Goal: Task Accomplishment & Management: Complete application form

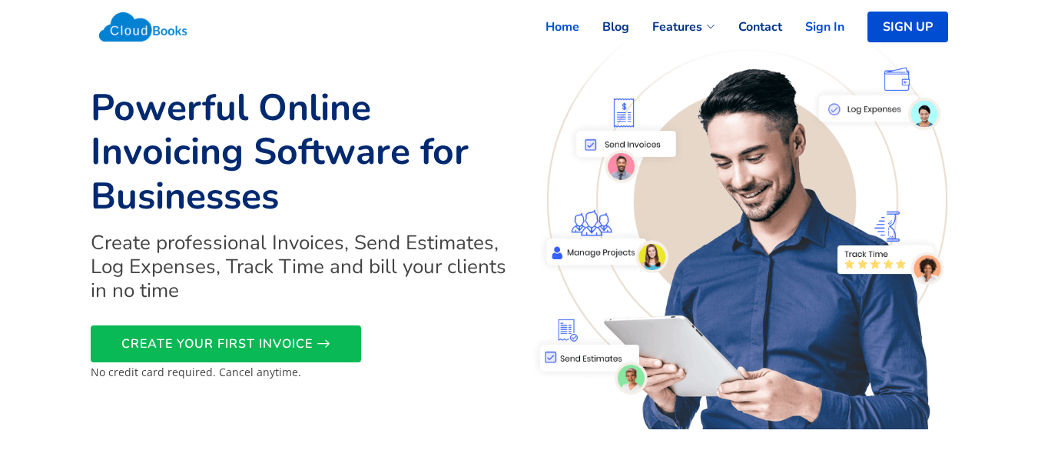
click at [809, 32] on link "Sign In" at bounding box center [813, 27] width 62 height 34
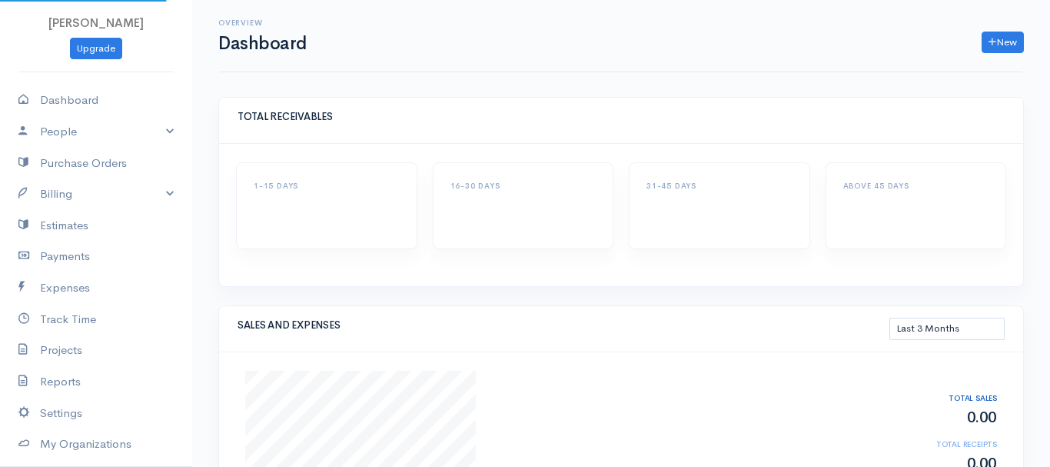
select select "90"
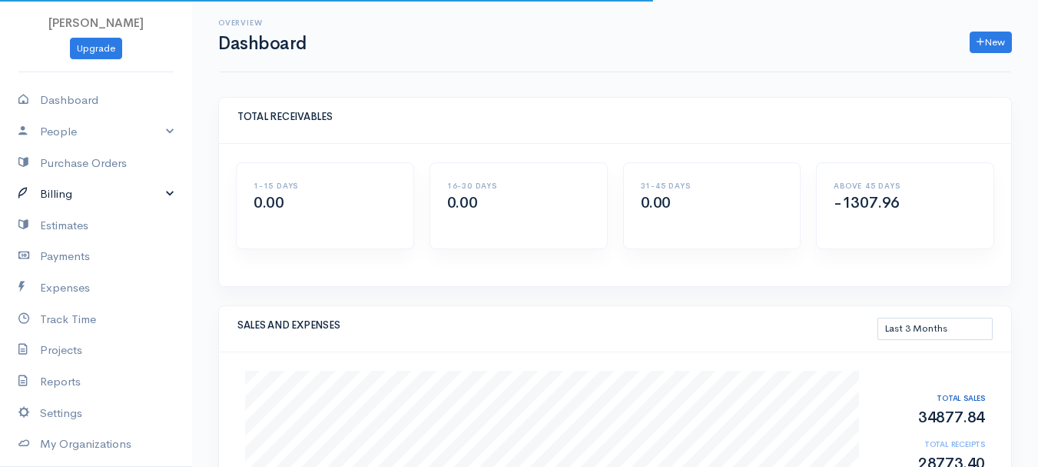
click at [62, 198] on link "Billing" at bounding box center [96, 194] width 192 height 32
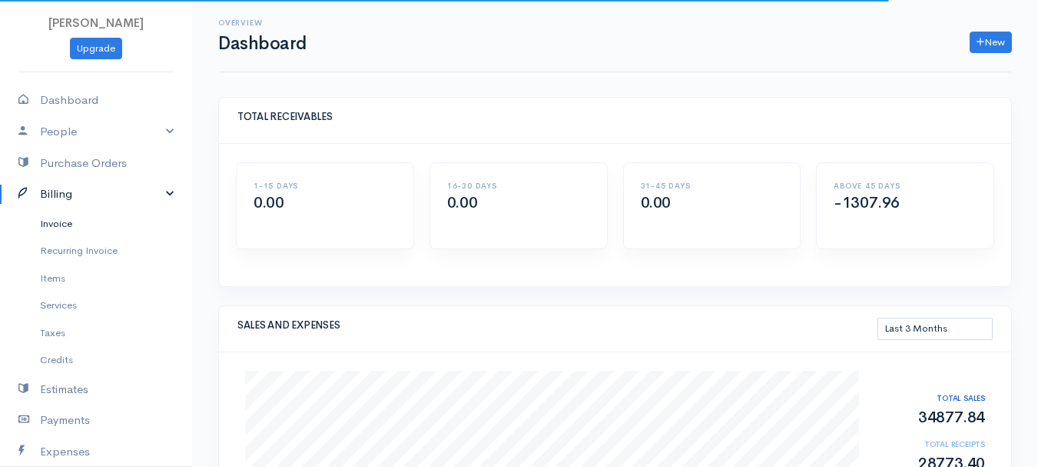
click at [66, 231] on link "Invoice" at bounding box center [96, 224] width 192 height 28
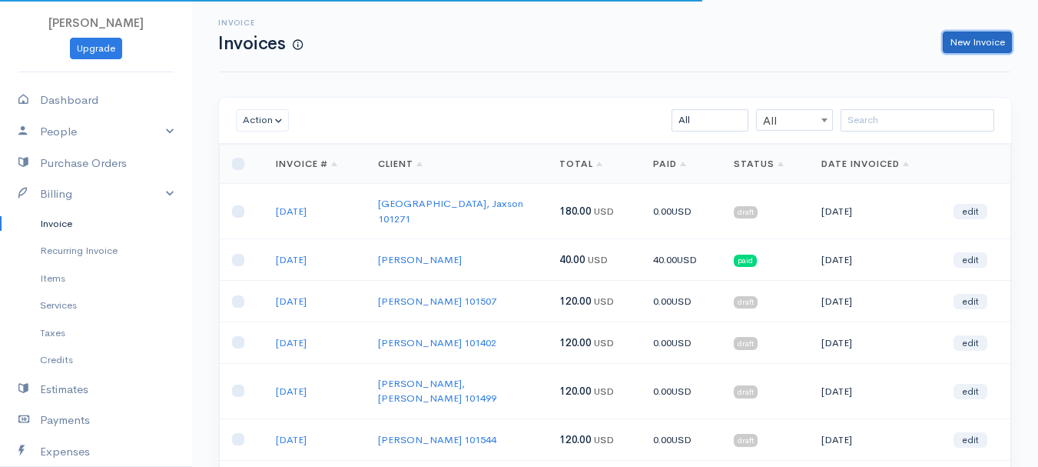
click at [968, 34] on link "New Invoice" at bounding box center [977, 43] width 69 height 22
select select "[GEOGRAPHIC_DATA]"
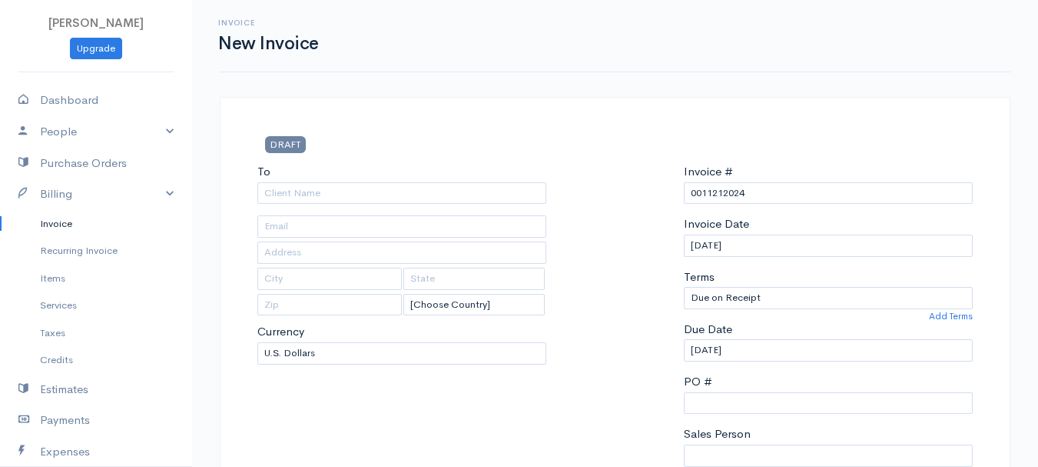
scroll to position [272, 0]
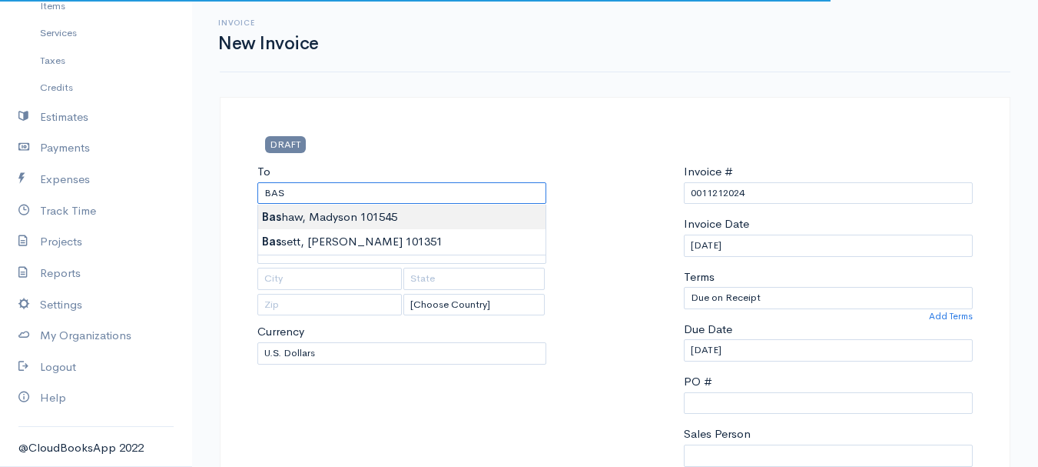
type input "[PERSON_NAME], Madyson 101545"
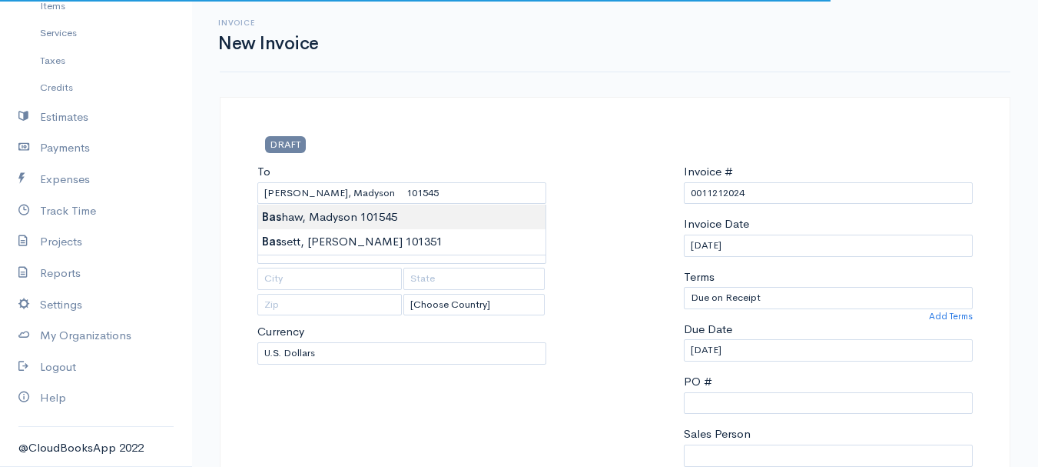
type input "[STREET_ADDRESS][PERSON_NAME]"
type input "Stetson"
type input "[US_STATE]"
type input "04488"
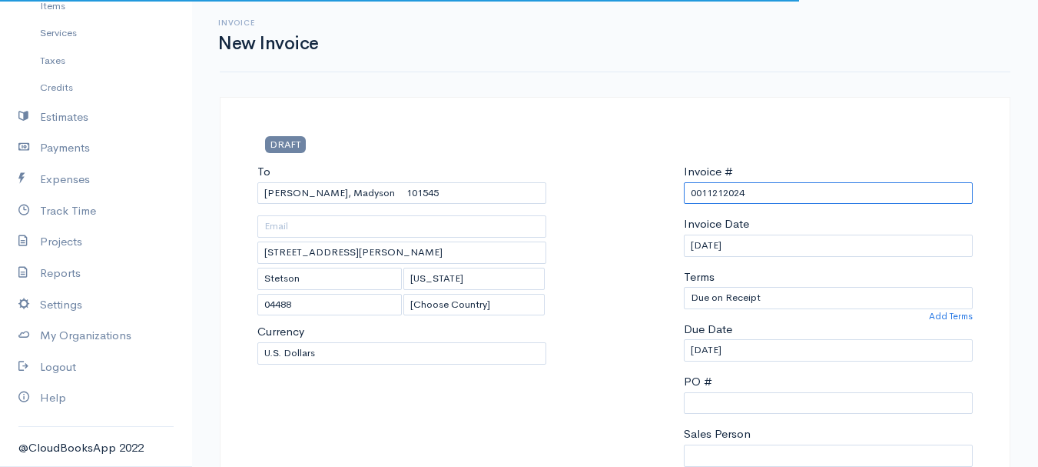
click at [739, 191] on input "0011212024" at bounding box center [828, 193] width 289 height 22
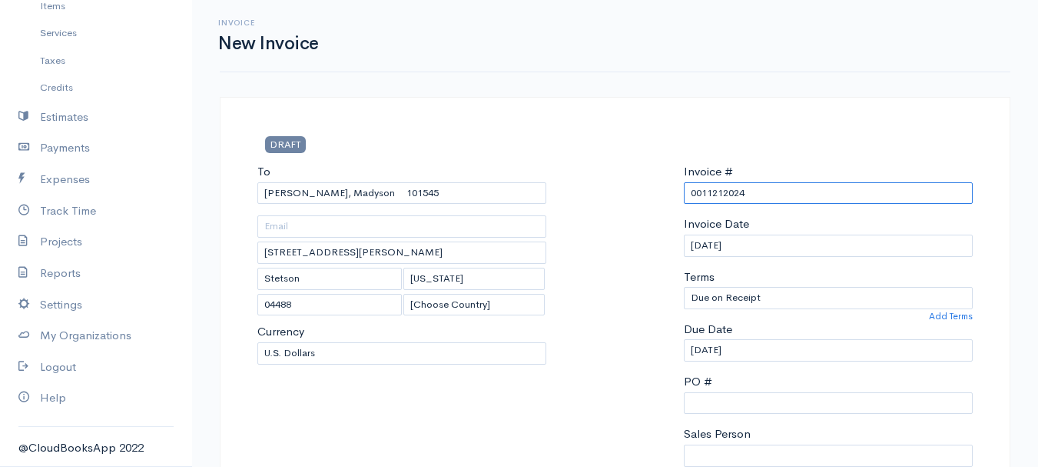
click at [739, 191] on input "0011212024" at bounding box center [828, 193] width 289 height 22
drag, startPoint x: 767, startPoint y: 188, endPoint x: 644, endPoint y: 178, distance: 123.4
click at [644, 178] on div "To [GEOGRAPHIC_DATA], Madyson 101545 [STREET_ADDRESS][PERSON_NAME][PERSON_NAME]…" at bounding box center [615, 346] width 731 height 367
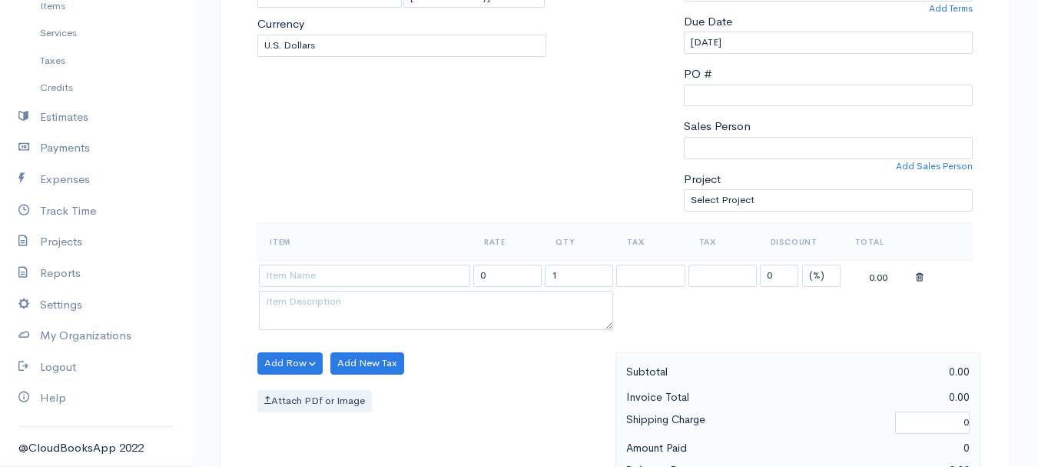
type input "[DATE]"
click at [818, 282] on select "(%) Flat" at bounding box center [821, 275] width 38 height 22
select select "2"
click at [802, 264] on select "(%) Flat" at bounding box center [821, 275] width 38 height 22
click at [579, 279] on input "1" at bounding box center [579, 275] width 68 height 22
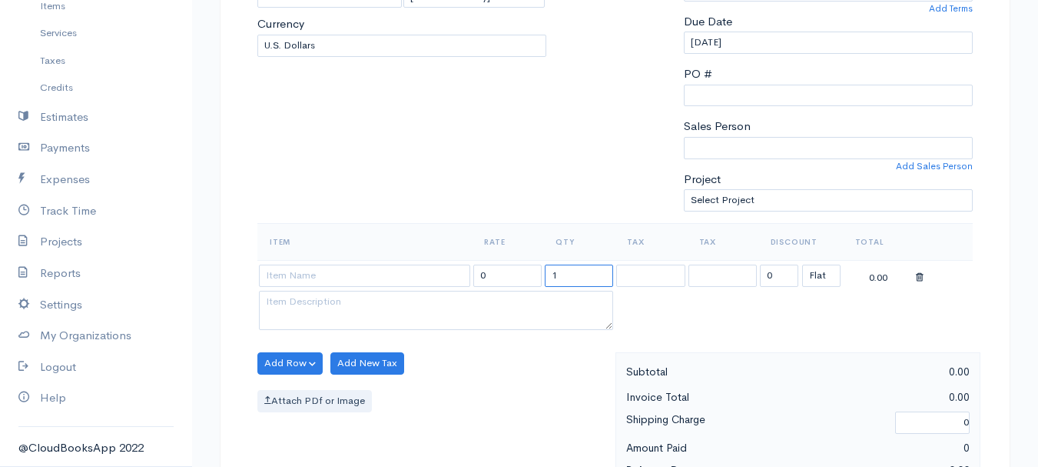
click at [579, 279] on input "1" at bounding box center [579, 275] width 68 height 22
type input "2"
click at [351, 274] on input at bounding box center [364, 275] width 211 height 22
type input "97530"
type input "60.00"
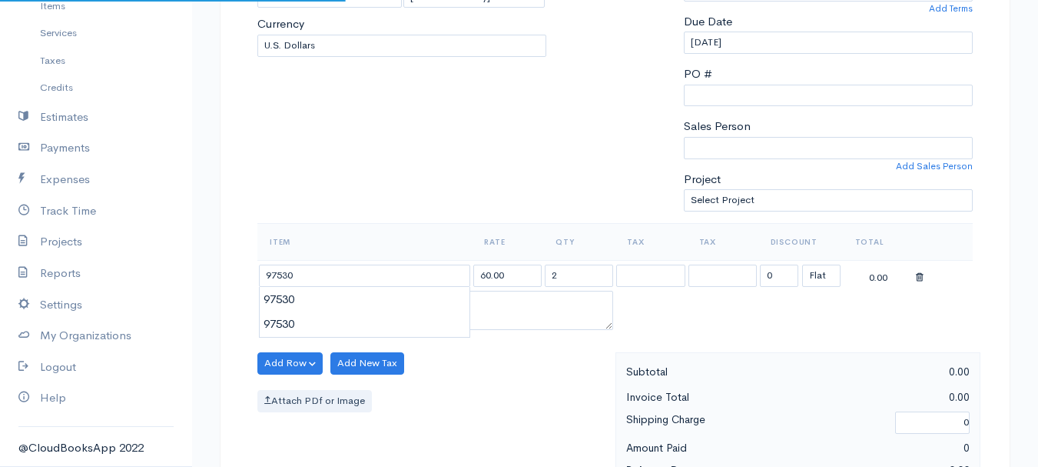
click at [350, 310] on body "[PERSON_NAME] Upgrade Dashboard People Clients Vendors Staff Users Purchase Ord…" at bounding box center [519, 357] width 1038 height 1329
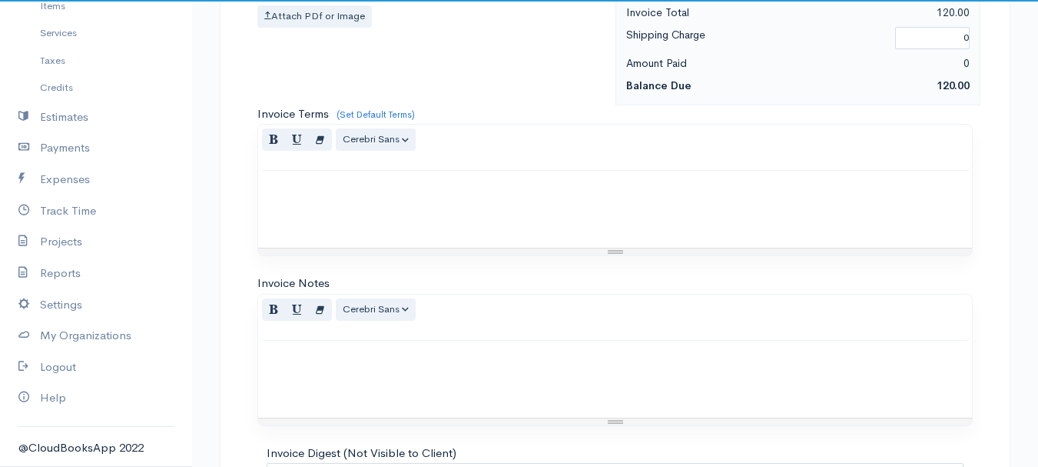
scroll to position [862, 0]
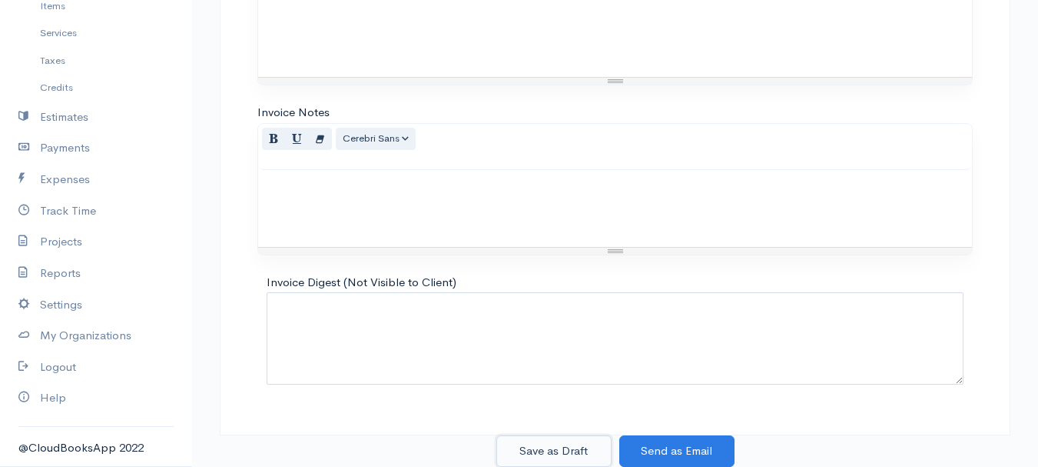
click at [551, 453] on button "Save as Draft" at bounding box center [553, 451] width 115 height 32
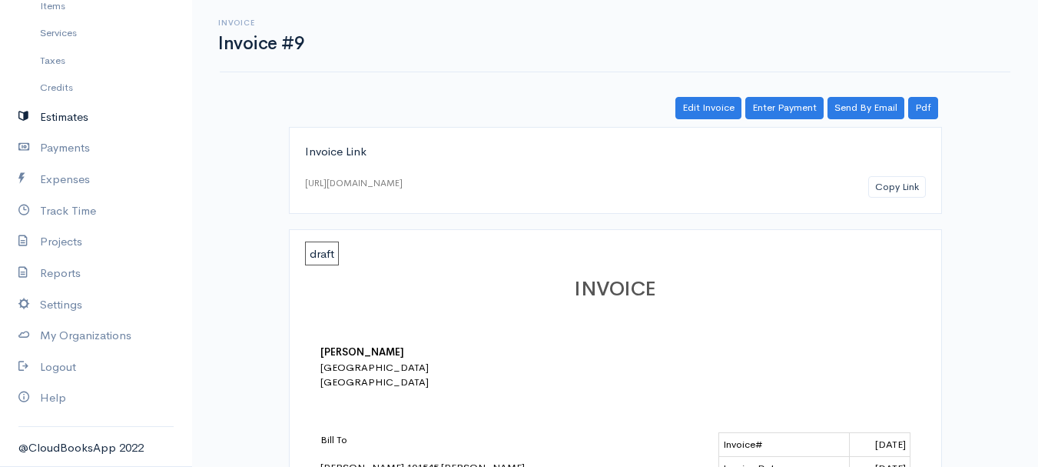
scroll to position [42, 0]
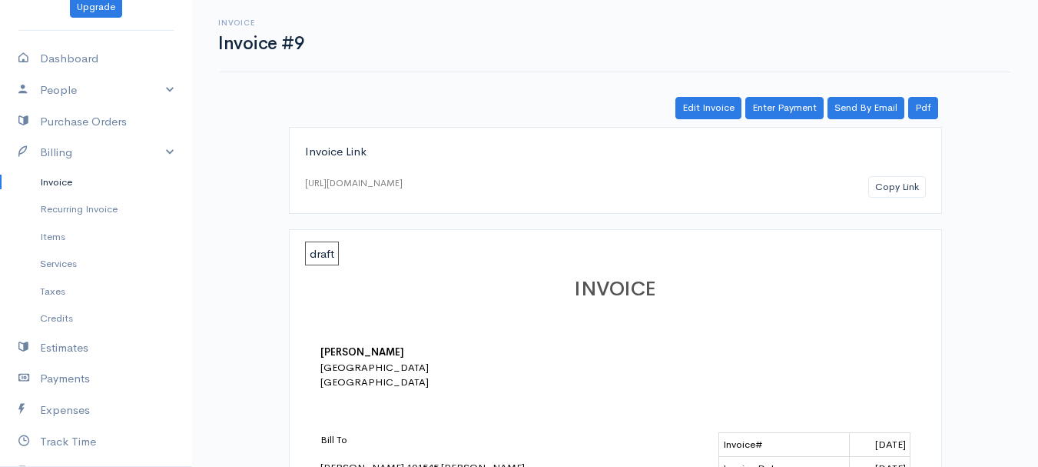
click at [54, 183] on link "Invoice" at bounding box center [96, 182] width 192 height 28
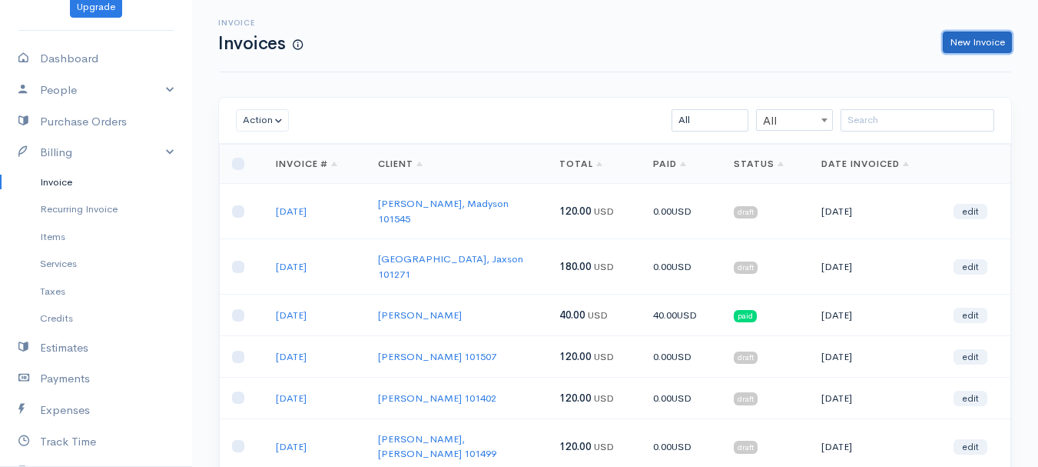
click at [978, 43] on link "New Invoice" at bounding box center [977, 43] width 69 height 22
select select "[GEOGRAPHIC_DATA]"
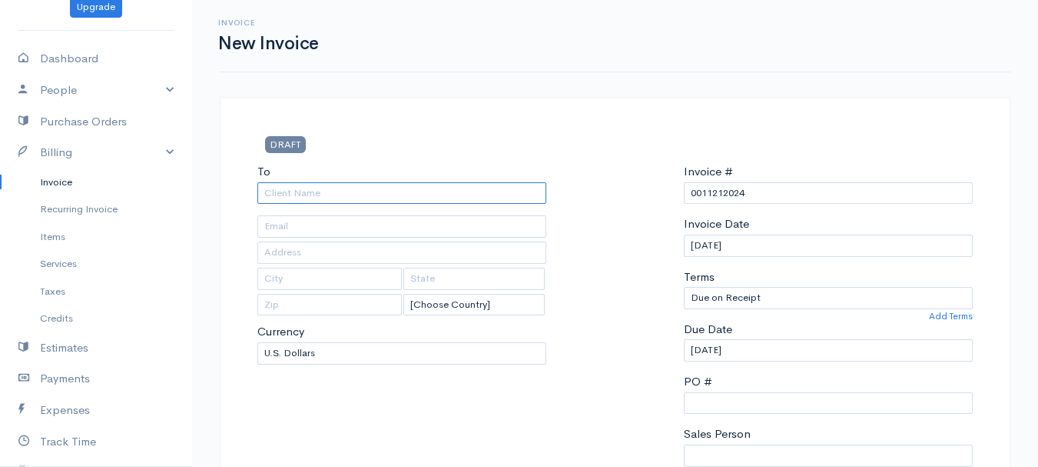
click at [334, 196] on input "To" at bounding box center [401, 193] width 289 height 22
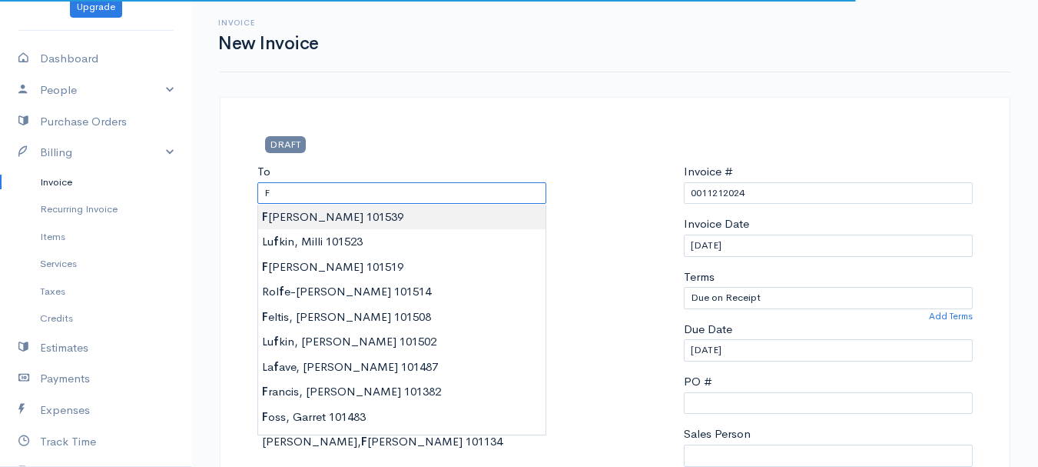
type input "[PERSON_NAME] 101539"
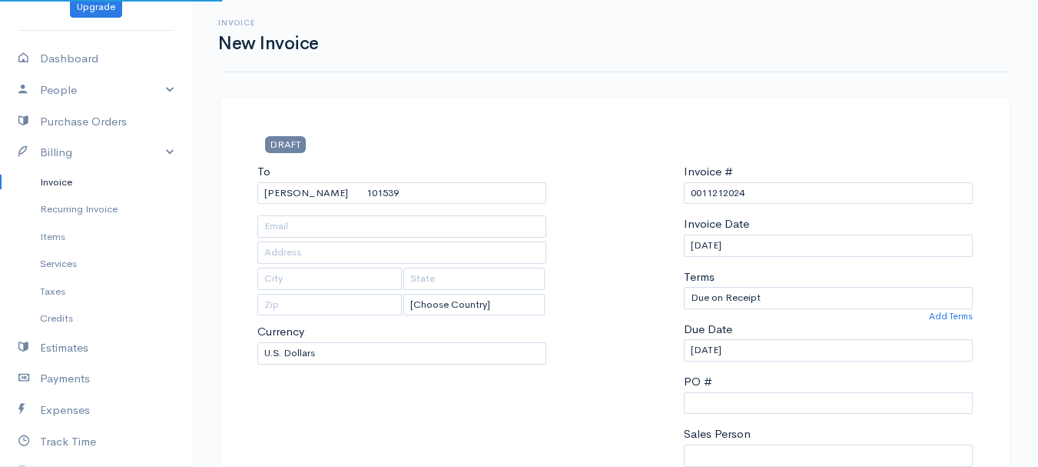
type input "[STREET_ADDRESS][PERSON_NAME]"
type input "[GEOGRAPHIC_DATA]"
type input "[US_STATE]"
type input "04401"
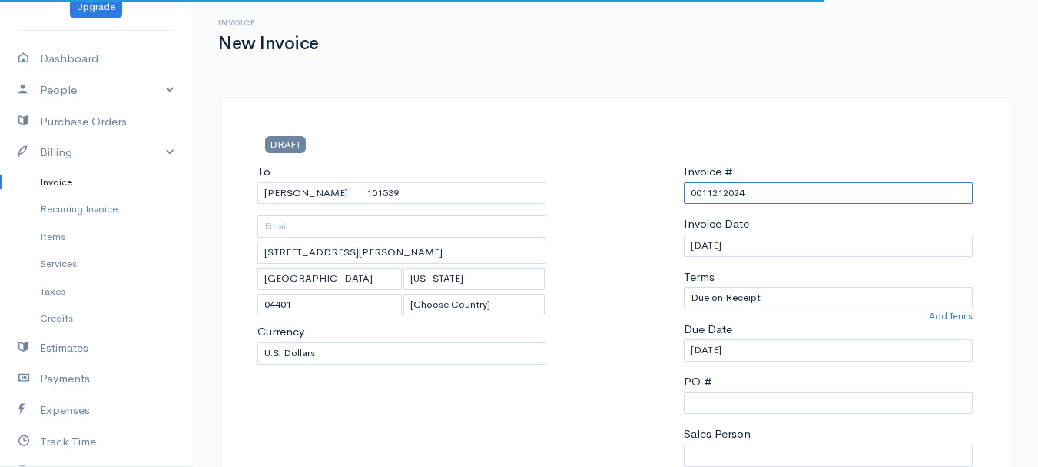
click at [709, 194] on input "0011212024" at bounding box center [828, 193] width 289 height 22
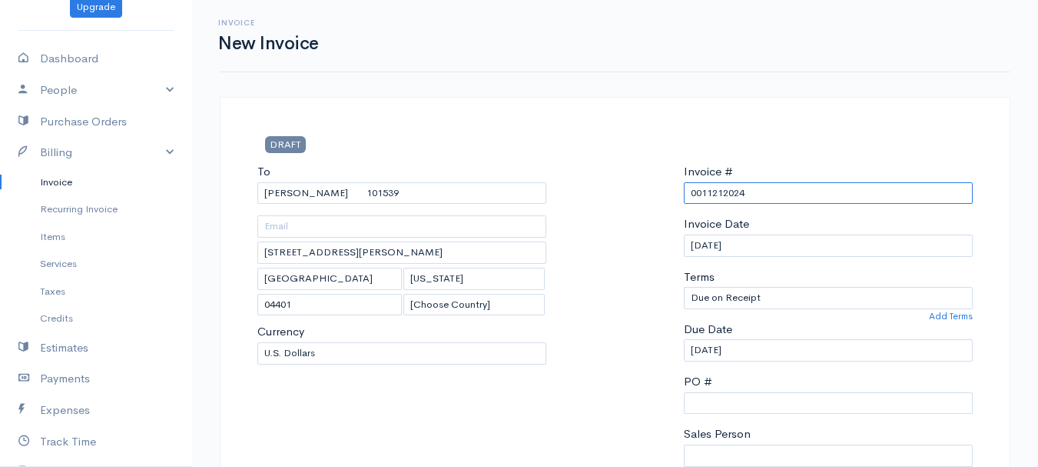
paste input "[DATE]"
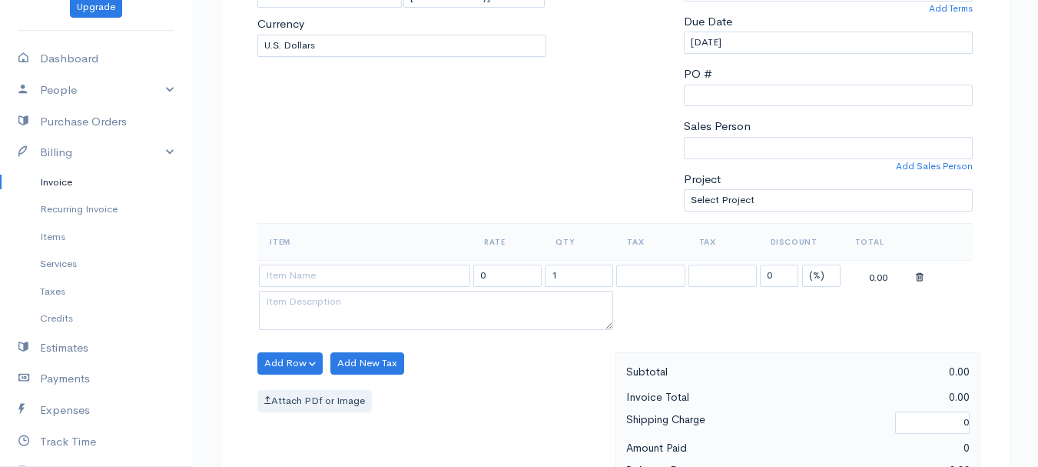
type input "[DATE]"
click at [815, 279] on select "(%) Flat" at bounding box center [821, 275] width 38 height 22
select select "2"
click at [802, 264] on select "(%) Flat" at bounding box center [821, 275] width 38 height 22
click at [559, 278] on input "1" at bounding box center [579, 275] width 68 height 22
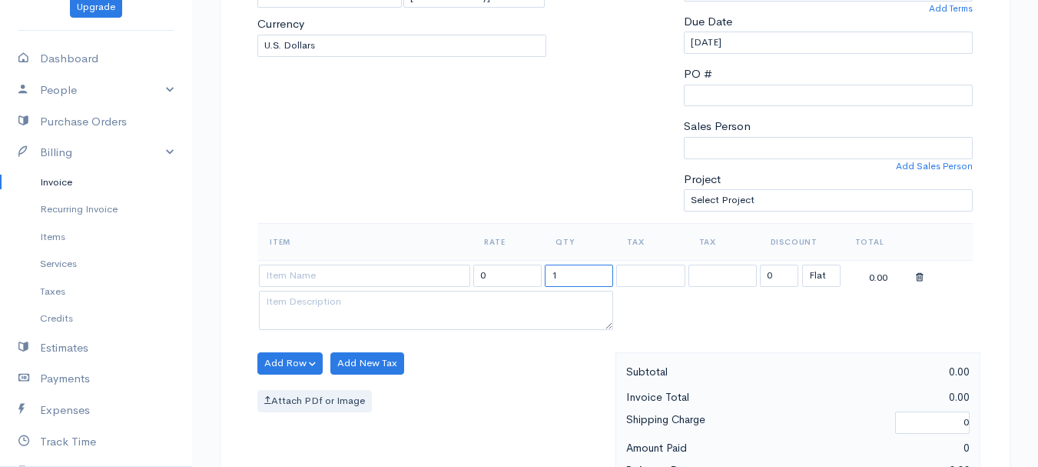
click at [559, 278] on input "1" at bounding box center [579, 275] width 68 height 22
type input "2"
click at [397, 277] on input at bounding box center [364, 275] width 211 height 22
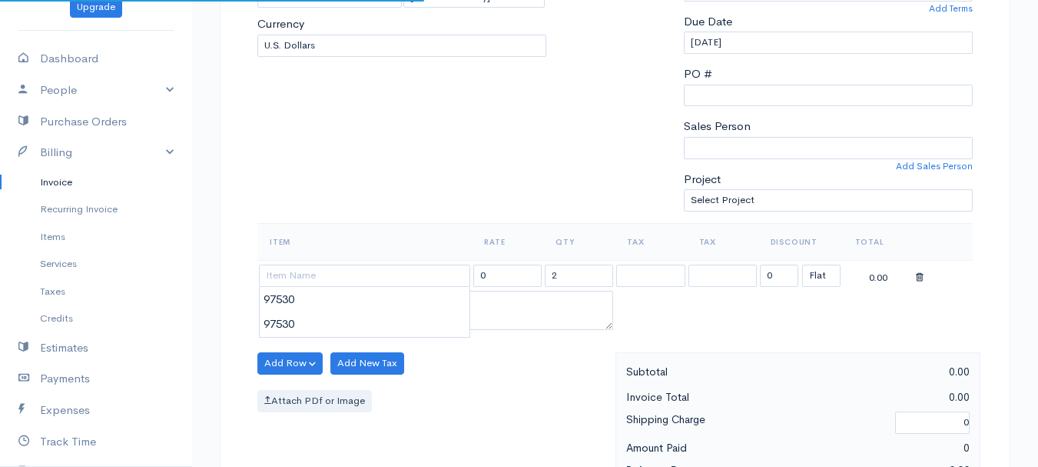
type input "97530"
type input "60.00"
click at [395, 305] on body "[PERSON_NAME] Upgrade Dashboard People Clients Vendors Staff Users Purchase Ord…" at bounding box center [519, 357] width 1038 height 1329
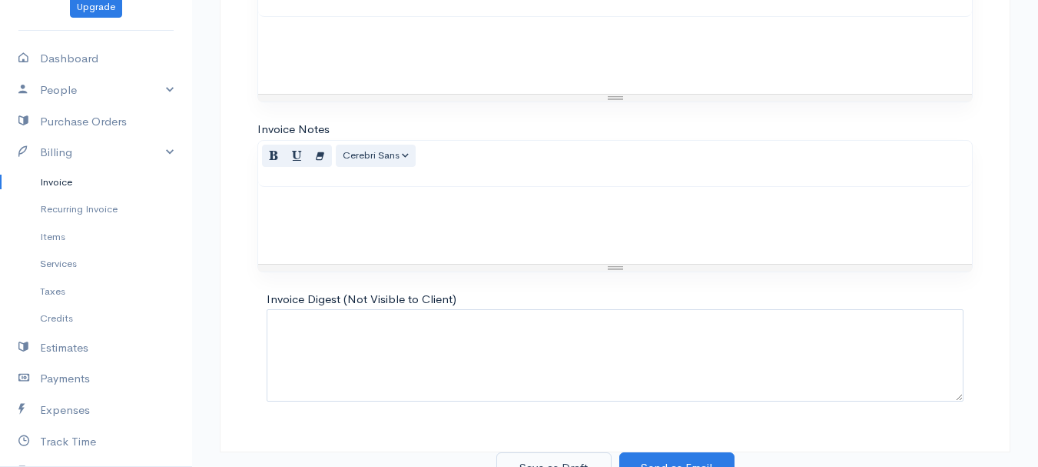
scroll to position [862, 0]
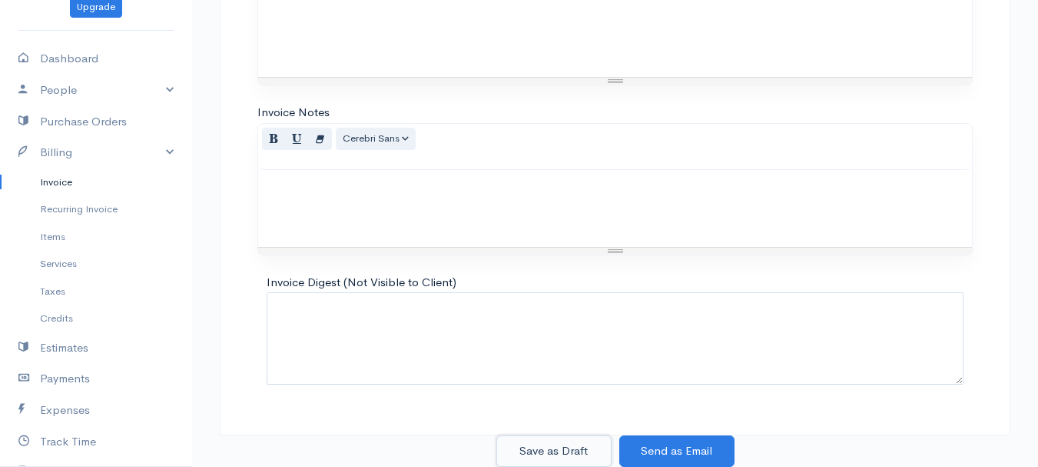
click at [536, 448] on button "Save as Draft" at bounding box center [553, 451] width 115 height 32
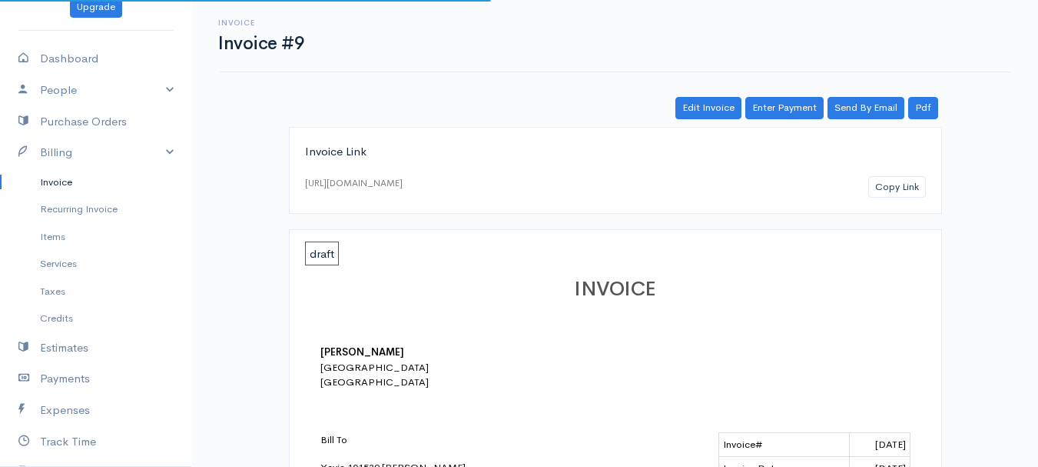
click at [55, 187] on link "Invoice" at bounding box center [96, 182] width 192 height 28
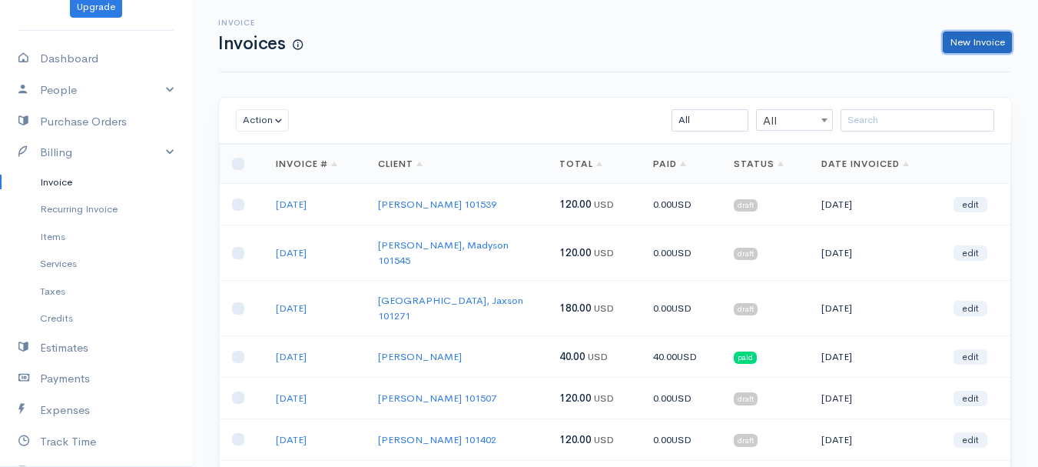
click at [983, 45] on link "New Invoice" at bounding box center [977, 43] width 69 height 22
select select "[GEOGRAPHIC_DATA]"
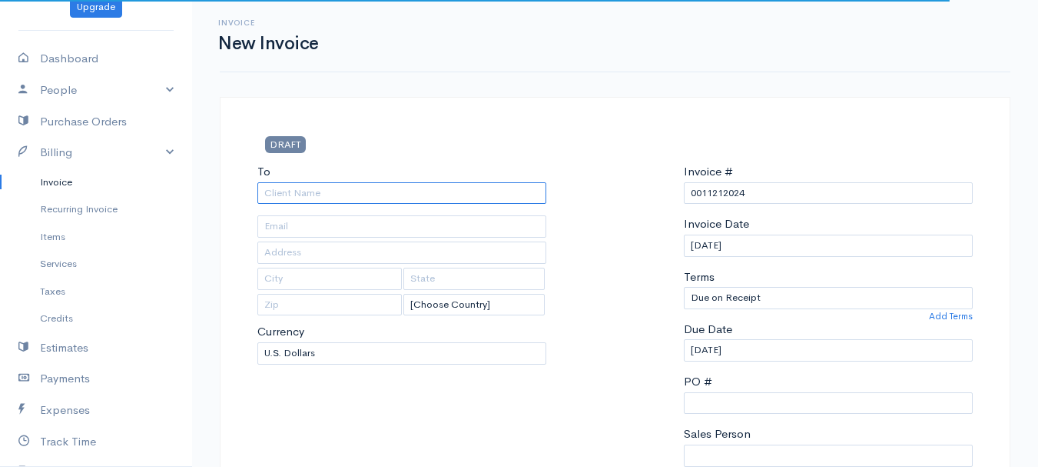
click at [305, 194] on input "To" at bounding box center [401, 193] width 289 height 22
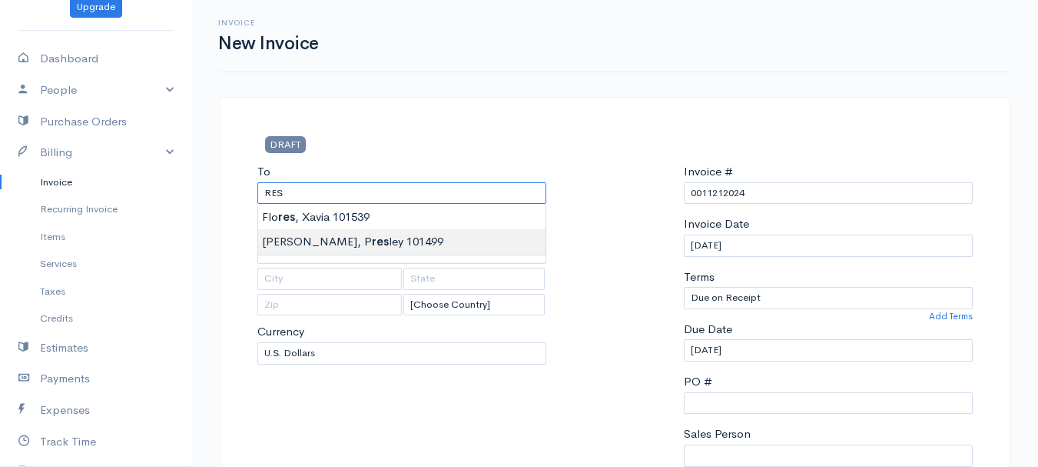
type input "[PERSON_NAME], [PERSON_NAME] 101499"
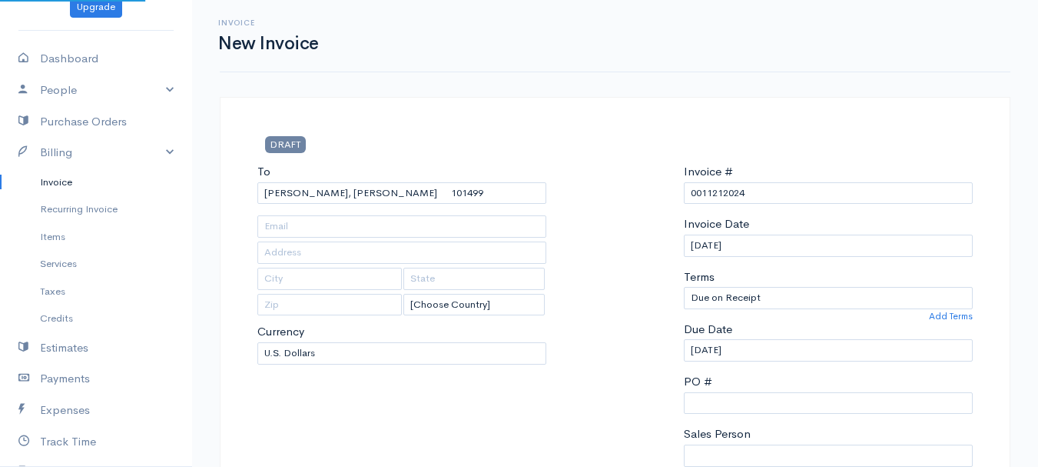
type input "[STREET_ADDRESS]"
type input "Hampden"
type input "[US_STATE]"
type input "04444"
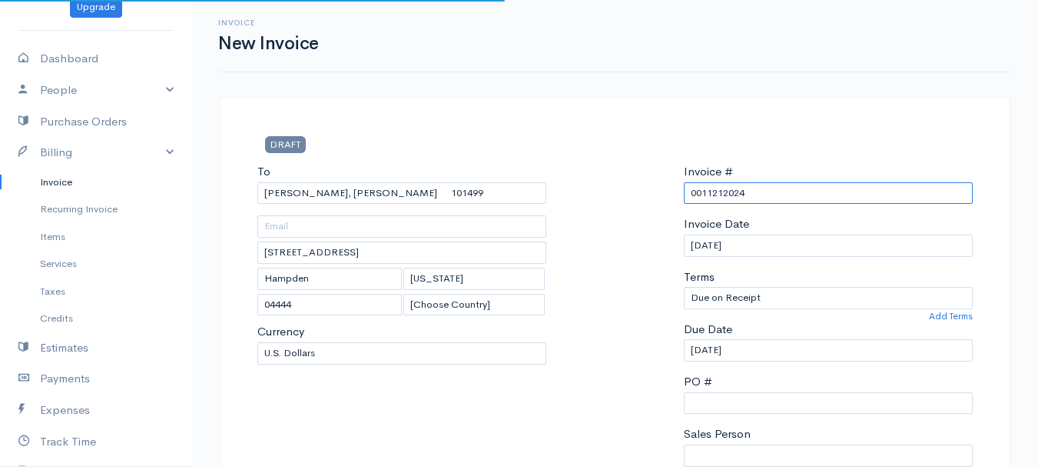
click at [710, 192] on input "0011212024" at bounding box center [828, 193] width 289 height 22
paste input "[DATE]"
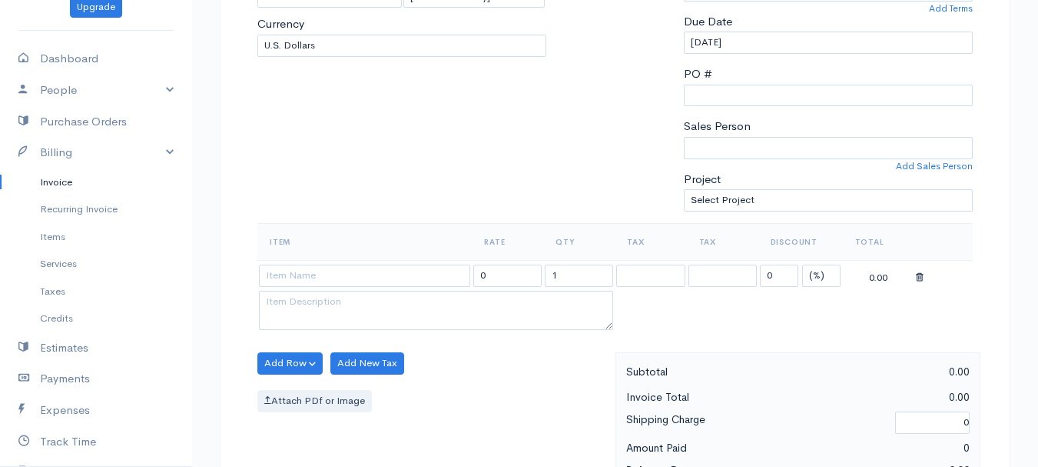
type input "[DATE]"
click at [810, 274] on select "(%) Flat" at bounding box center [821, 275] width 38 height 22
click at [822, 327] on table "Item Rate Qty Tax Tax Discount Total 0 1 0 (%) Flat 0.00" at bounding box center [615, 278] width 716 height 111
click at [814, 277] on select "(%) Flat" at bounding box center [821, 275] width 38 height 22
select select "2"
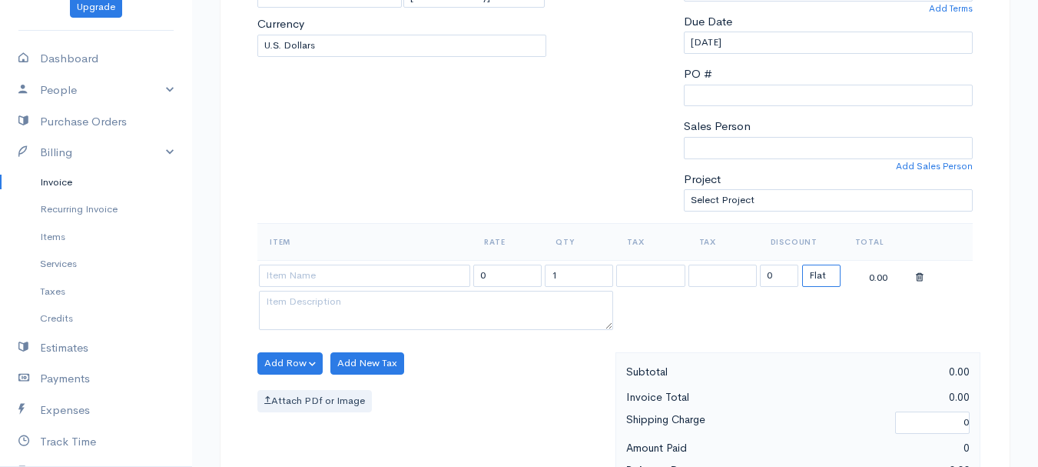
click at [802, 264] on select "(%) Flat" at bounding box center [821, 275] width 38 height 22
click at [567, 274] on input "1" at bounding box center [579, 275] width 68 height 22
type input "2"
click at [403, 274] on input at bounding box center [364, 275] width 211 height 22
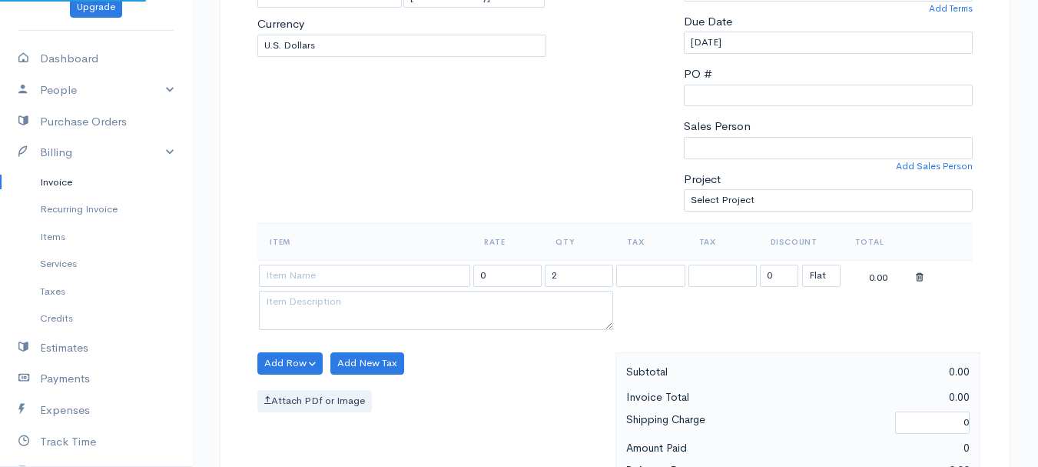
type input "97530"
type input "60.00"
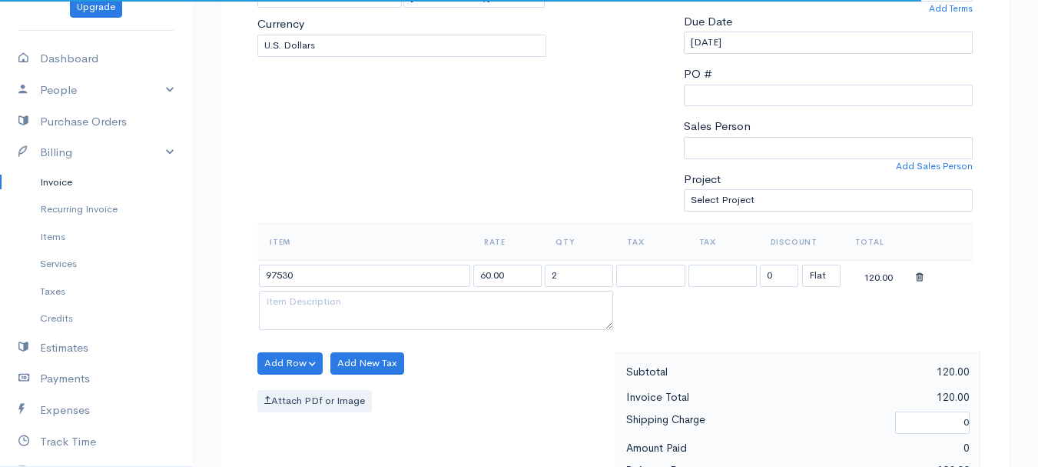
click at [403, 299] on body "[PERSON_NAME] Upgrade Dashboard People Clients Vendors Staff Users Purchase Ord…" at bounding box center [519, 357] width 1038 height 1329
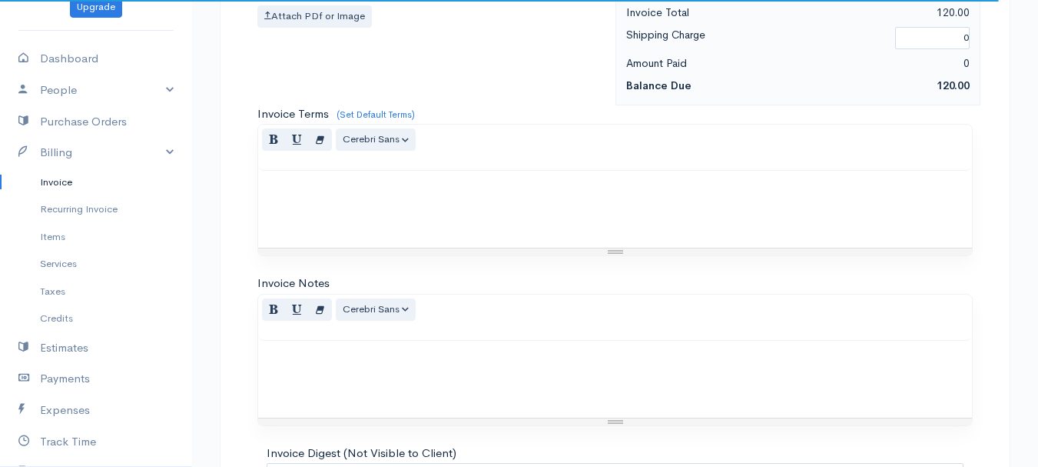
scroll to position [862, 0]
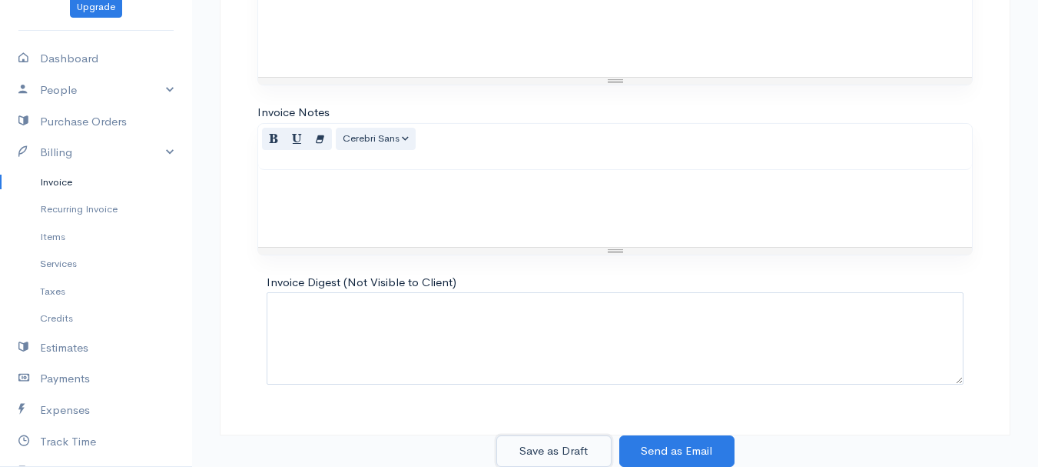
click at [558, 450] on button "Save as Draft" at bounding box center [553, 451] width 115 height 32
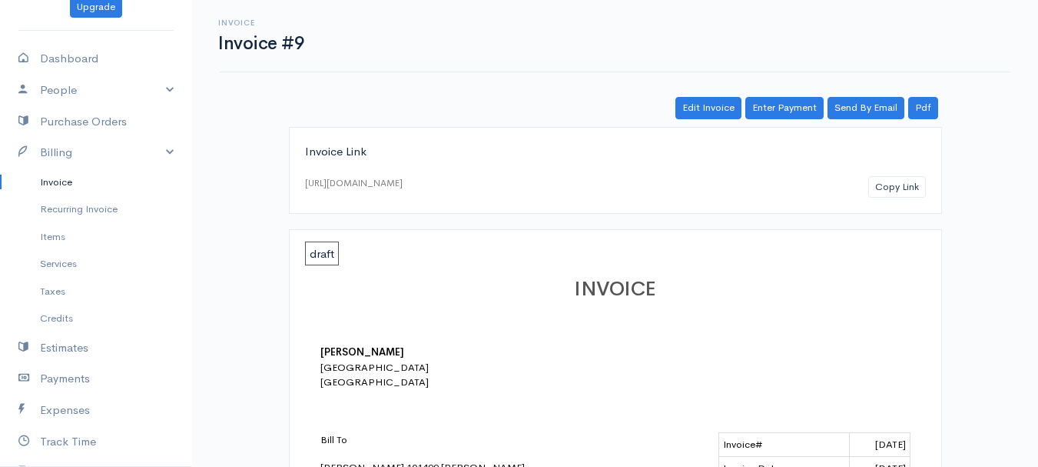
click at [49, 178] on link "Invoice" at bounding box center [96, 182] width 192 height 28
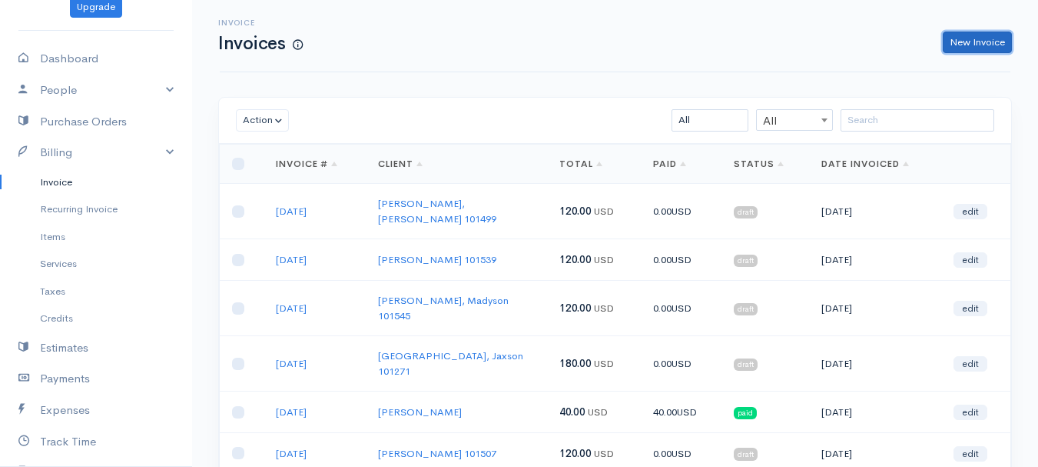
click at [982, 45] on link "New Invoice" at bounding box center [977, 43] width 69 height 22
select select "[GEOGRAPHIC_DATA]"
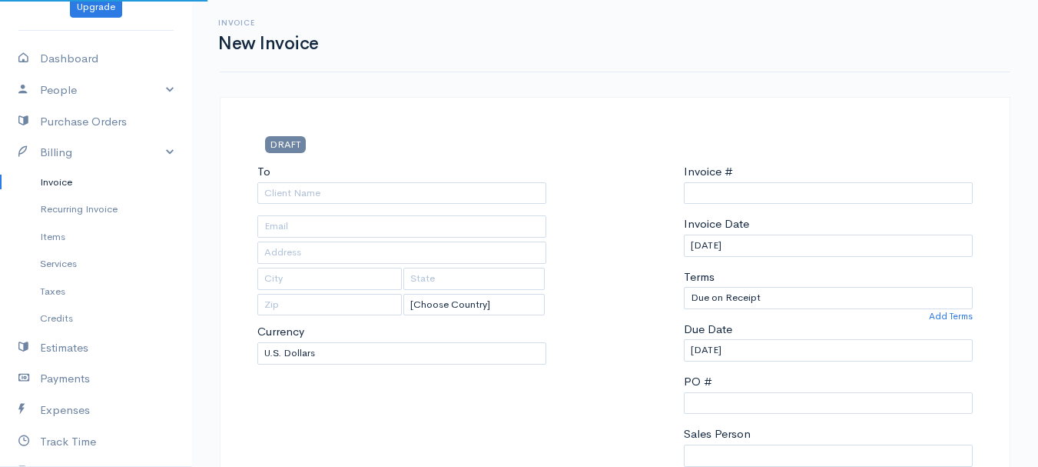
type input "0011212024"
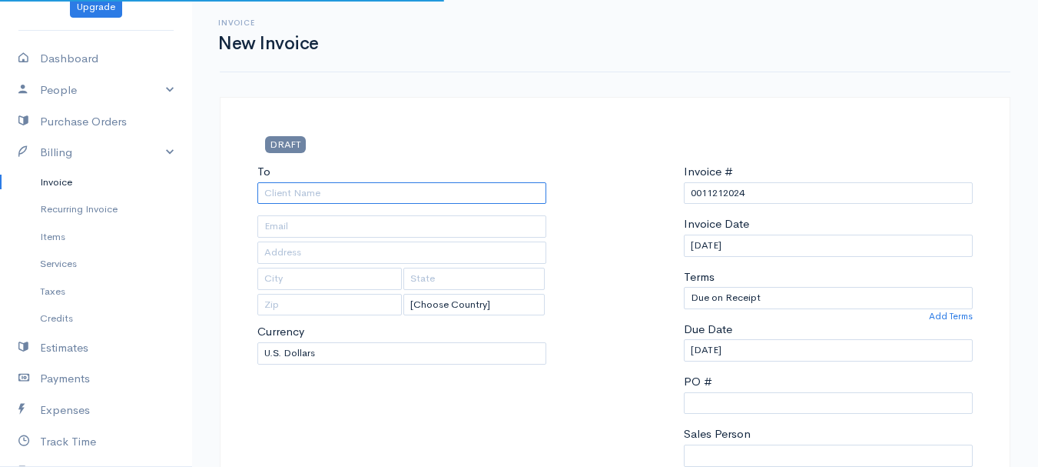
click at [298, 194] on input "To" at bounding box center [401, 193] width 289 height 22
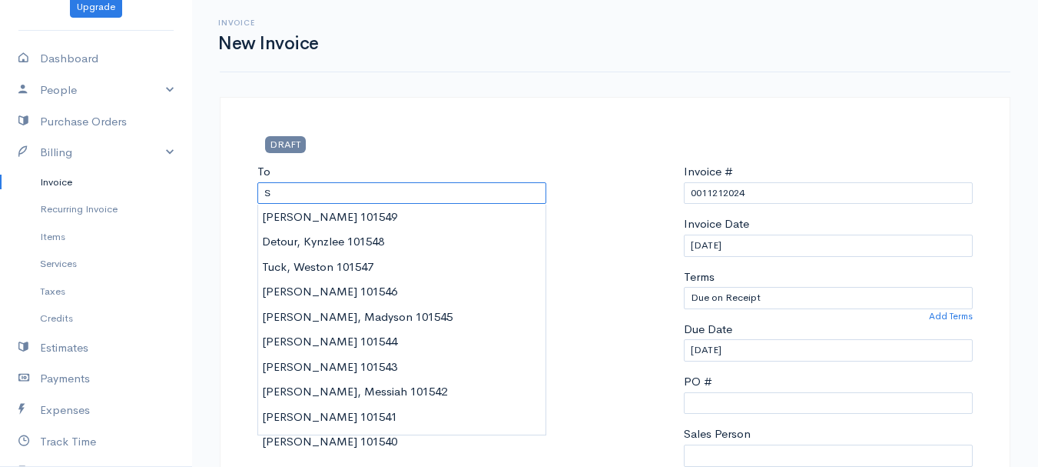
click at [301, 191] on input "S" at bounding box center [401, 193] width 289 height 22
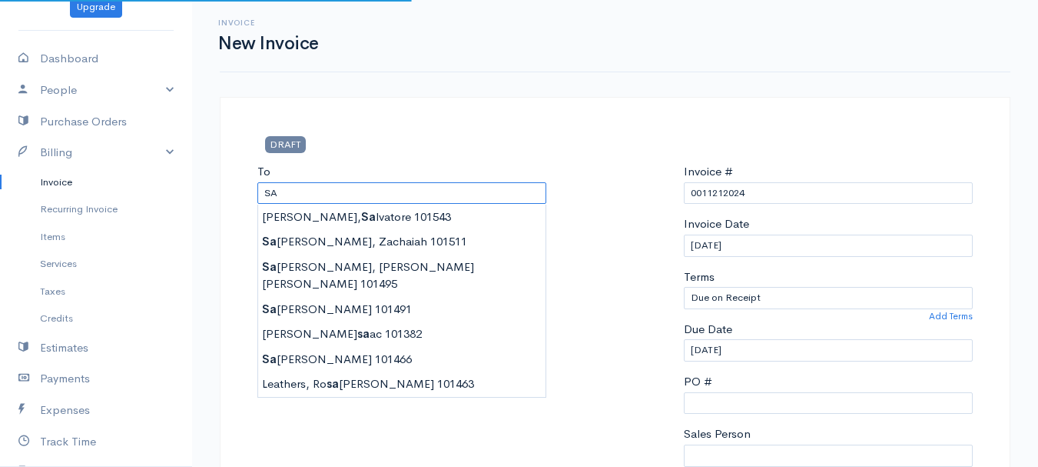
type input "[PERSON_NAME] 101543"
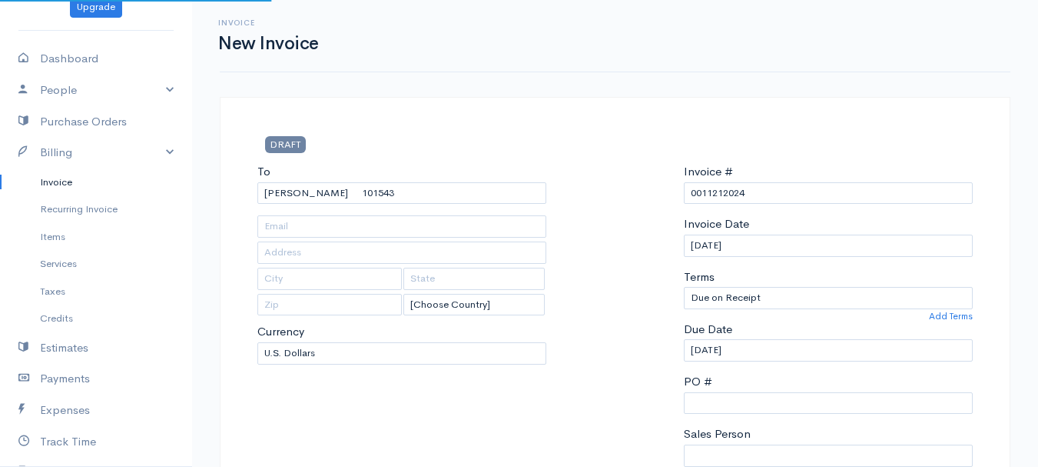
type input "[STREET_ADDRESS]"
type input "Orono"
type input "[US_STATE]"
type input "04473"
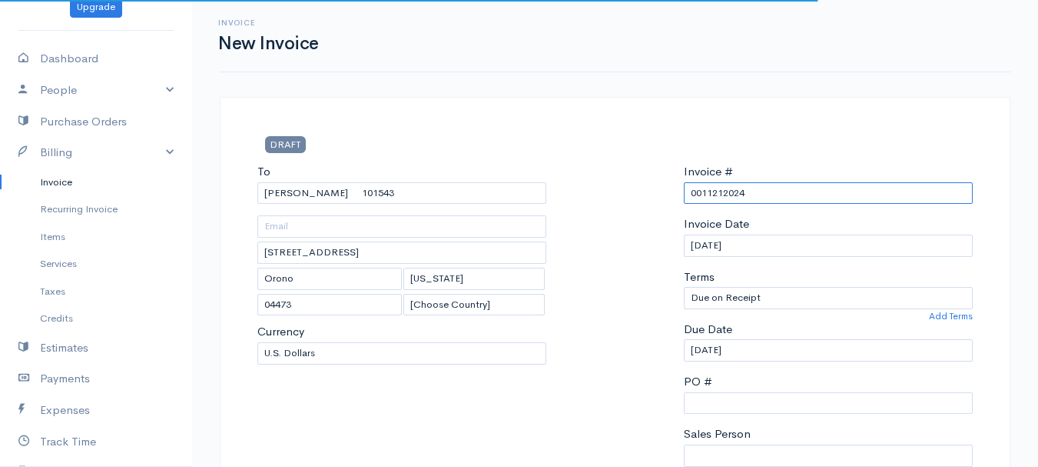
click at [697, 190] on input "0011212024" at bounding box center [828, 193] width 289 height 22
paste input "[DATE]"
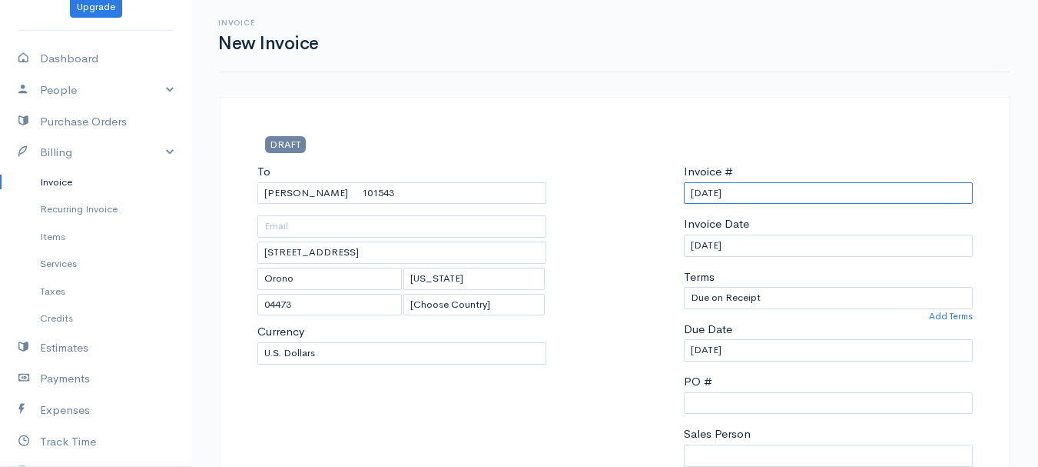
scroll to position [307, 0]
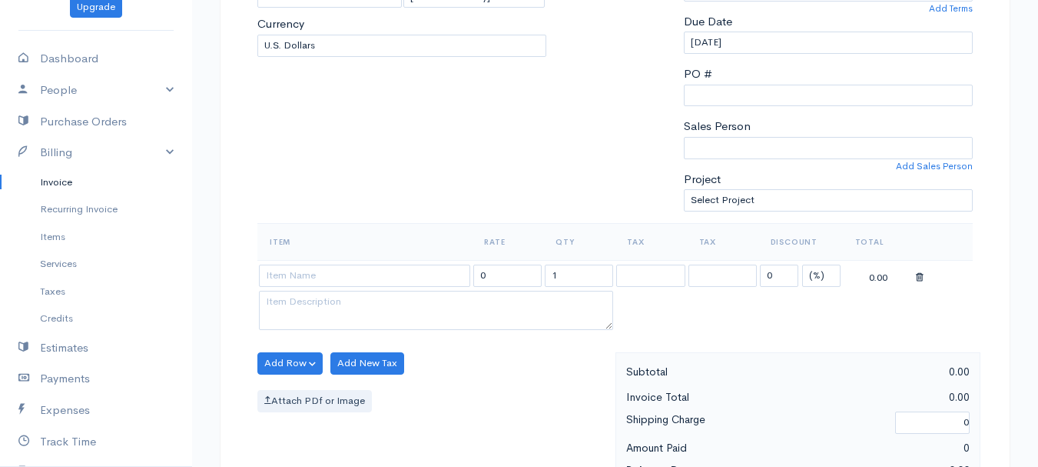
type input "[DATE]"
click at [817, 271] on select "(%) Flat" at bounding box center [821, 275] width 38 height 22
select select "2"
click at [802, 264] on select "(%) Flat" at bounding box center [821, 275] width 38 height 22
click at [571, 277] on input "1" at bounding box center [579, 275] width 68 height 22
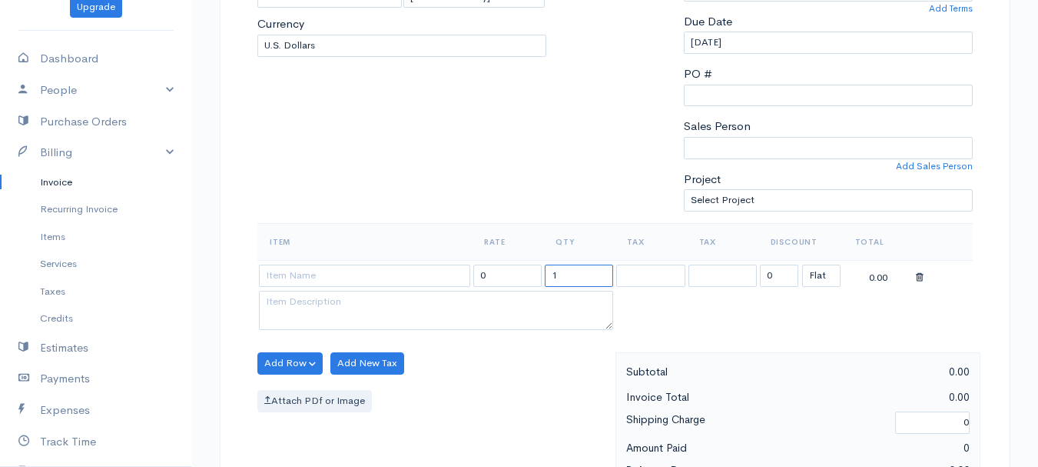
click at [571, 277] on input "1" at bounding box center [579, 275] width 68 height 22
type input "2"
click at [398, 277] on input at bounding box center [364, 275] width 211 height 22
type input "97530"
type input "60.00"
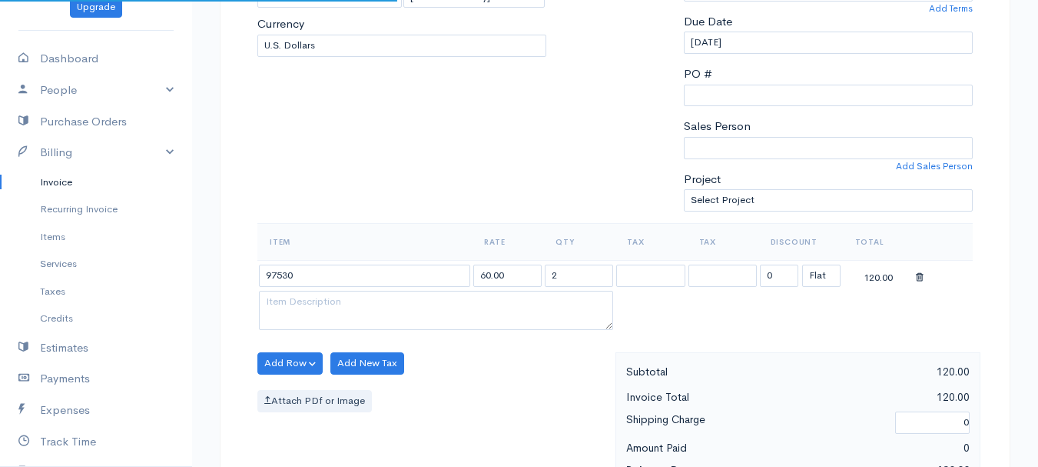
click at [396, 307] on body "[PERSON_NAME] Upgrade Dashboard People Clients Vendors Staff Users Purchase Ord…" at bounding box center [519, 357] width 1038 height 1329
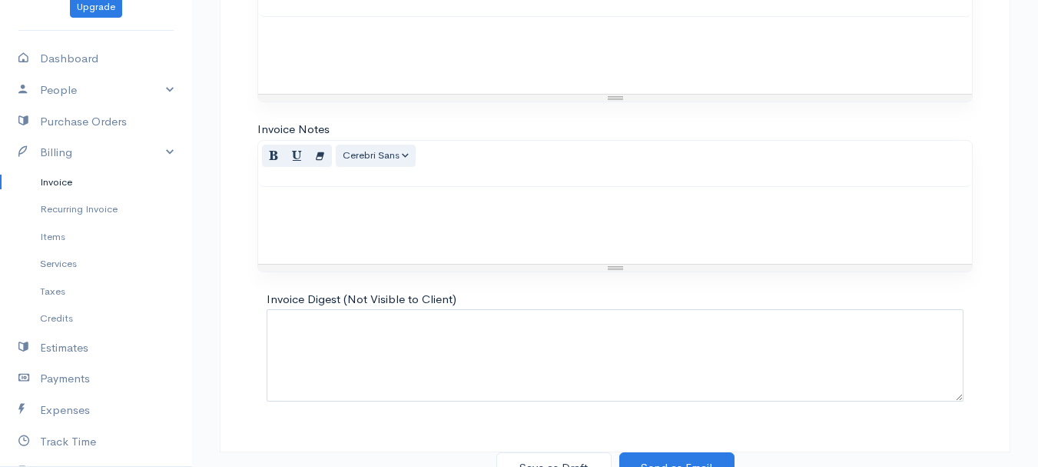
scroll to position [862, 0]
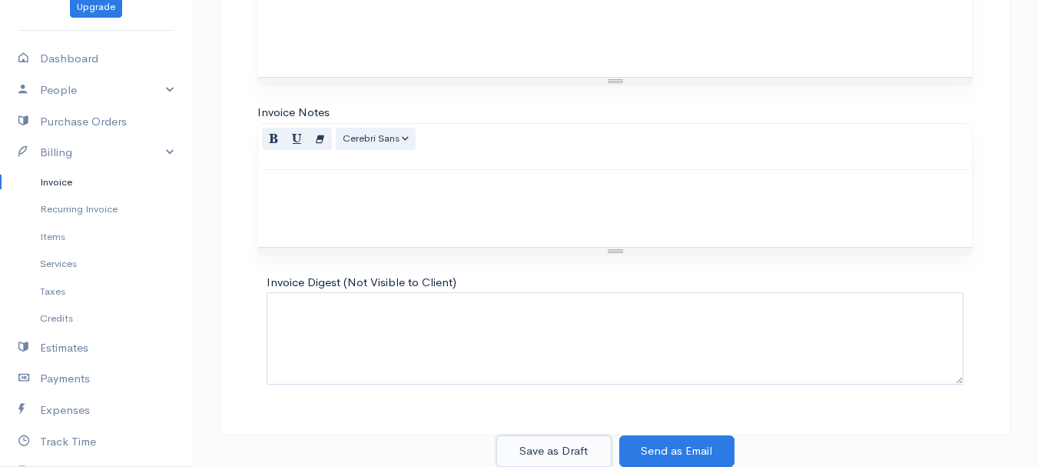
click at [554, 442] on button "Save as Draft" at bounding box center [553, 451] width 115 height 32
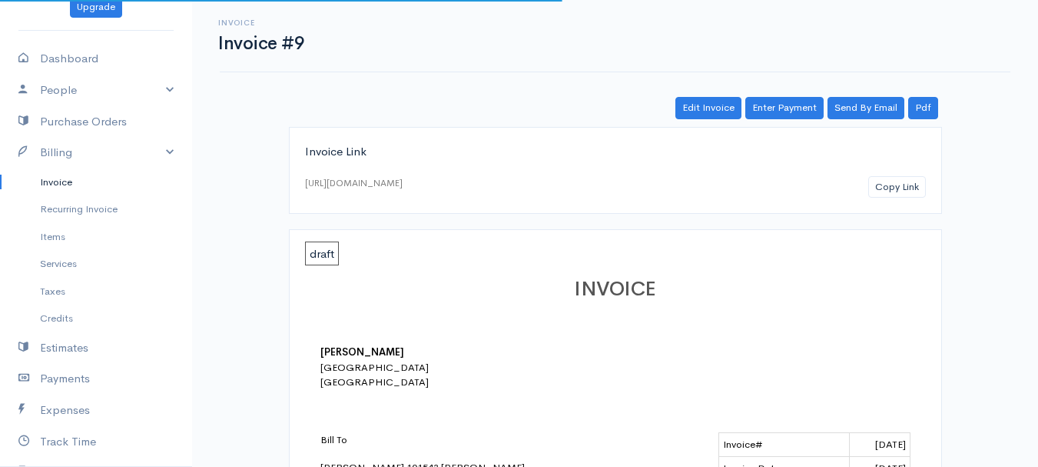
click at [58, 178] on link "Invoice" at bounding box center [96, 182] width 192 height 28
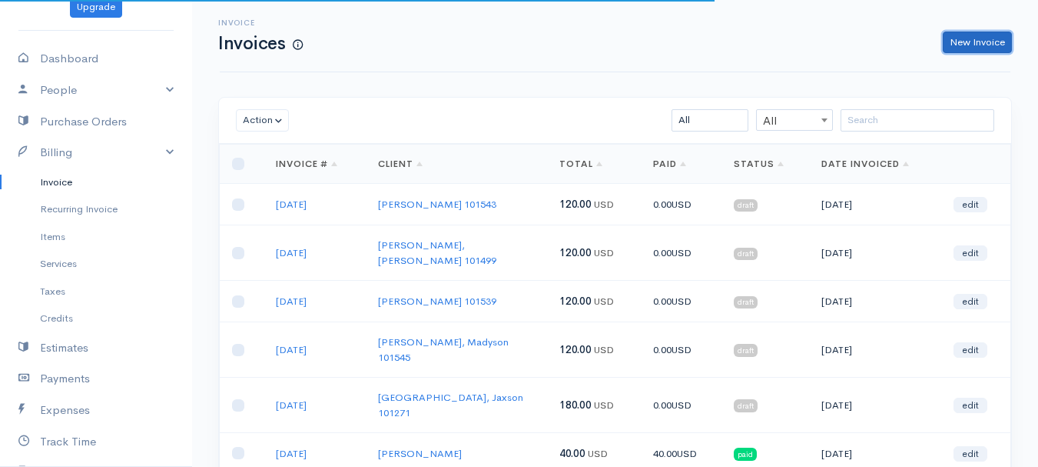
click at [975, 39] on link "New Invoice" at bounding box center [977, 43] width 69 height 22
select select "[GEOGRAPHIC_DATA]"
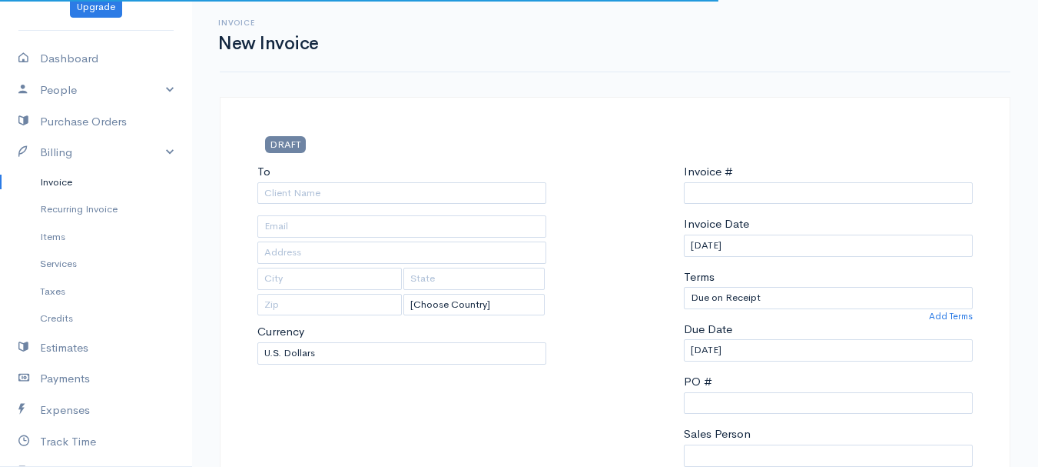
type input "0011212024"
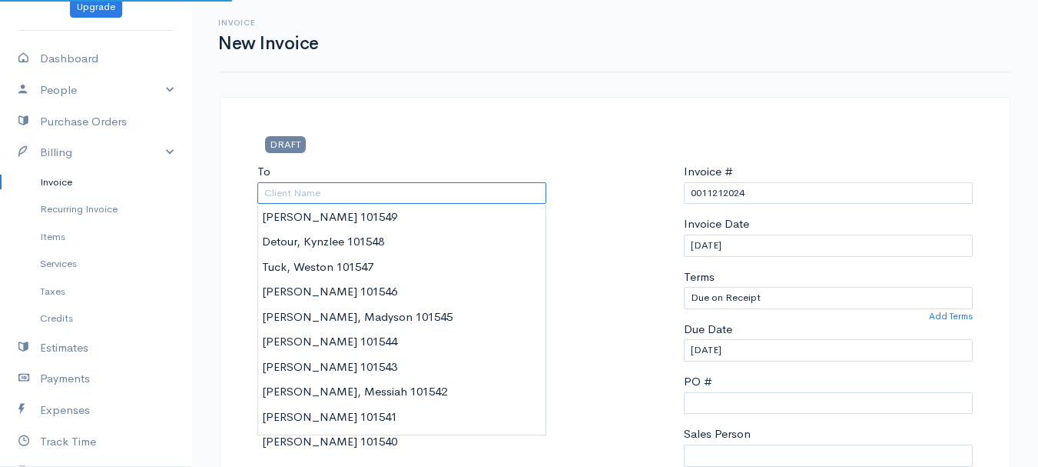
click at [274, 192] on input "To" at bounding box center [401, 193] width 289 height 22
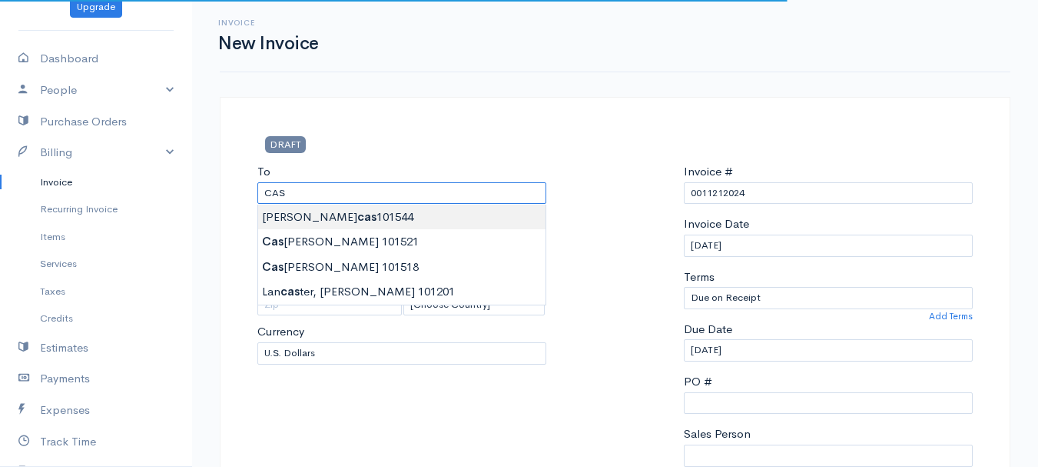
type input "[PERSON_NAME] 101544"
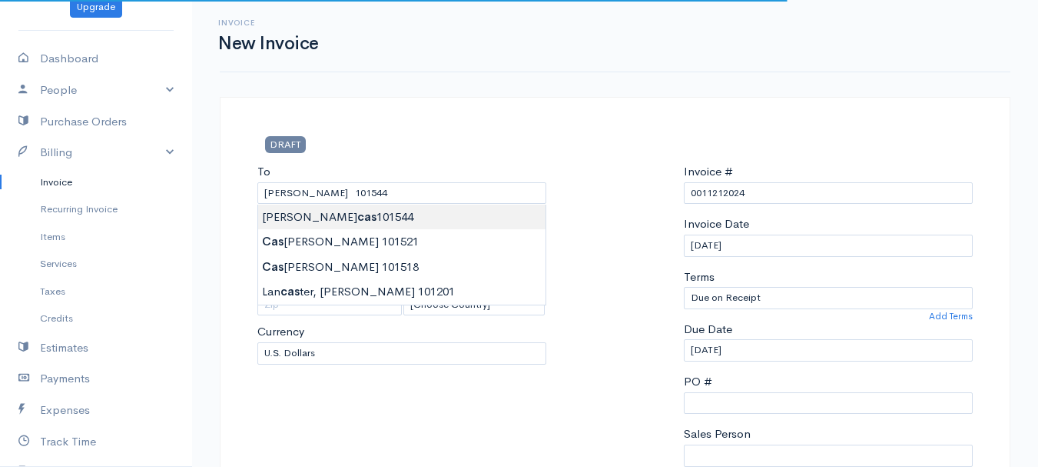
type input "[STREET_ADDRESS]"
type input "Greenbush"
type input "[US_STATE]"
type input "04418"
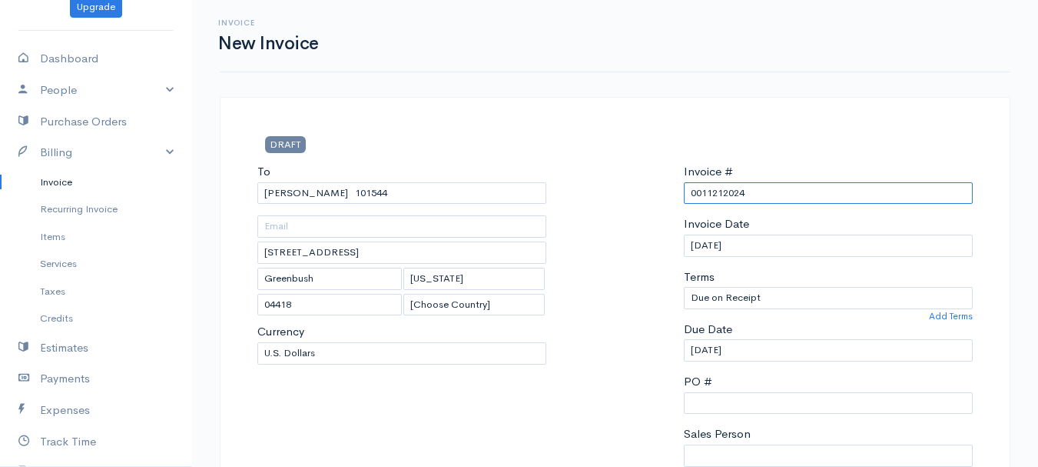
click at [719, 188] on input "0011212024" at bounding box center [828, 193] width 289 height 22
paste input "[DATE]"
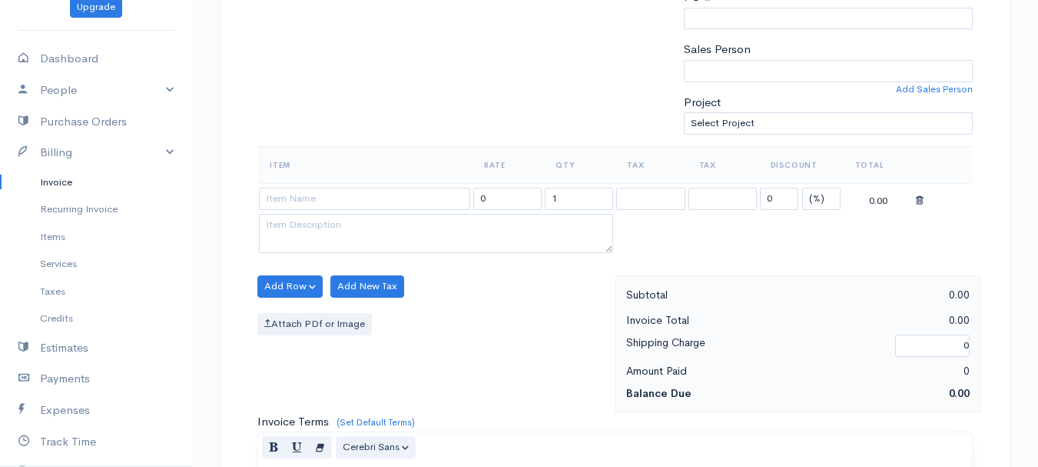
type input "[DATE]"
click at [819, 197] on select "(%) Flat" at bounding box center [821, 199] width 38 height 22
select select "2"
click at [802, 188] on select "(%) Flat" at bounding box center [821, 199] width 38 height 22
click at [561, 196] on input "1" at bounding box center [579, 199] width 68 height 22
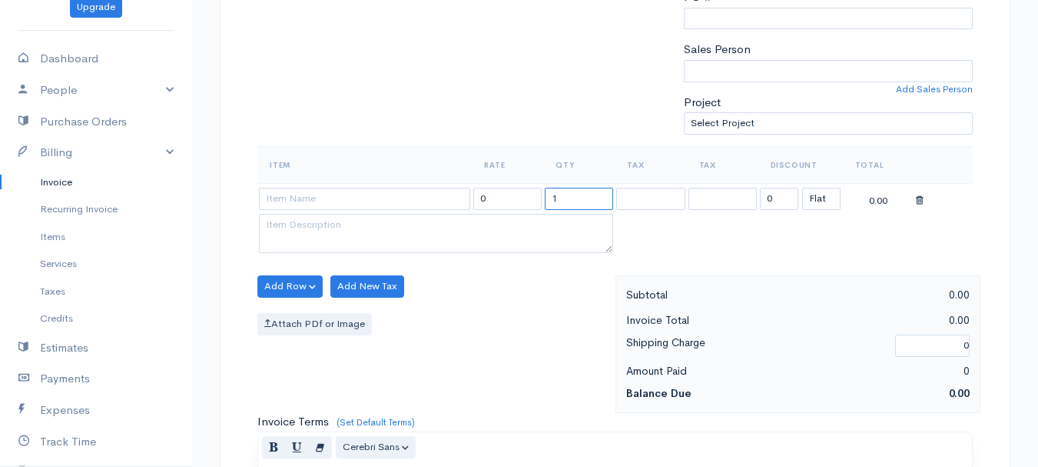
click at [561, 196] on input "1" at bounding box center [579, 199] width 68 height 22
type input "2"
click at [387, 197] on input at bounding box center [364, 199] width 211 height 22
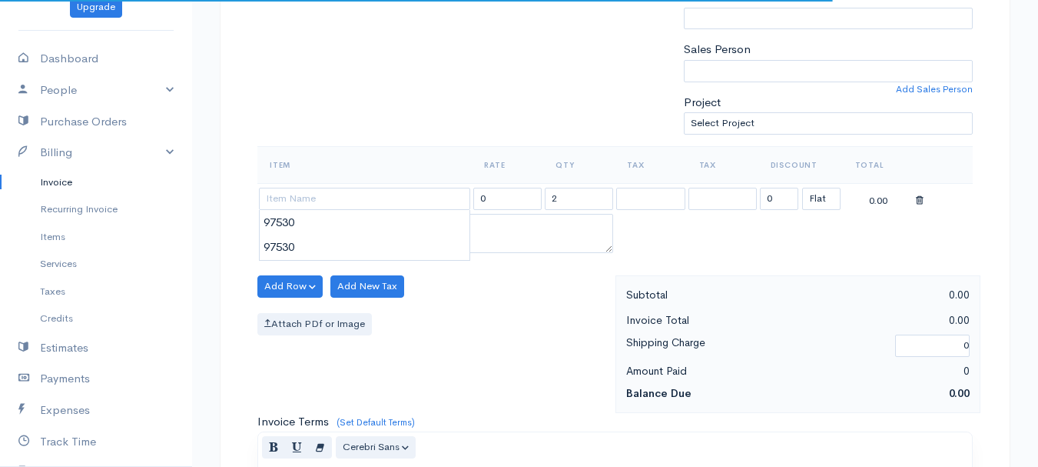
type input "97530"
type input "60.00"
click at [377, 221] on body "[PERSON_NAME] Upgrade Dashboard People Clients Vendors Staff Users Purchase Ord…" at bounding box center [519, 280] width 1038 height 1329
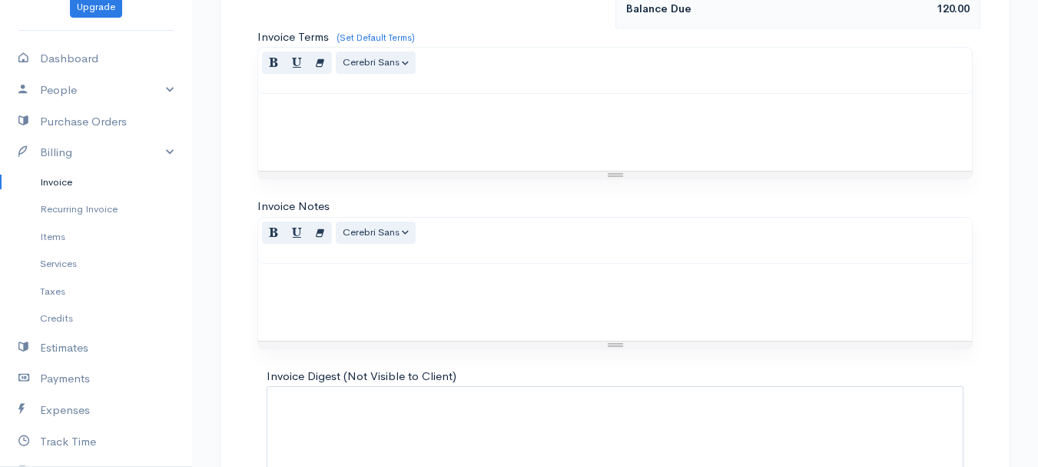
scroll to position [862, 0]
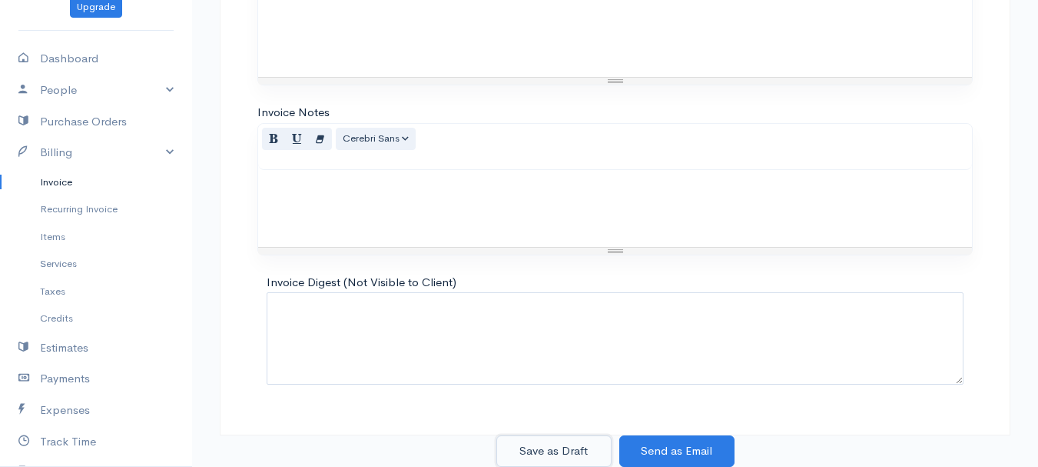
click at [549, 450] on button "Save as Draft" at bounding box center [553, 451] width 115 height 32
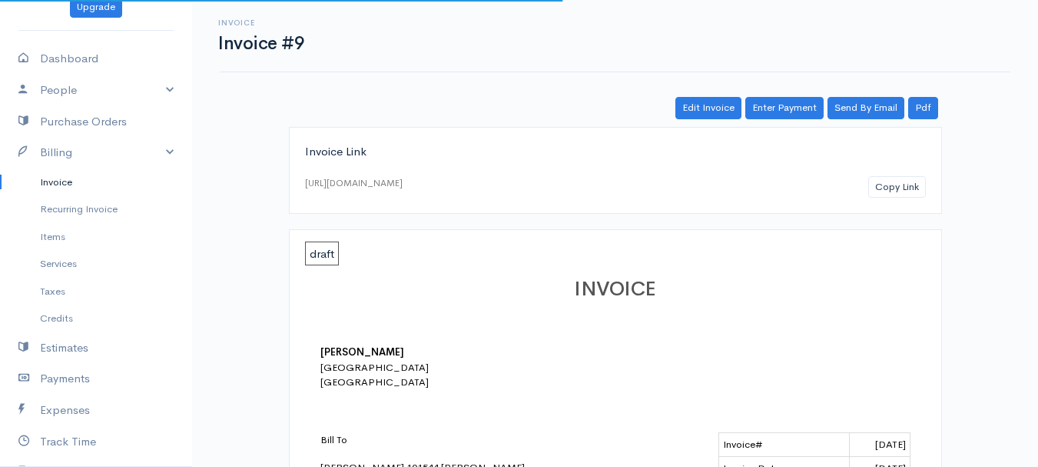
click at [53, 174] on link "Invoice" at bounding box center [96, 182] width 192 height 28
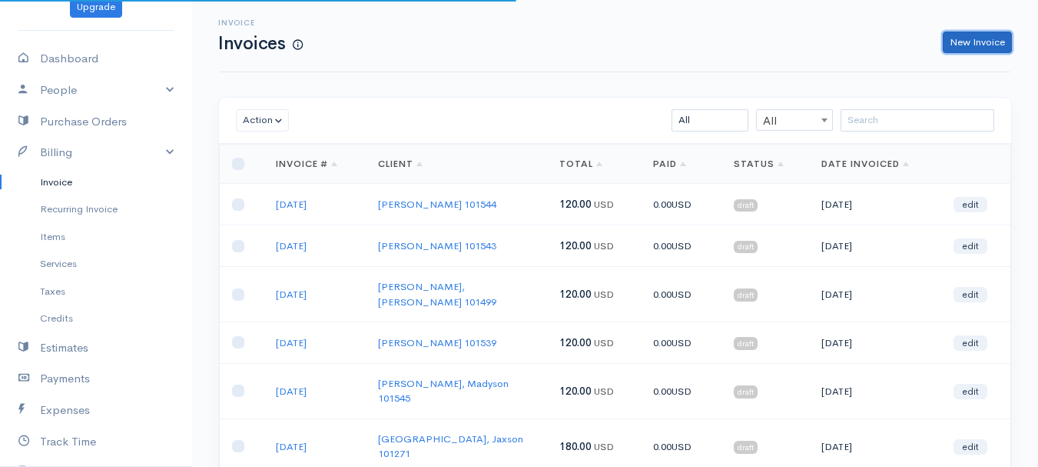
click at [971, 38] on link "New Invoice" at bounding box center [977, 43] width 69 height 22
select select "[GEOGRAPHIC_DATA]"
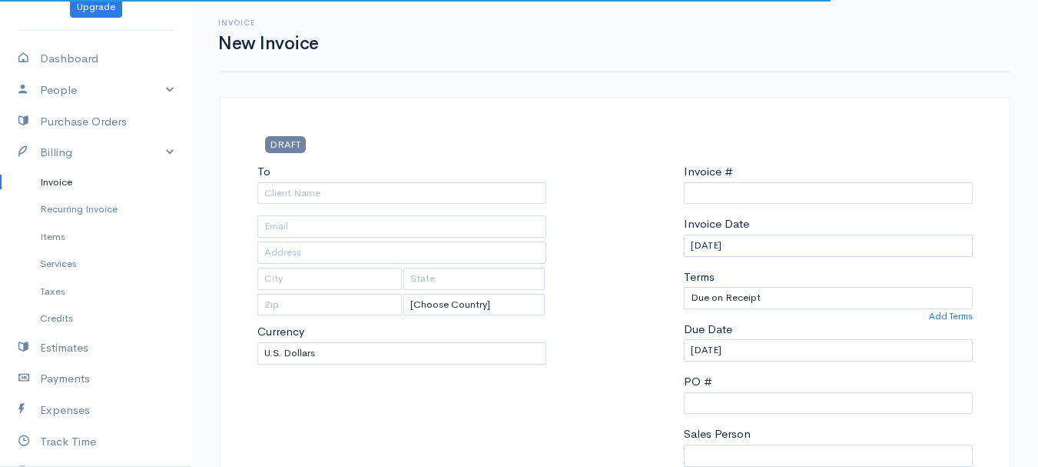
type input "0011212024"
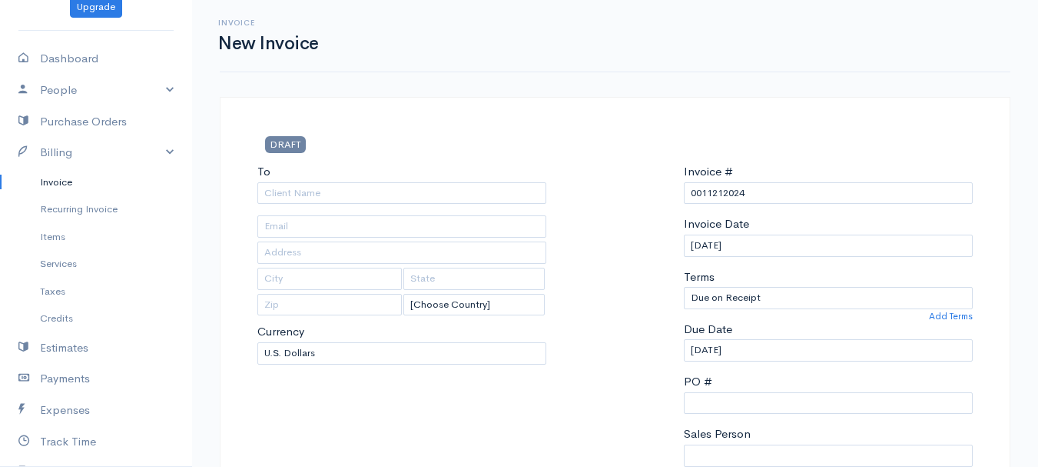
click at [95, 188] on link "Invoice" at bounding box center [96, 182] width 192 height 28
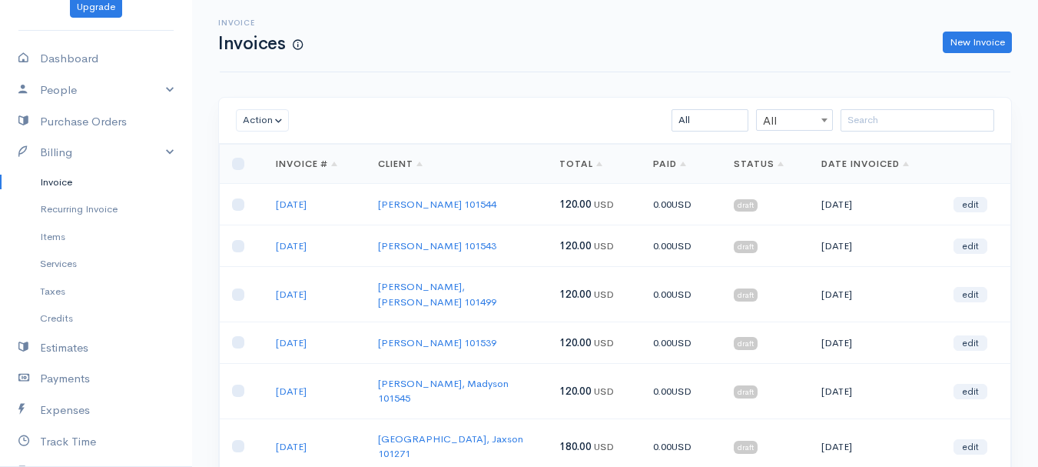
click at [974, 30] on div "Invoice Invoices New Invoice" at bounding box center [615, 35] width 809 height 35
click at [967, 34] on link "New Invoice" at bounding box center [977, 43] width 69 height 22
select select "[GEOGRAPHIC_DATA]"
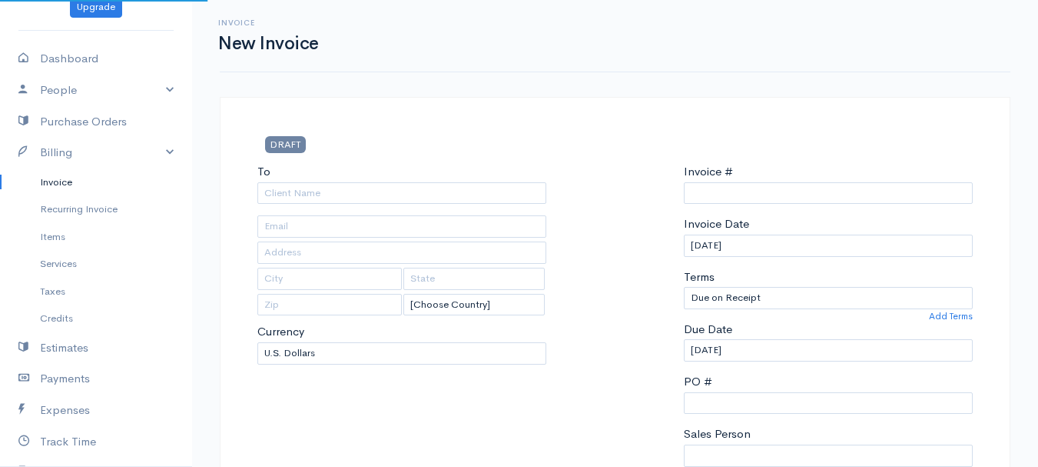
type input "0011212024"
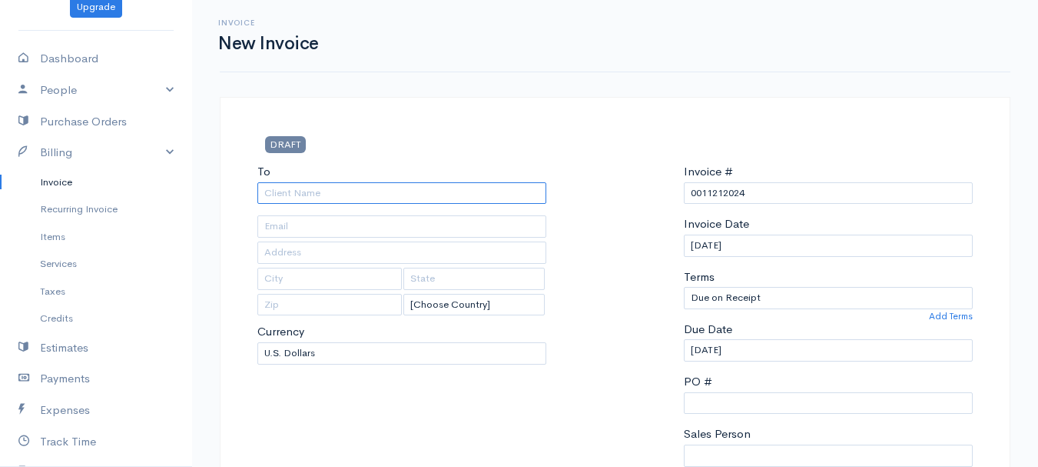
click at [318, 200] on input "To" at bounding box center [401, 193] width 289 height 22
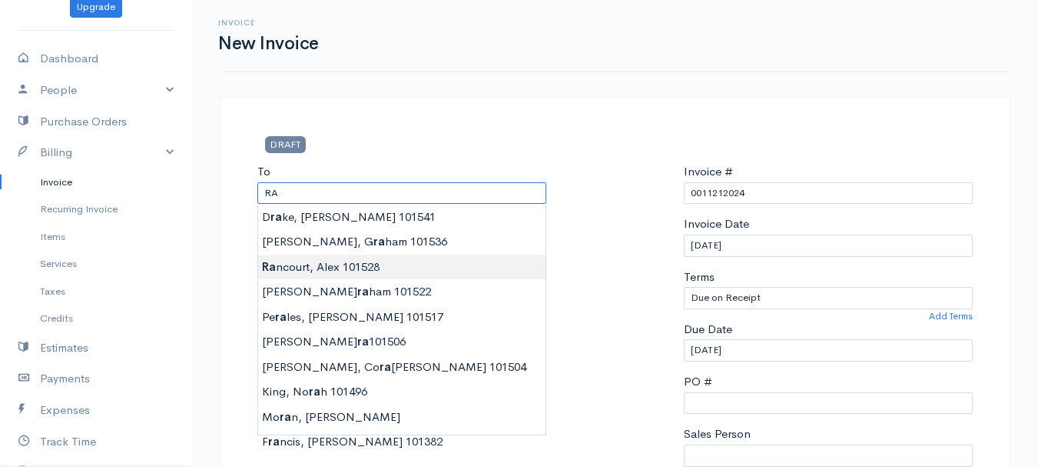
type input "[PERSON_NAME] 101528"
type input "[STREET_ADDRESS]"
type input "Hermon"
type input "[US_STATE]"
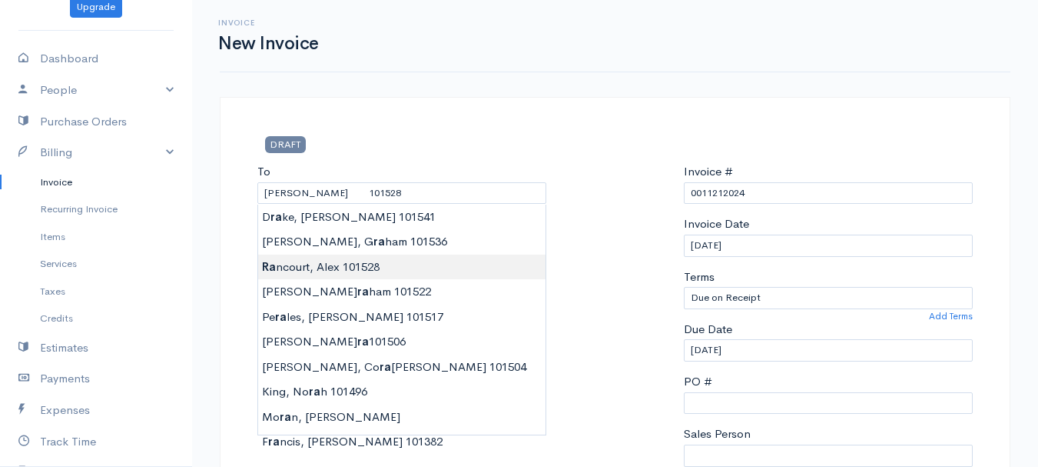
type input "04401"
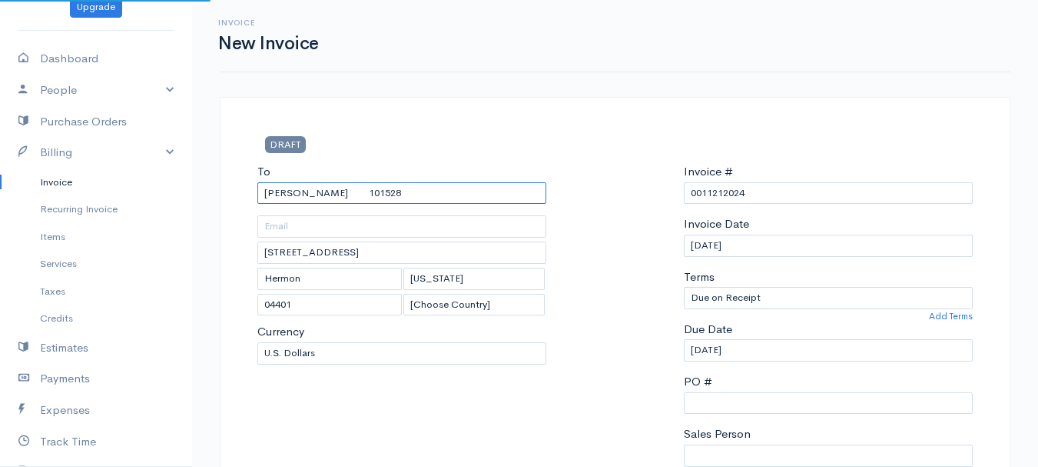
click at [309, 200] on input "[PERSON_NAME] 101528" at bounding box center [401, 193] width 289 height 22
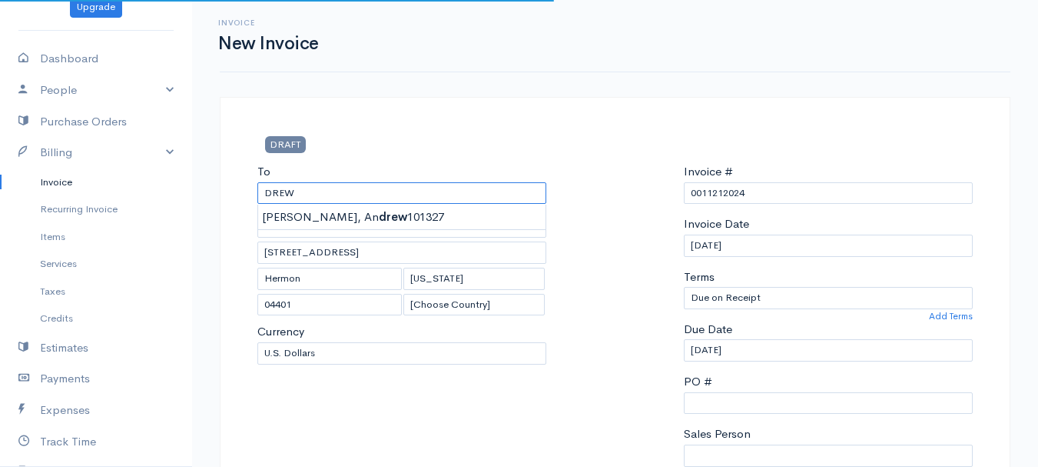
type input "[PERSON_NAME] 101327"
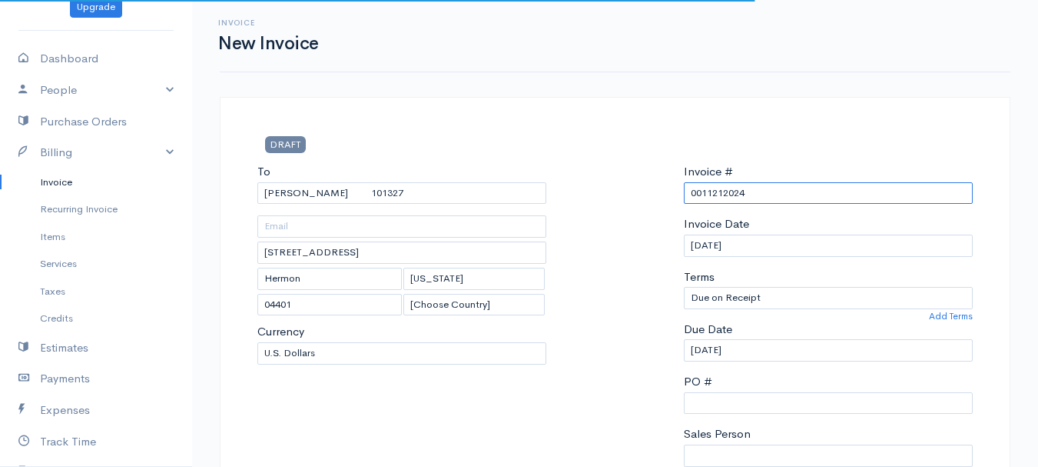
click at [721, 201] on input "0011212024" at bounding box center [828, 193] width 289 height 22
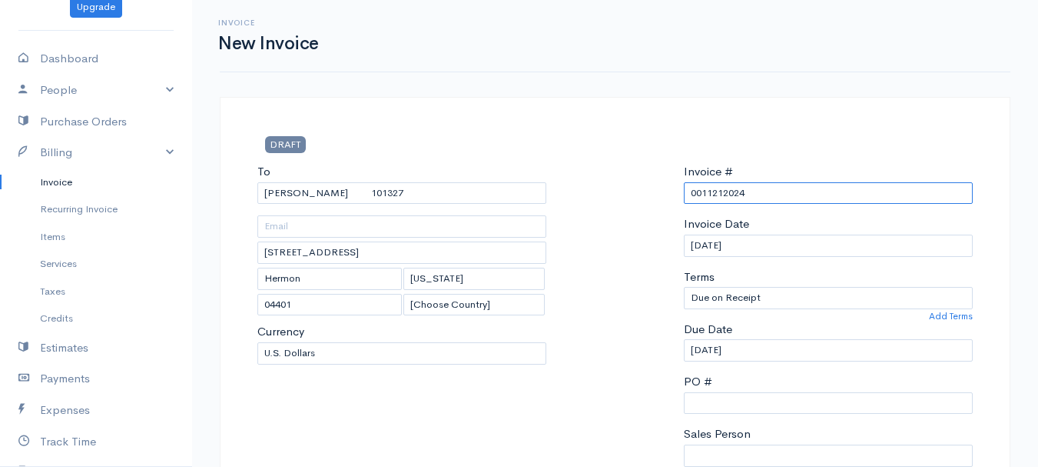
click at [721, 201] on input "0011212024" at bounding box center [828, 193] width 289 height 22
paste input "[DATE]"
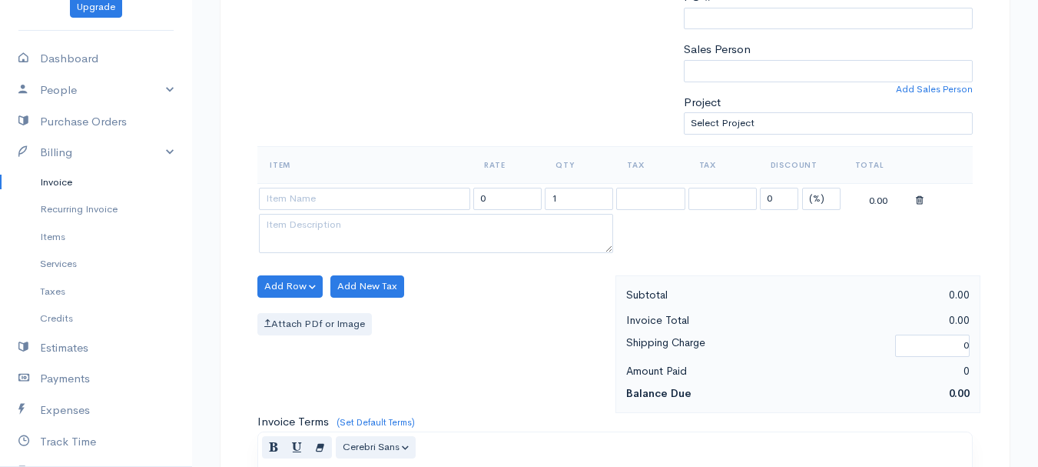
type input "[DATE]"
click at [820, 201] on select "(%) Flat" at bounding box center [821, 199] width 38 height 22
select select "2"
click at [802, 188] on select "(%) Flat" at bounding box center [821, 199] width 38 height 22
click at [573, 198] on input "1" at bounding box center [579, 199] width 68 height 22
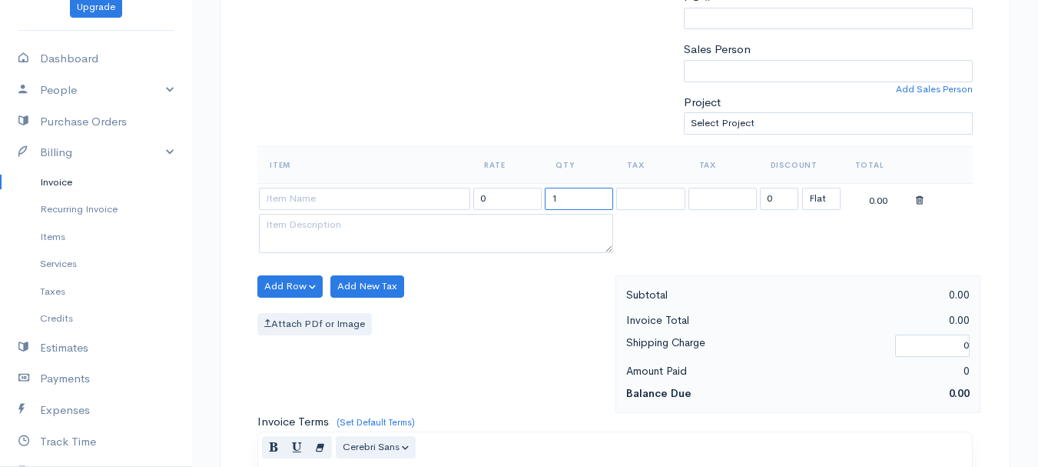
click at [573, 198] on input "1" at bounding box center [579, 199] width 68 height 22
type input "2"
click at [378, 197] on input at bounding box center [364, 199] width 211 height 22
type input "97530"
type input "60.00"
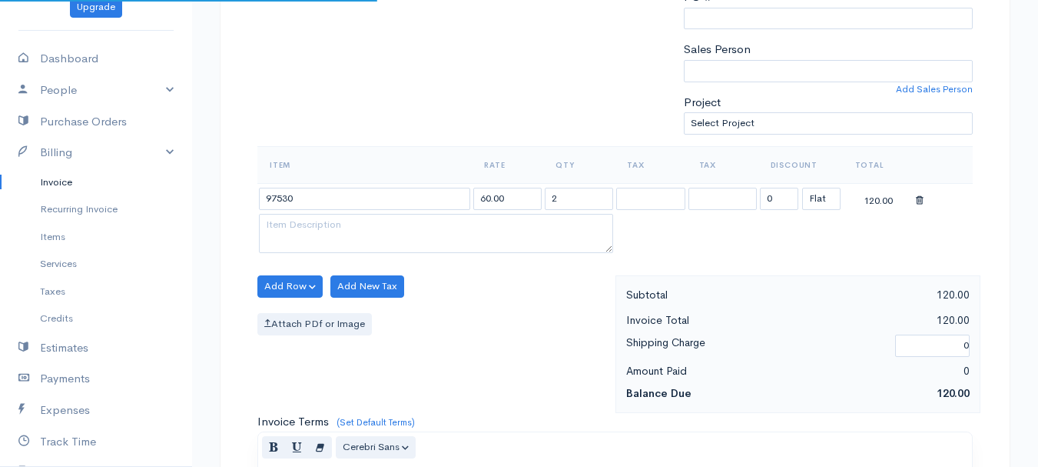
click at [369, 223] on body "[PERSON_NAME] Upgrade Dashboard People Clients Vendors Staff Users Purchase Ord…" at bounding box center [519, 280] width 1038 height 1329
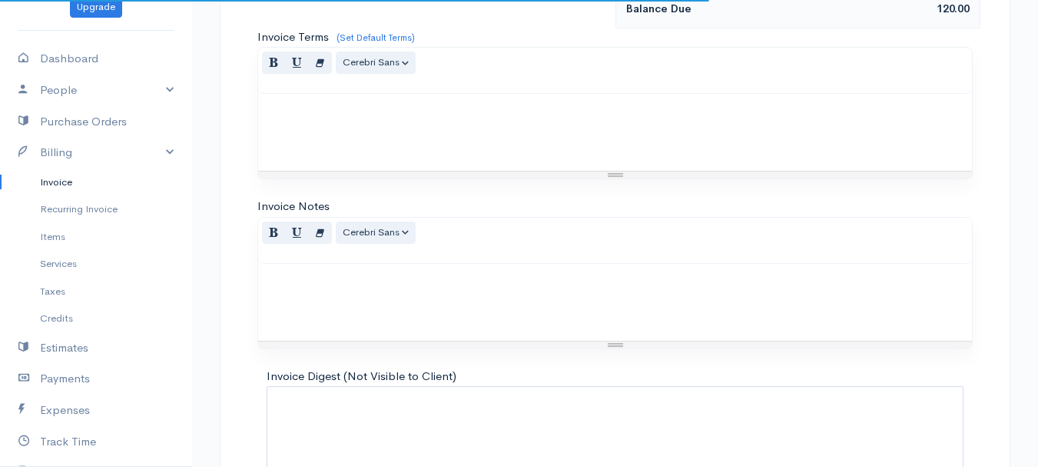
scroll to position [862, 0]
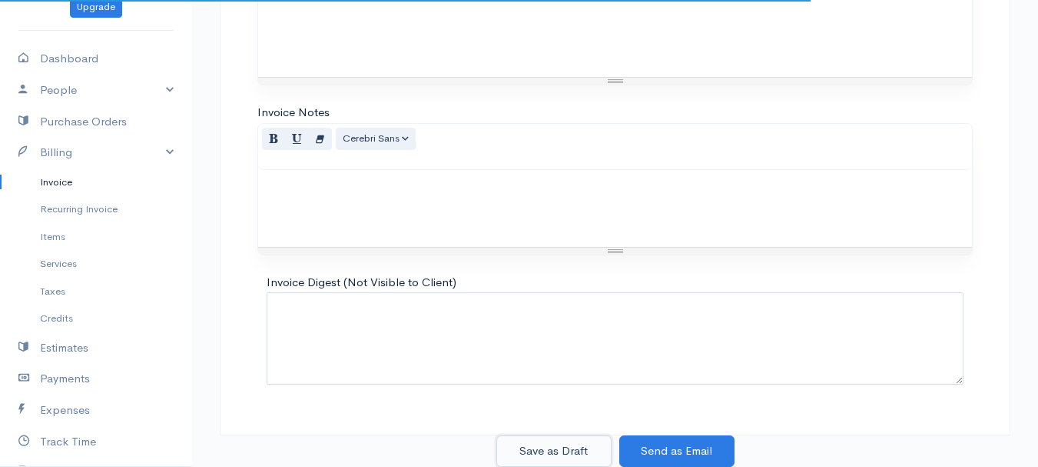
click at [530, 448] on button "Save as Draft" at bounding box center [553, 451] width 115 height 32
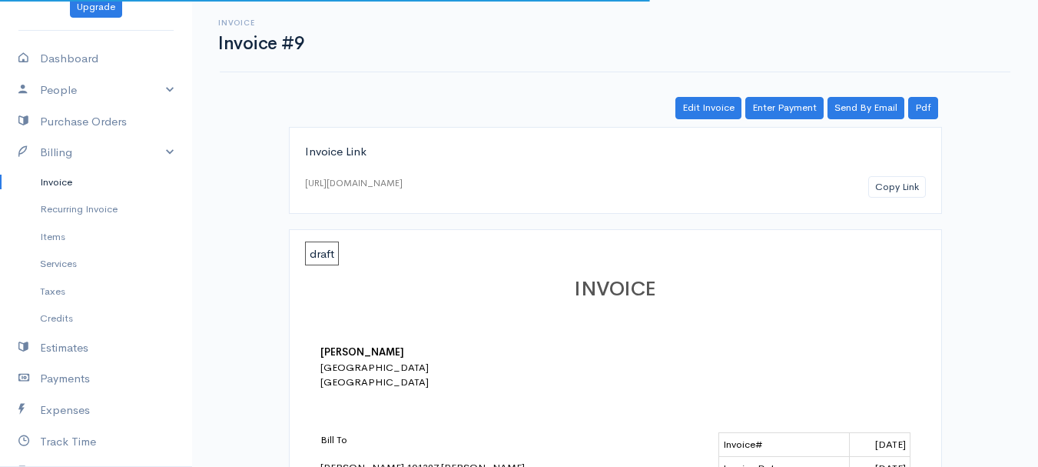
click at [51, 181] on link "Invoice" at bounding box center [96, 182] width 192 height 28
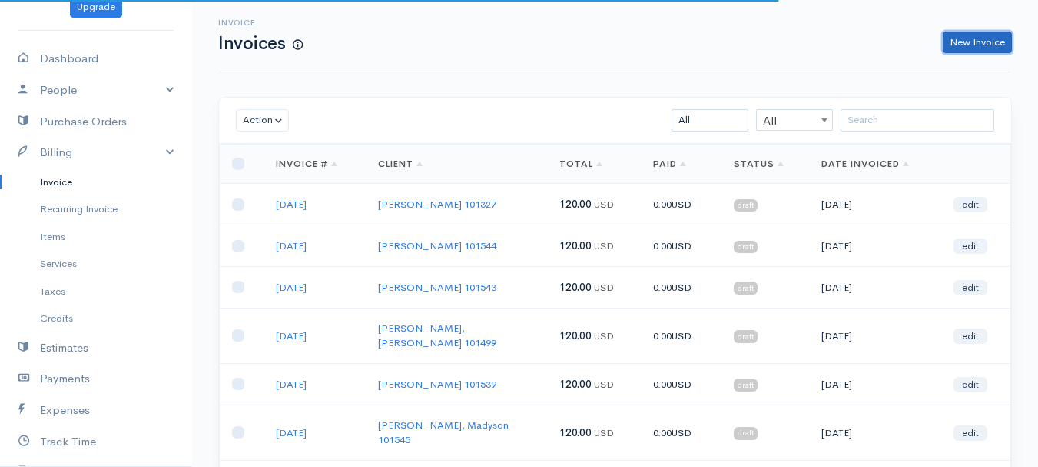
click at [972, 41] on link "New Invoice" at bounding box center [977, 43] width 69 height 22
select select "[GEOGRAPHIC_DATA]"
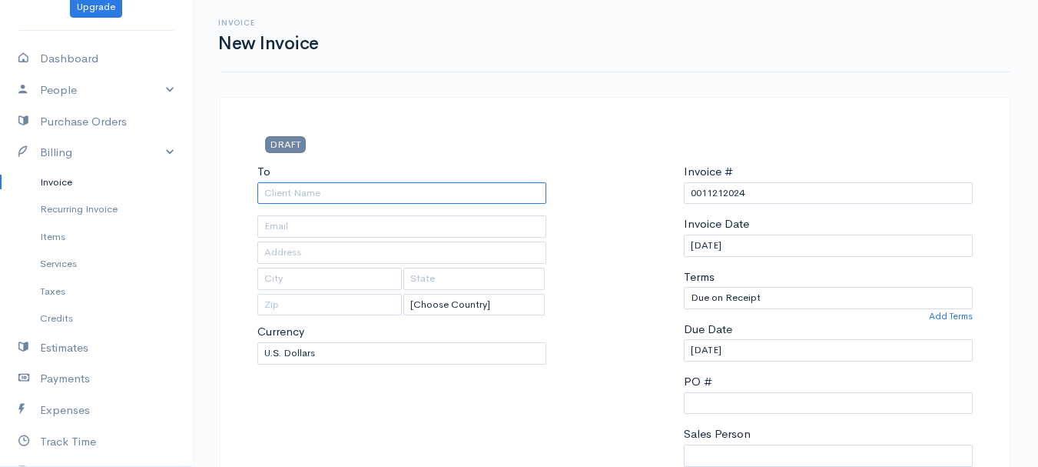
click at [281, 191] on input "To" at bounding box center [401, 193] width 289 height 22
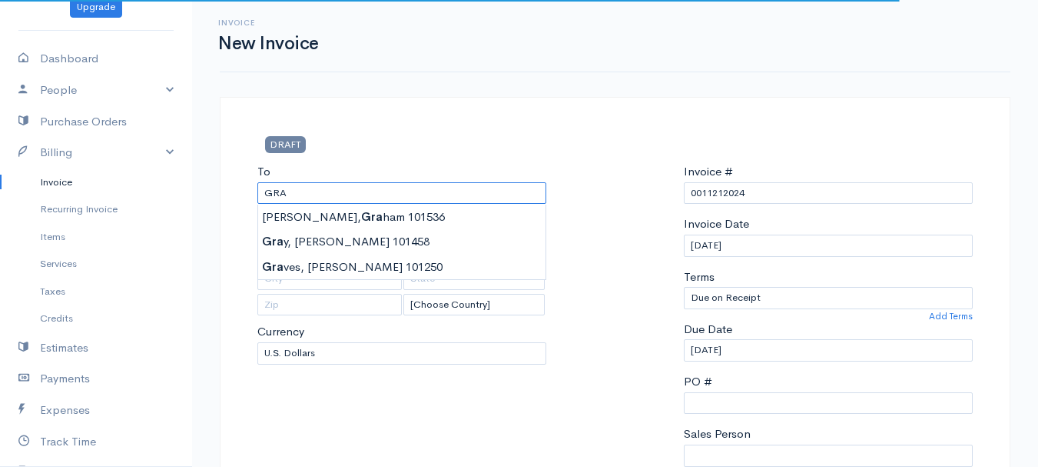
type input "[PERSON_NAME] 101536"
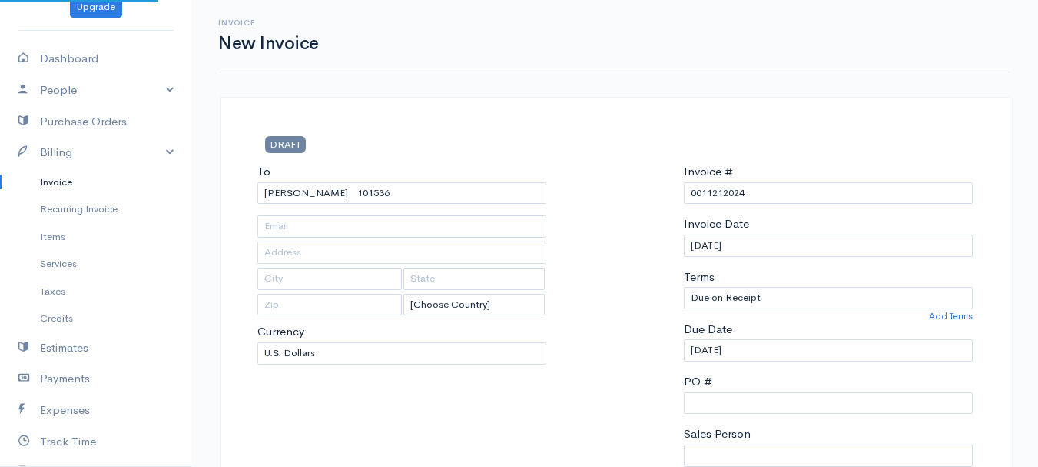
type input "[STREET_ADDRESS][PERSON_NAME]"
type input "Kenduskeag"
type input "[US_STATE]"
type input "04450"
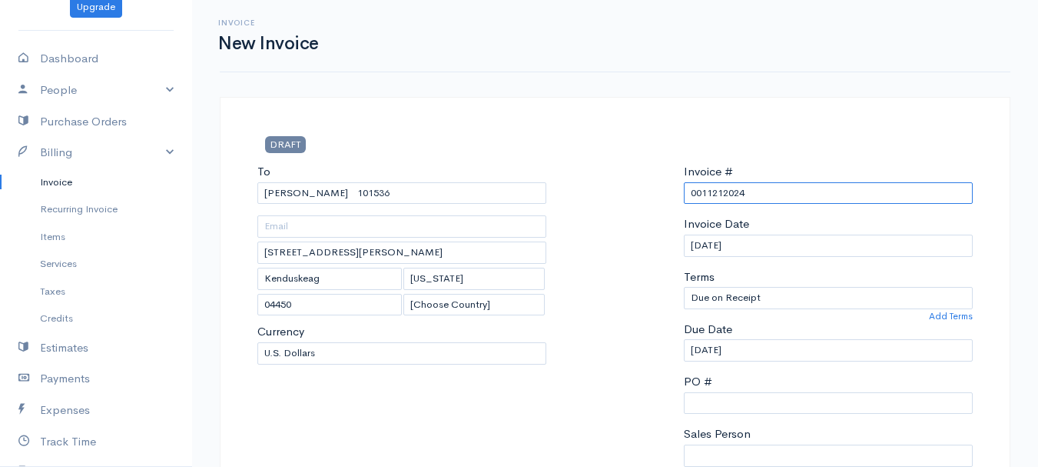
click at [716, 190] on input "0011212024" at bounding box center [828, 193] width 289 height 22
paste input "[DATE]"
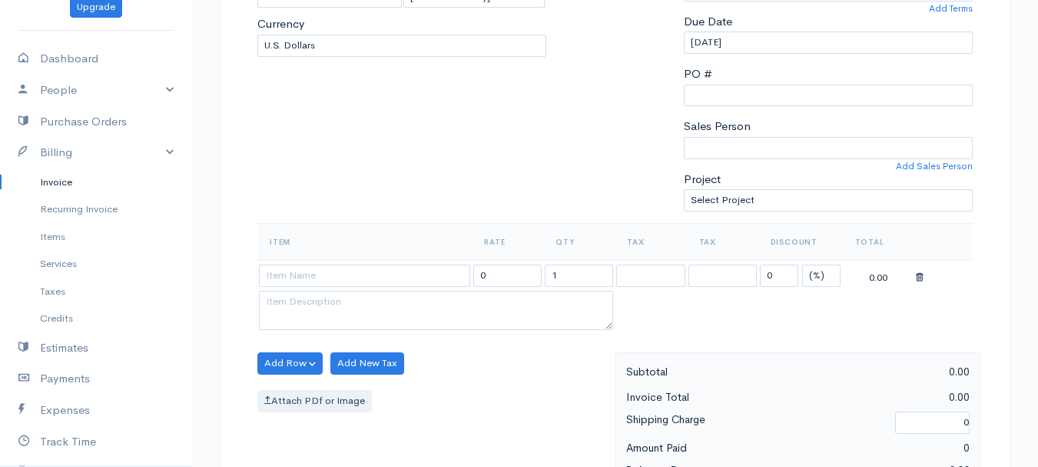
type input "[DATE]"
click at [823, 270] on select "(%) Flat" at bounding box center [821, 275] width 38 height 22
select select "2"
click at [802, 264] on select "(%) Flat" at bounding box center [821, 275] width 38 height 22
click at [557, 272] on input "1" at bounding box center [579, 275] width 68 height 22
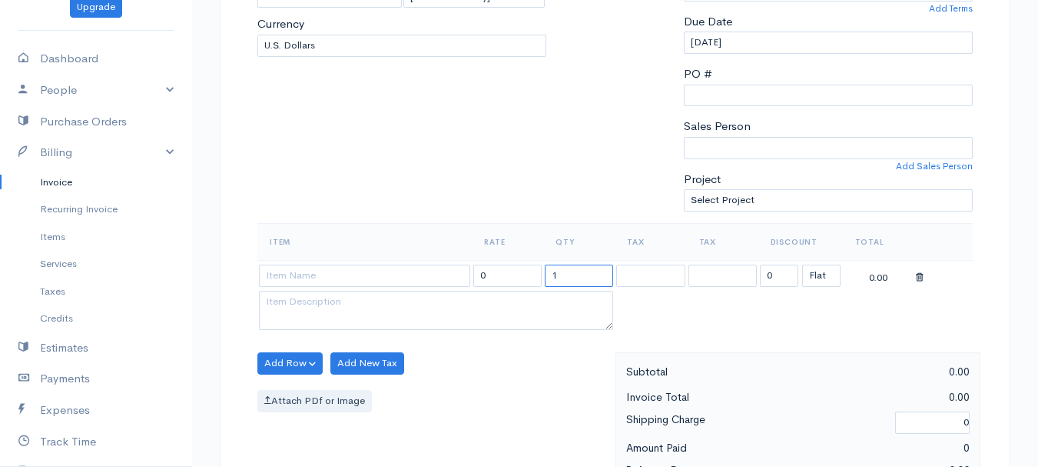
click at [557, 272] on input "1" at bounding box center [579, 275] width 68 height 22
type input "2"
click at [355, 274] on input at bounding box center [364, 275] width 211 height 22
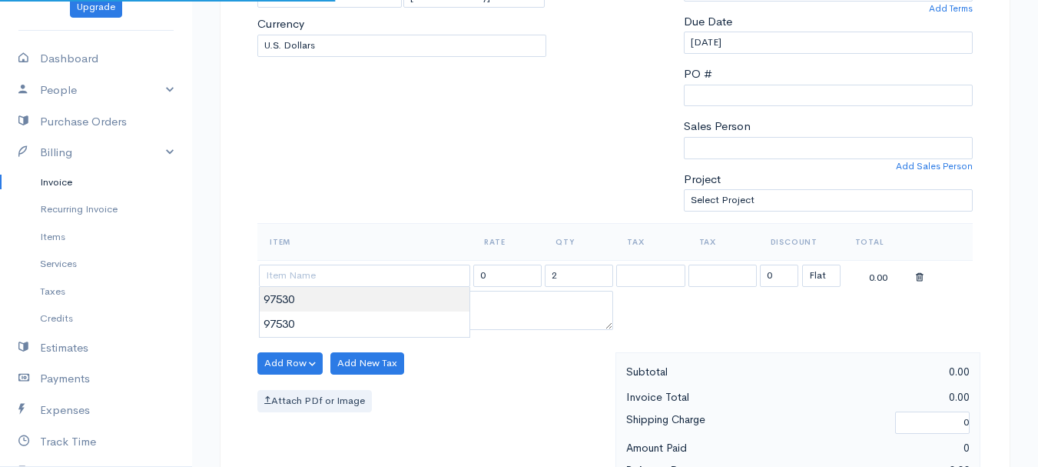
type input "97530"
type input "60.00"
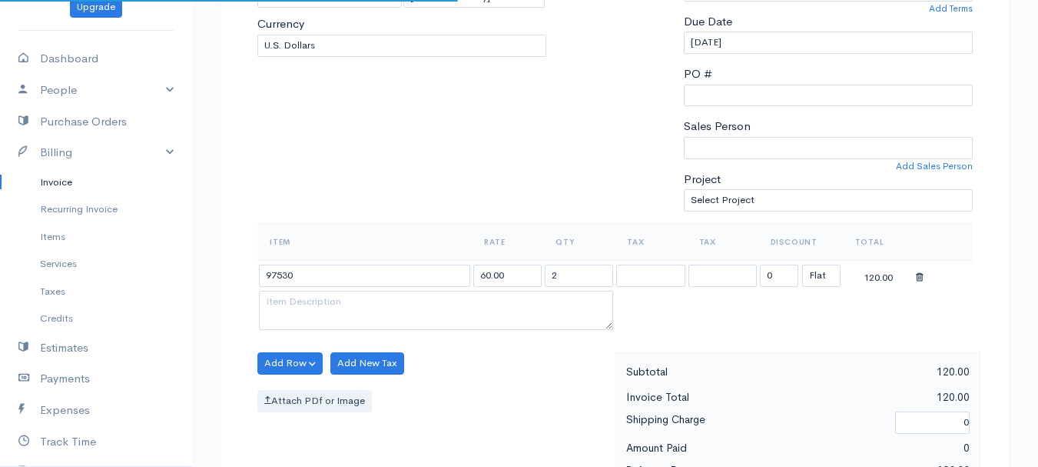
click at [351, 304] on body "[PERSON_NAME] Upgrade Dashboard People Clients Vendors Staff Users Purchase Ord…" at bounding box center [519, 357] width 1038 height 1329
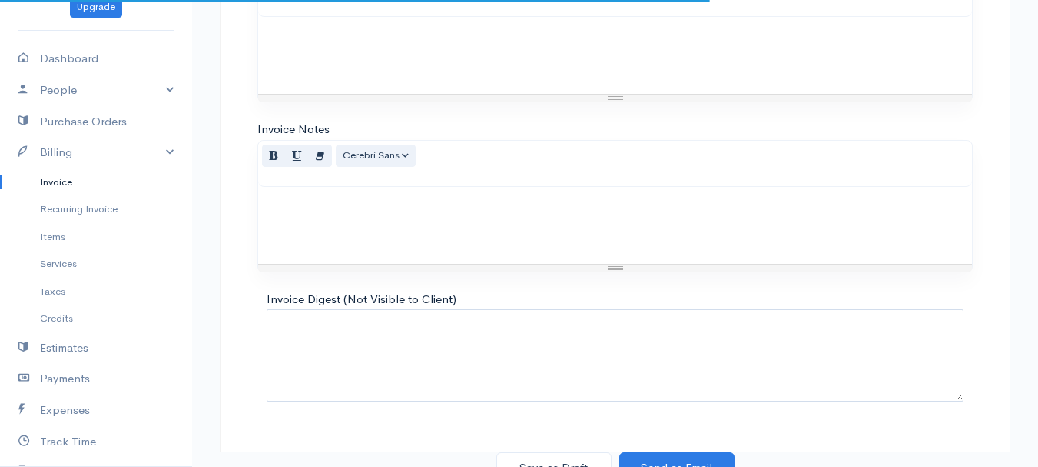
scroll to position [862, 0]
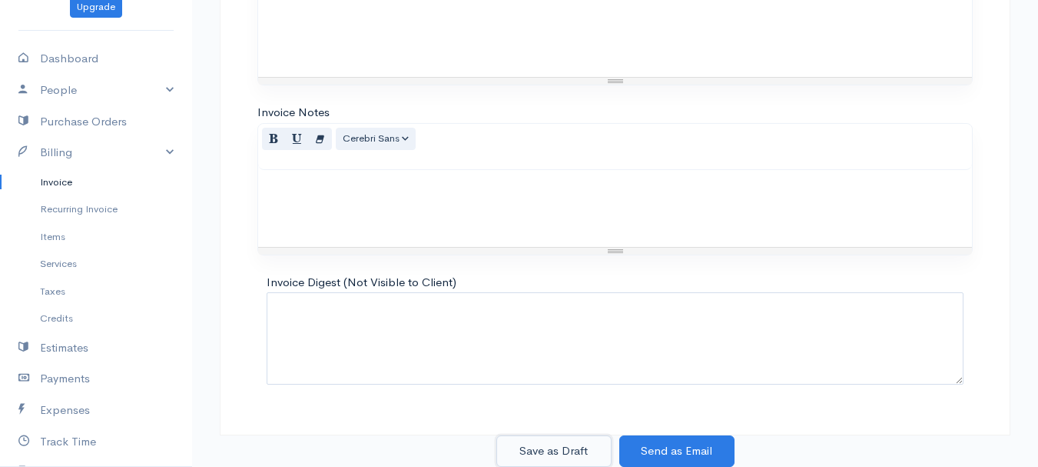
click at [566, 456] on button "Save as Draft" at bounding box center [553, 451] width 115 height 32
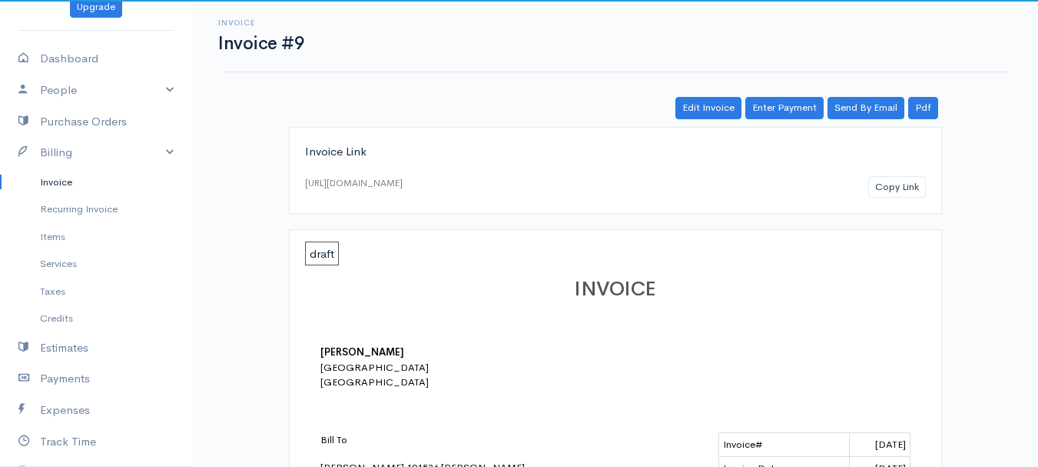
click at [44, 181] on link "Invoice" at bounding box center [96, 182] width 192 height 28
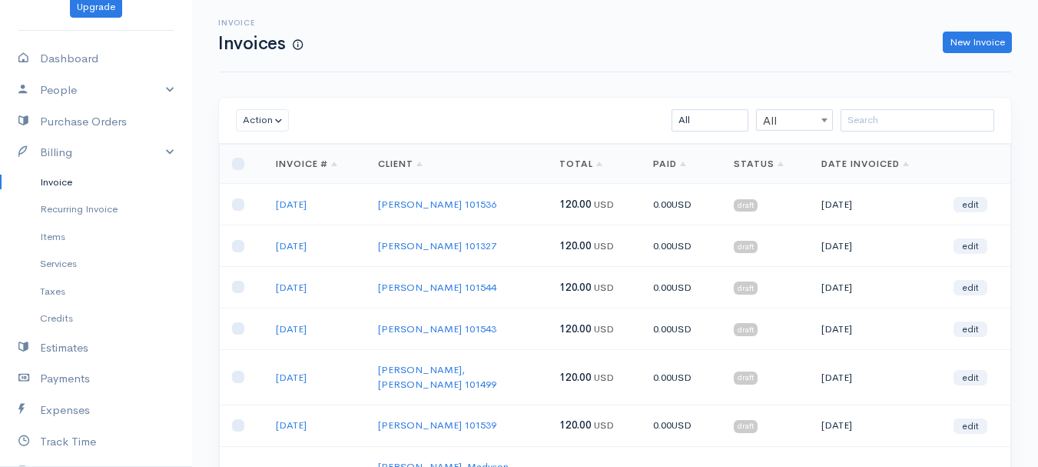
click at [971, 29] on div "Invoice Invoices New Invoice" at bounding box center [615, 35] width 809 height 35
click at [966, 42] on link "New Invoice" at bounding box center [977, 43] width 69 height 22
select select "[GEOGRAPHIC_DATA]"
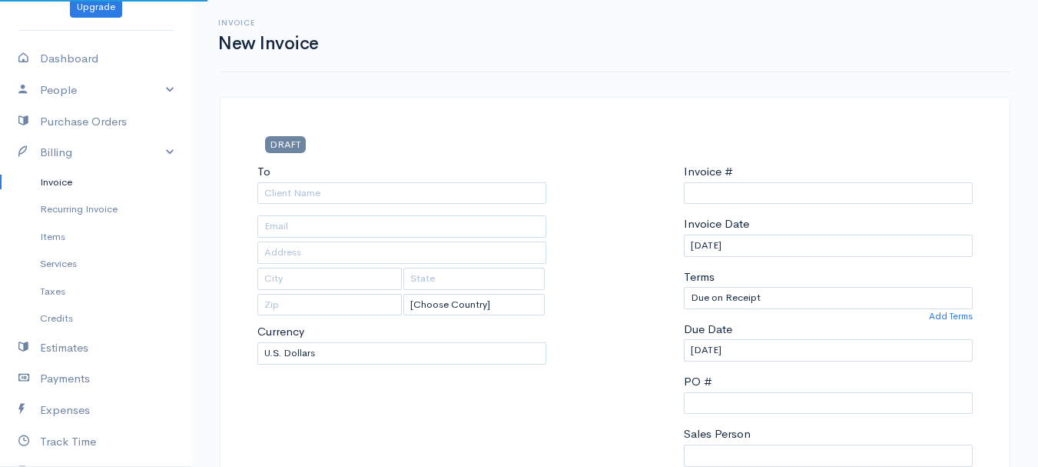
type input "0011212024"
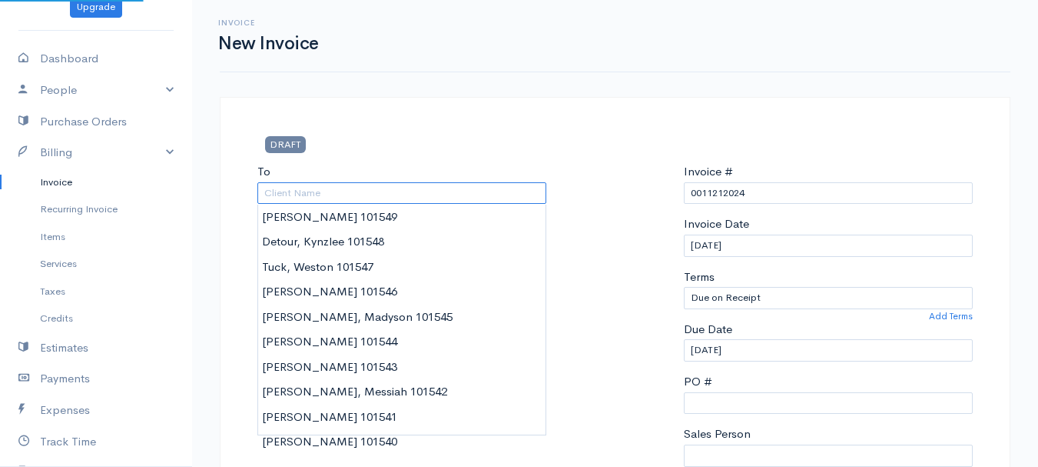
click at [313, 188] on input "To" at bounding box center [401, 193] width 289 height 22
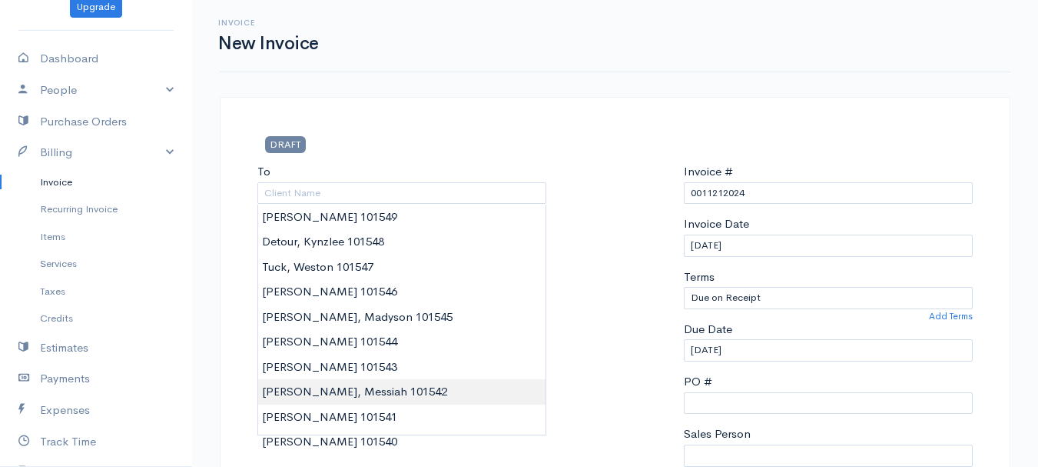
type input "[PERSON_NAME], Messiah 101542"
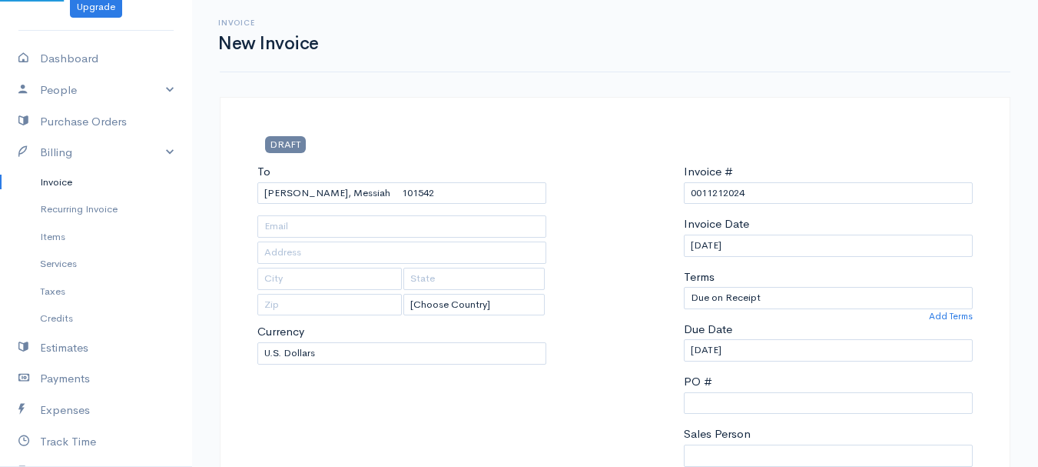
type input "[STREET_ADDRESS]"
type input "[GEOGRAPHIC_DATA]"
type input "[US_STATE]"
type input "04401"
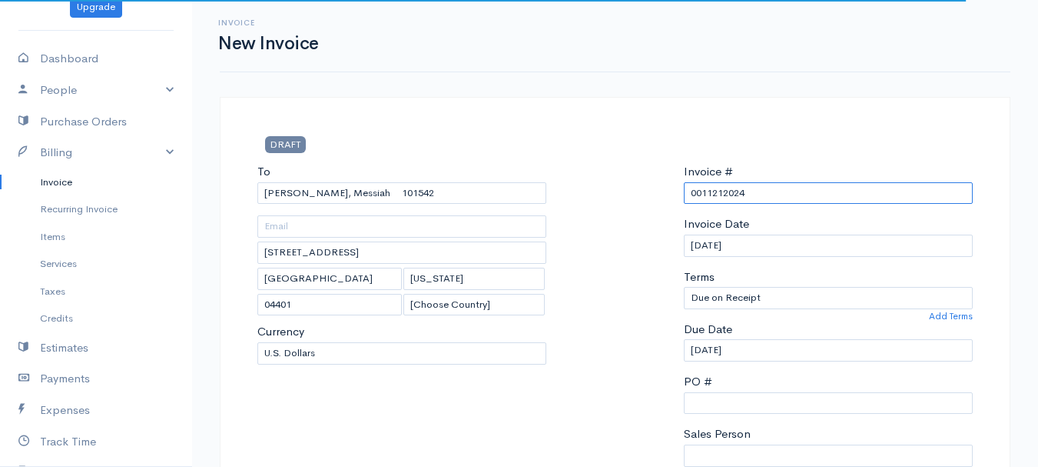
click at [702, 195] on input "0011212024" at bounding box center [828, 193] width 289 height 22
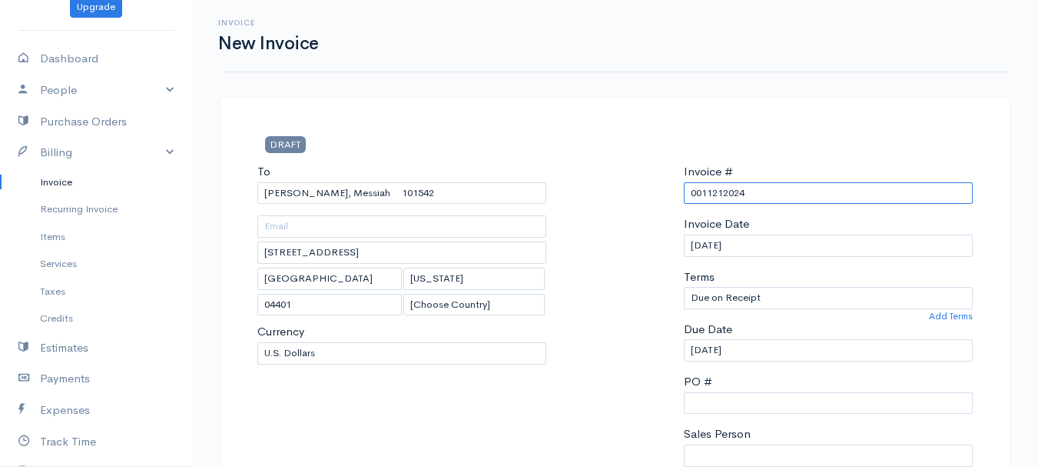
paste input "[DATE]"
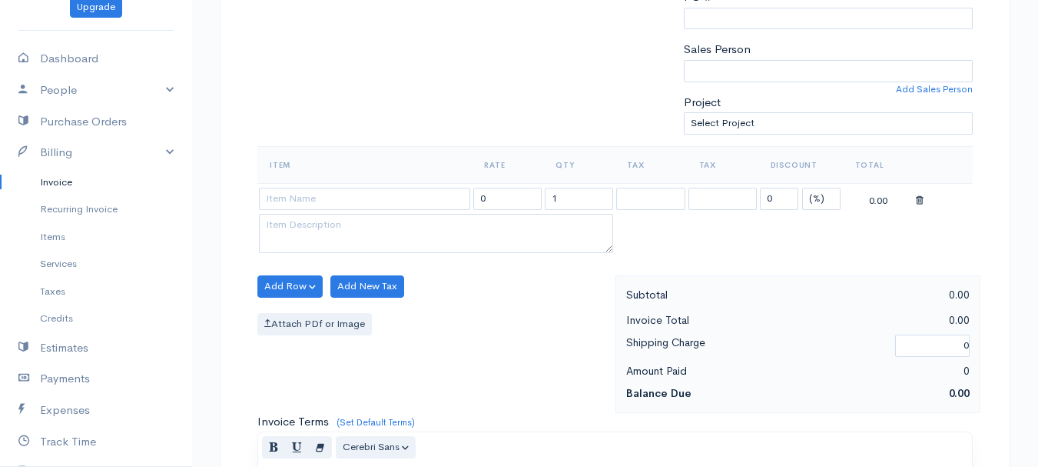
type input "[DATE]"
click at [822, 198] on select "(%) Flat" at bounding box center [821, 199] width 38 height 22
select select "2"
click at [802, 188] on select "(%) Flat" at bounding box center [821, 199] width 38 height 22
click at [567, 201] on input "1" at bounding box center [579, 199] width 68 height 22
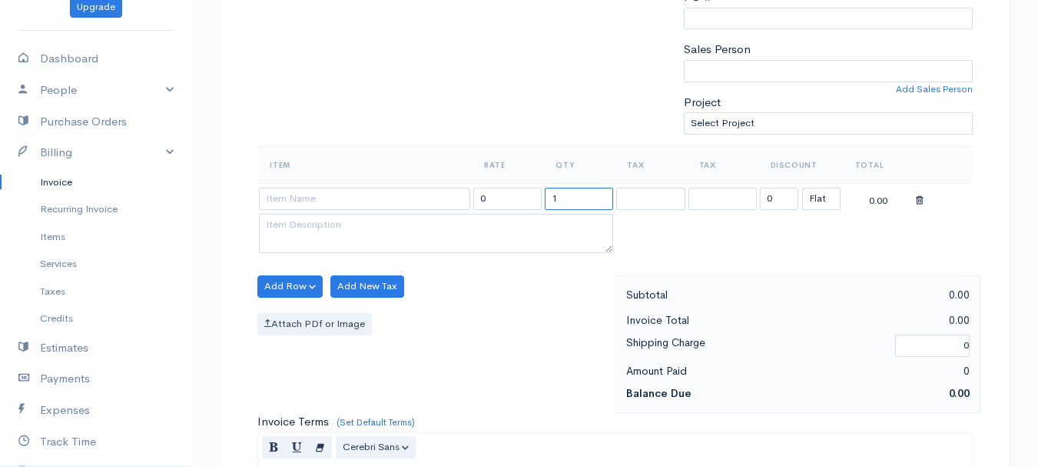
click at [567, 201] on input "1" at bounding box center [579, 199] width 68 height 22
type input "2"
click at [287, 198] on input at bounding box center [364, 199] width 211 height 22
type input "97530"
type input "60.00"
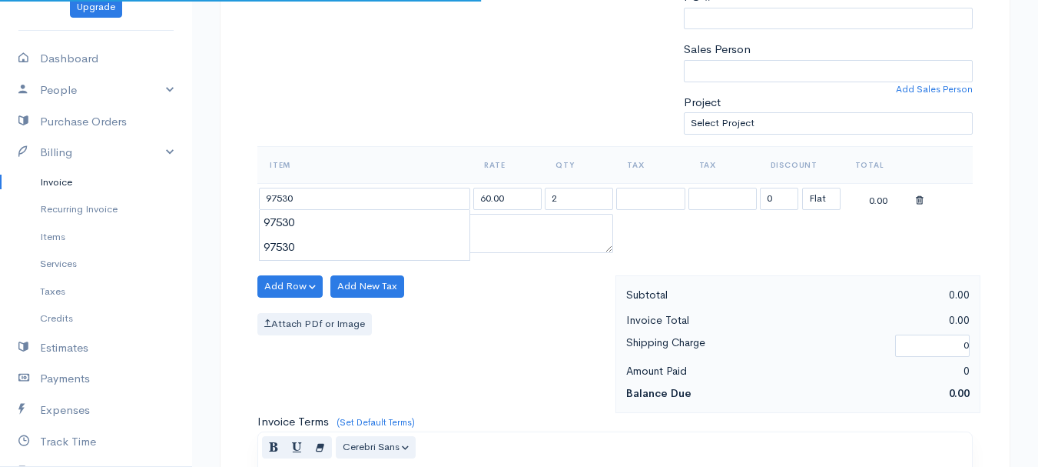
click at [283, 232] on body "[PERSON_NAME] Upgrade Dashboard People Clients Vendors Staff Users Purchase Ord…" at bounding box center [519, 280] width 1038 height 1329
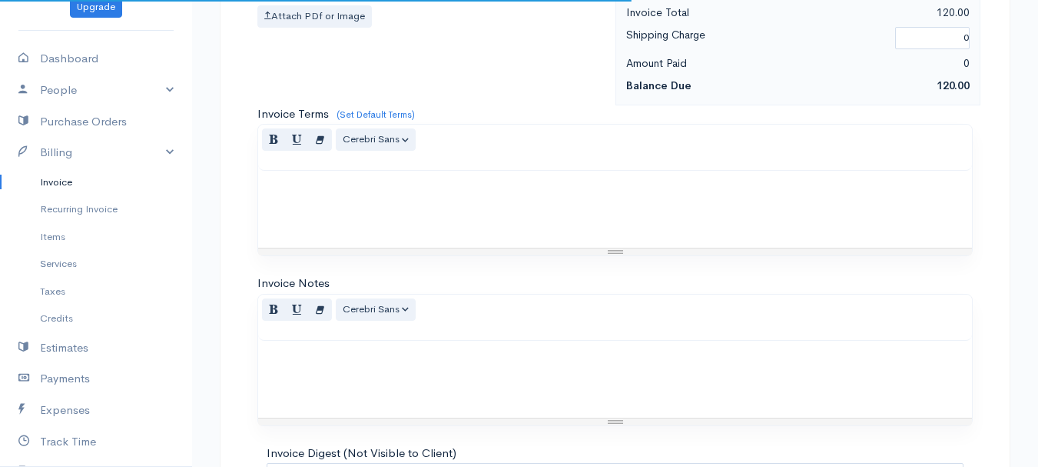
scroll to position [862, 0]
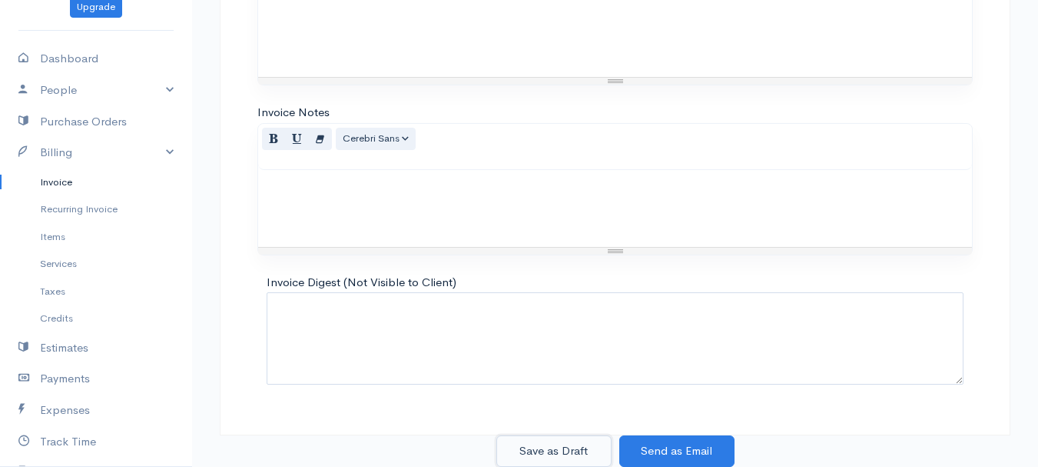
click at [576, 446] on button "Save as Draft" at bounding box center [553, 451] width 115 height 32
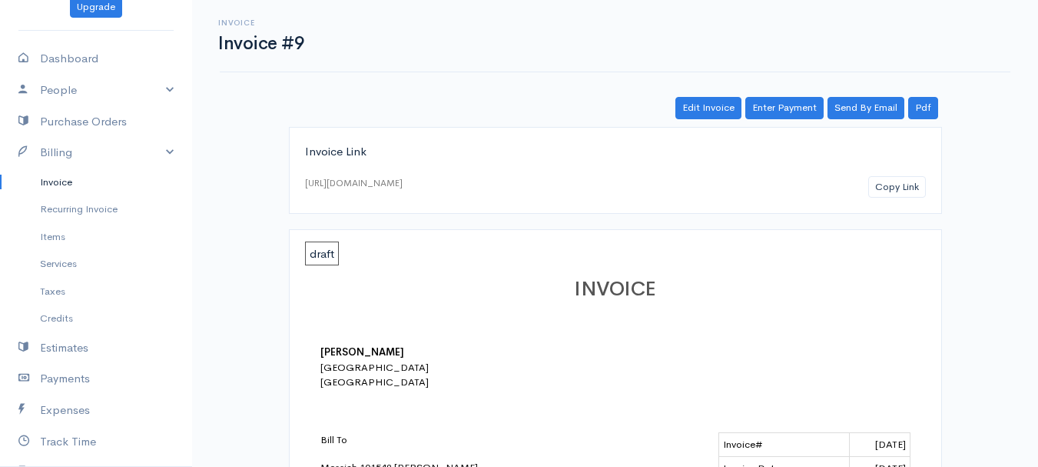
click at [53, 184] on link "Invoice" at bounding box center [96, 182] width 192 height 28
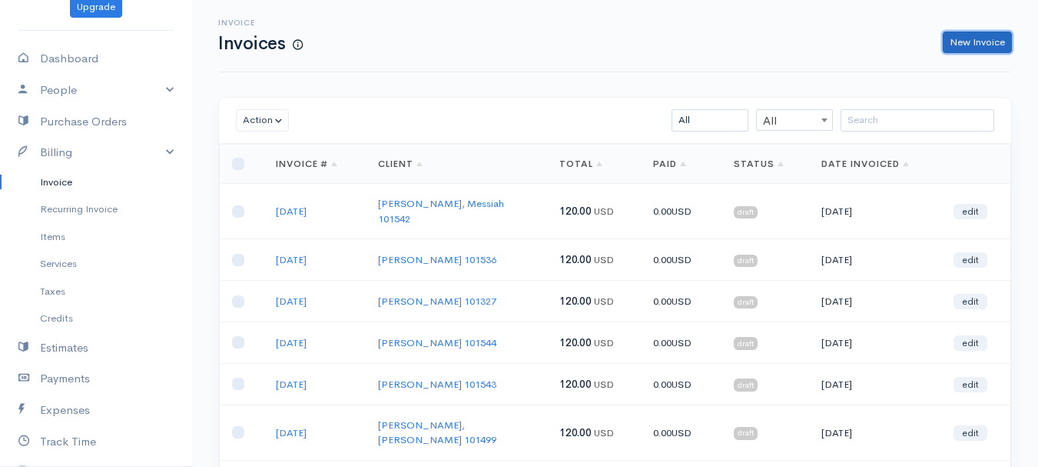
click at [958, 38] on link "New Invoice" at bounding box center [977, 43] width 69 height 22
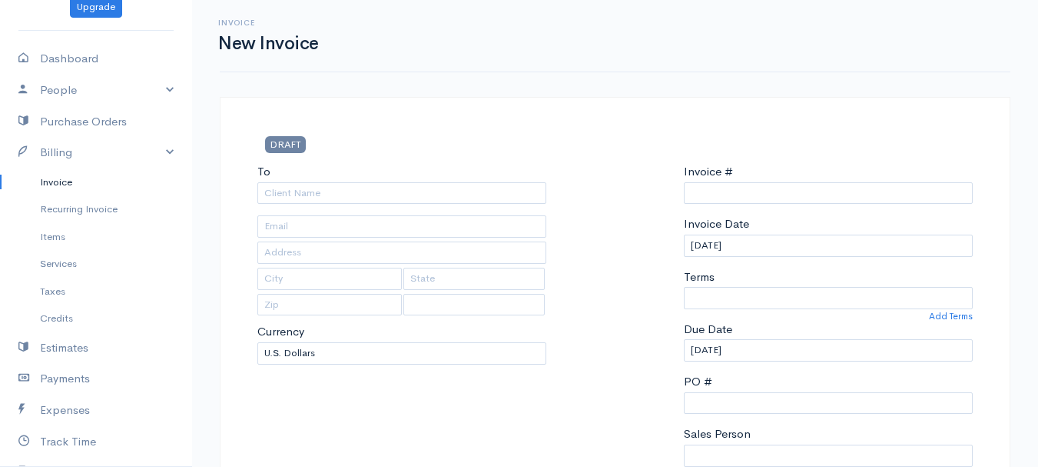
type input "0011212024"
select select "[GEOGRAPHIC_DATA]"
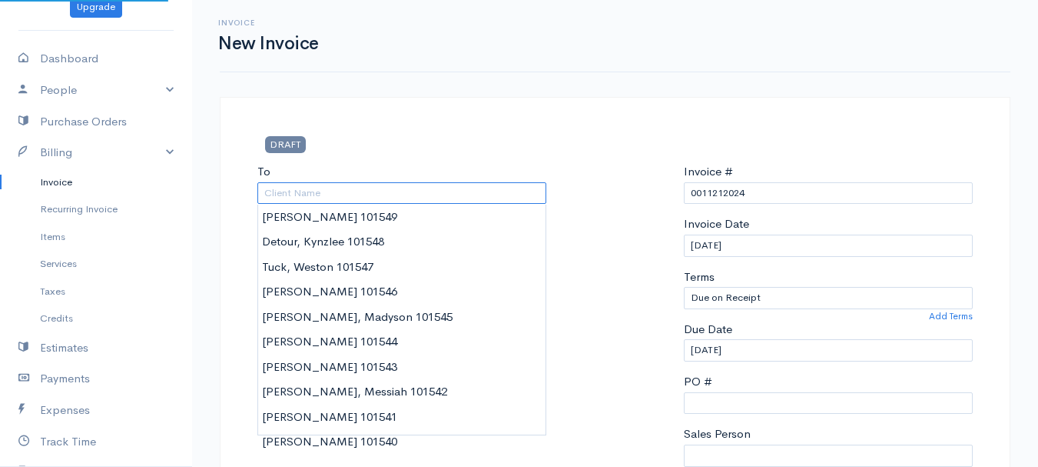
click at [299, 186] on input "To" at bounding box center [401, 193] width 289 height 22
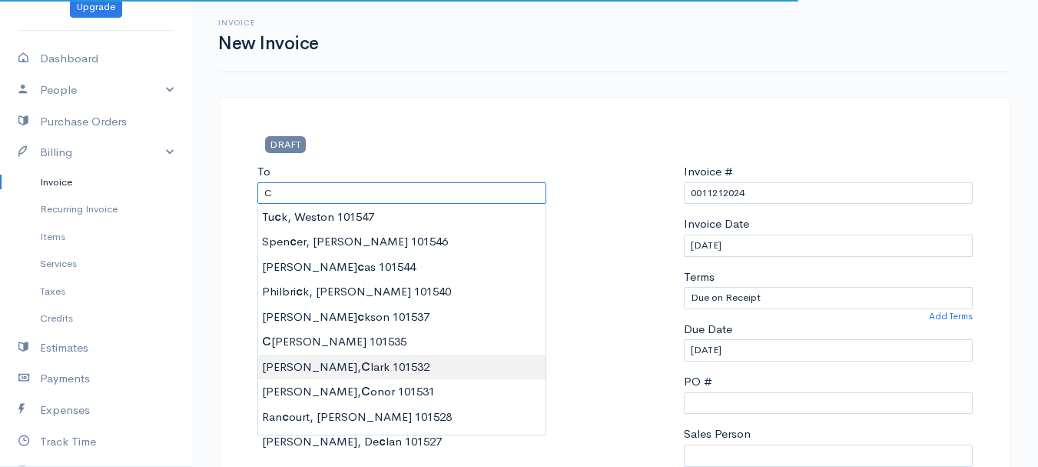
type input "[PERSON_NAME] 101532"
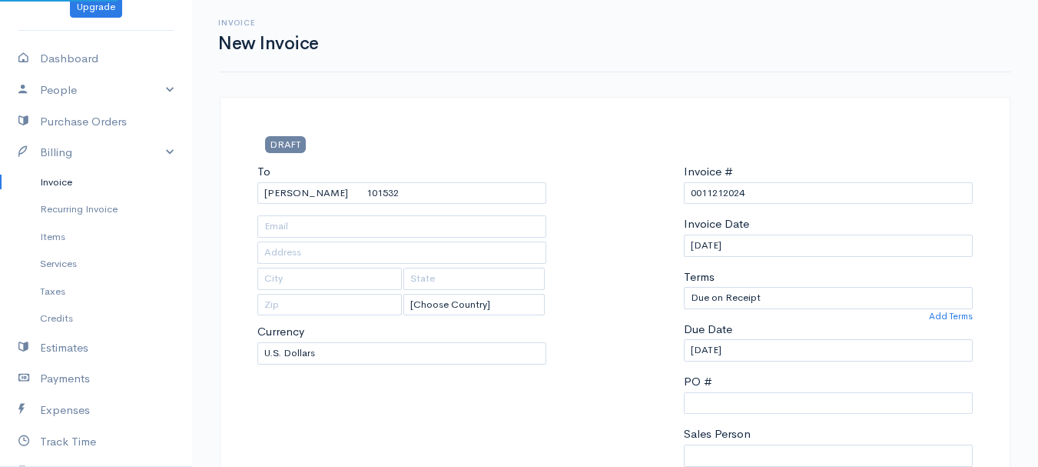
type input "[STREET_ADDRESS]"
type input "[PERSON_NAME]"
type input "[US_STATE]"
type input "04428"
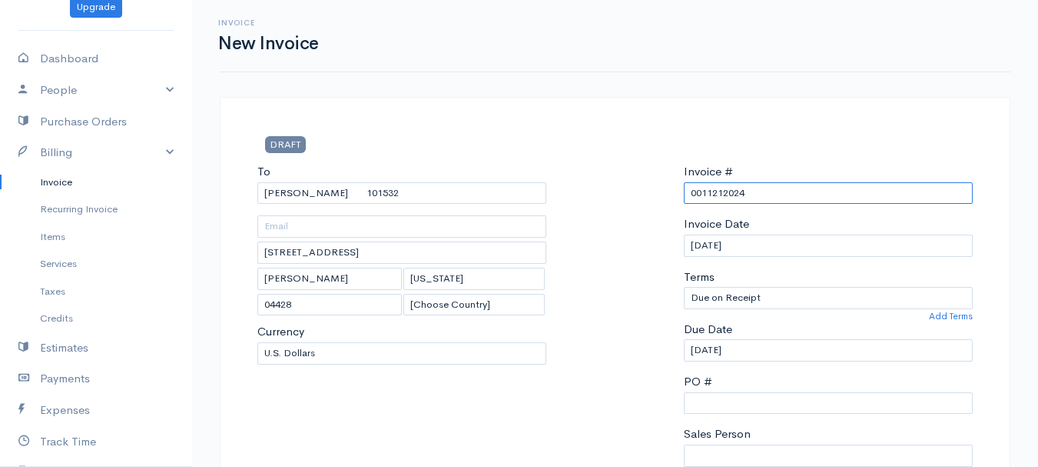
click at [703, 194] on input "0011212024" at bounding box center [828, 193] width 289 height 22
paste input "[DATE]"
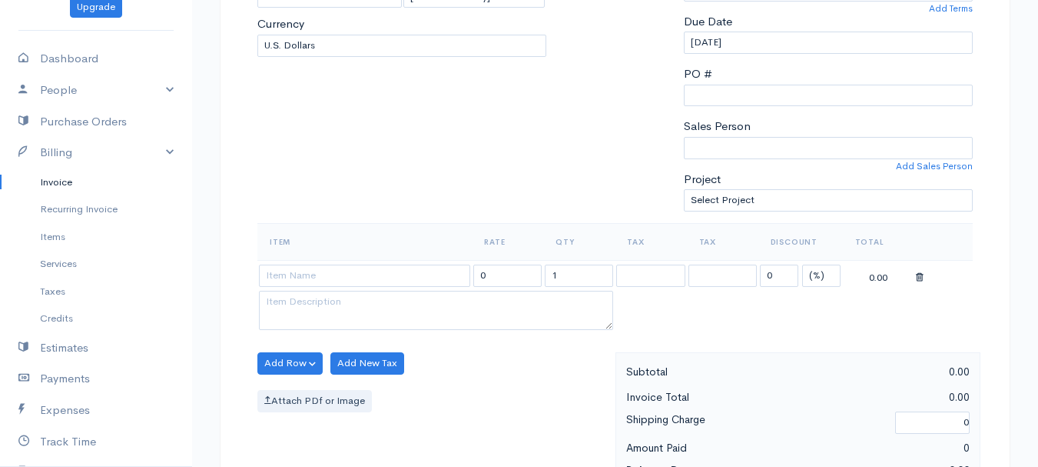
type input "[DATE]"
drag, startPoint x: 825, startPoint y: 274, endPoint x: 825, endPoint y: 284, distance: 9.3
click at [825, 274] on select "(%) Flat" at bounding box center [821, 275] width 38 height 22
select select "2"
click at [802, 264] on select "(%) Flat" at bounding box center [821, 275] width 38 height 22
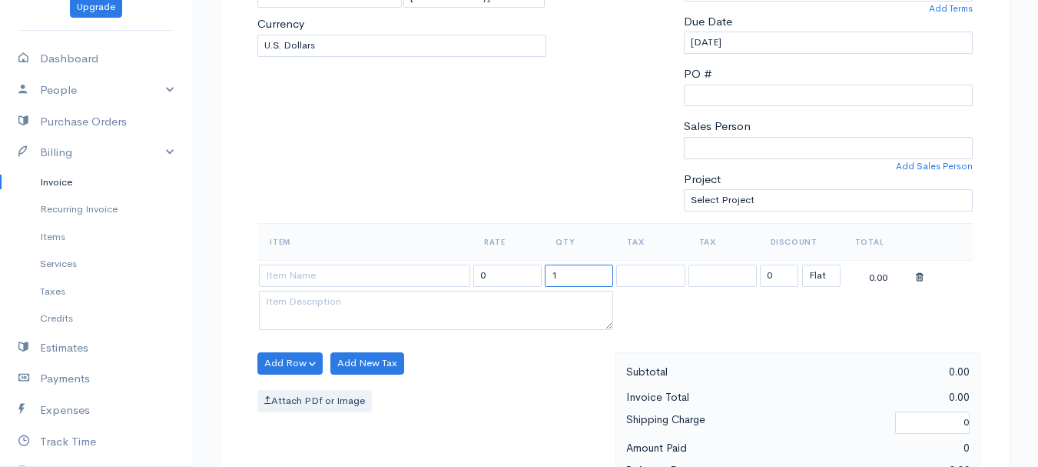
click at [590, 269] on input "1" at bounding box center [579, 275] width 68 height 22
type input "2"
click at [394, 270] on input at bounding box center [364, 275] width 211 height 22
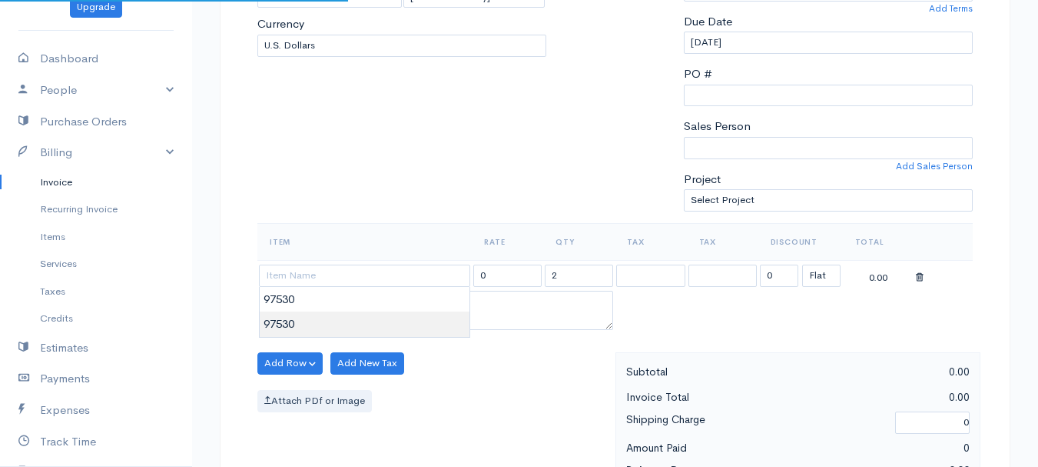
type input "97530"
type input "60.00"
click at [408, 317] on body "[PERSON_NAME] Upgrade Dashboard People Clients Vendors Staff Users Purchase Ord…" at bounding box center [519, 357] width 1038 height 1329
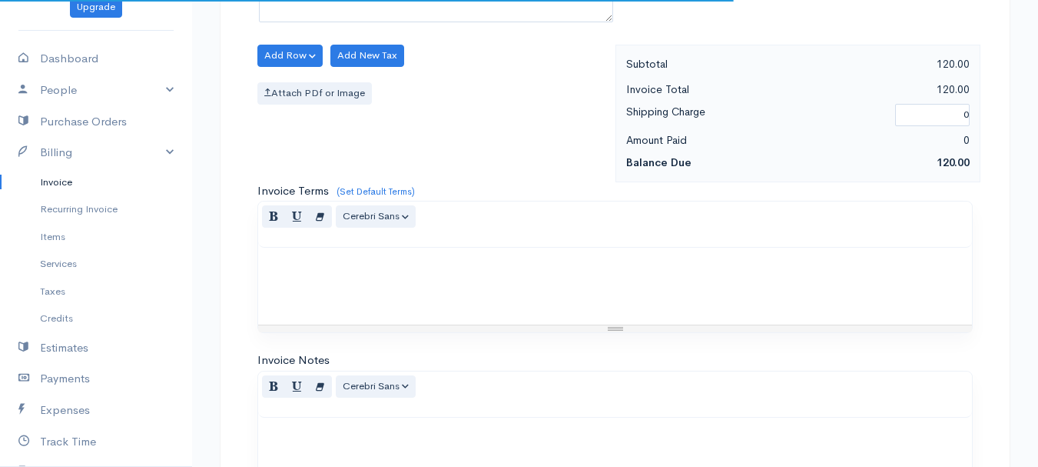
scroll to position [862, 0]
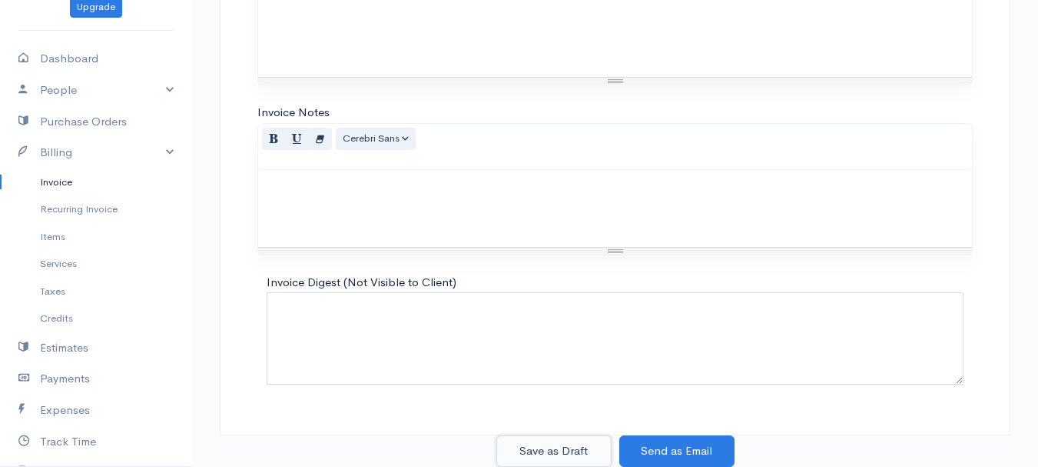
click at [542, 453] on button "Save as Draft" at bounding box center [553, 451] width 115 height 32
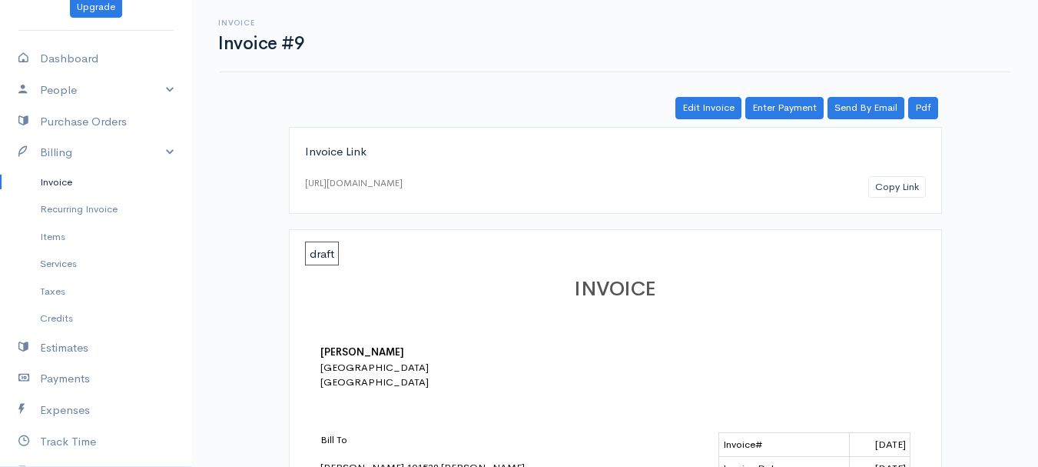
click at [47, 178] on link "Invoice" at bounding box center [96, 182] width 192 height 28
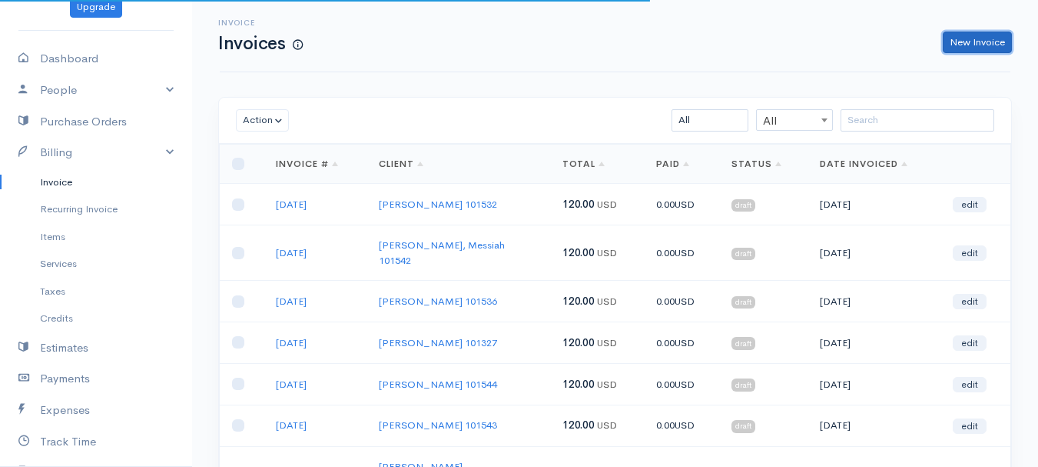
drag, startPoint x: 973, startPoint y: 38, endPoint x: 875, endPoint y: 76, distance: 105.6
click at [973, 37] on link "New Invoice" at bounding box center [977, 43] width 69 height 22
select select "[GEOGRAPHIC_DATA]"
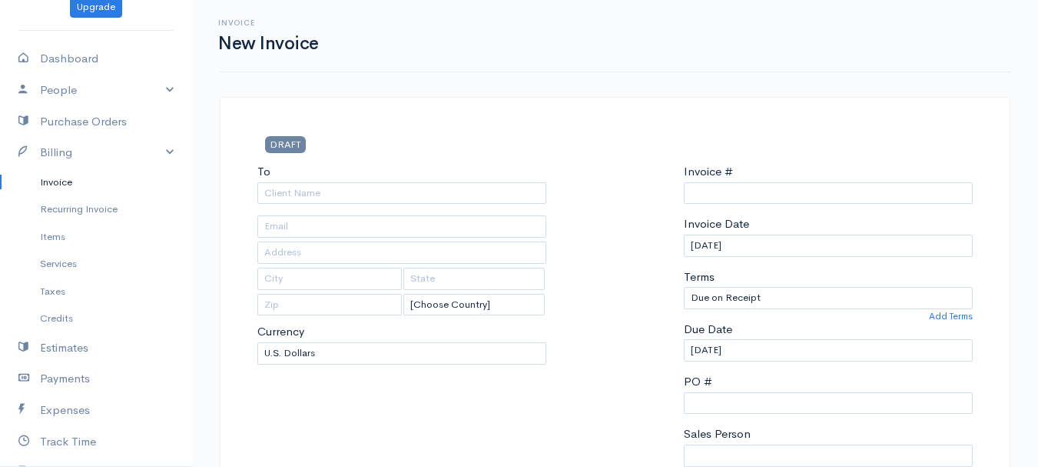
type input "0011212024"
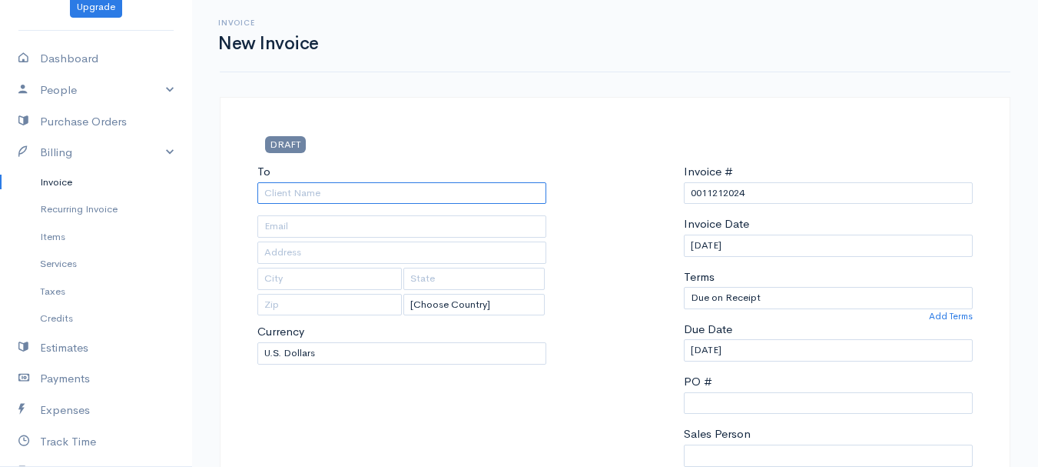
click at [337, 201] on input "To" at bounding box center [401, 193] width 289 height 22
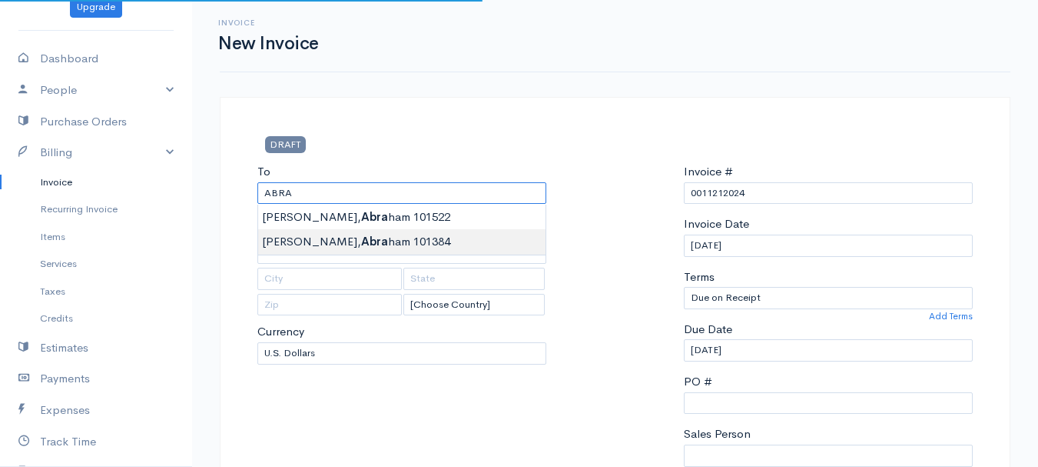
type input "[PERSON_NAME] 101384"
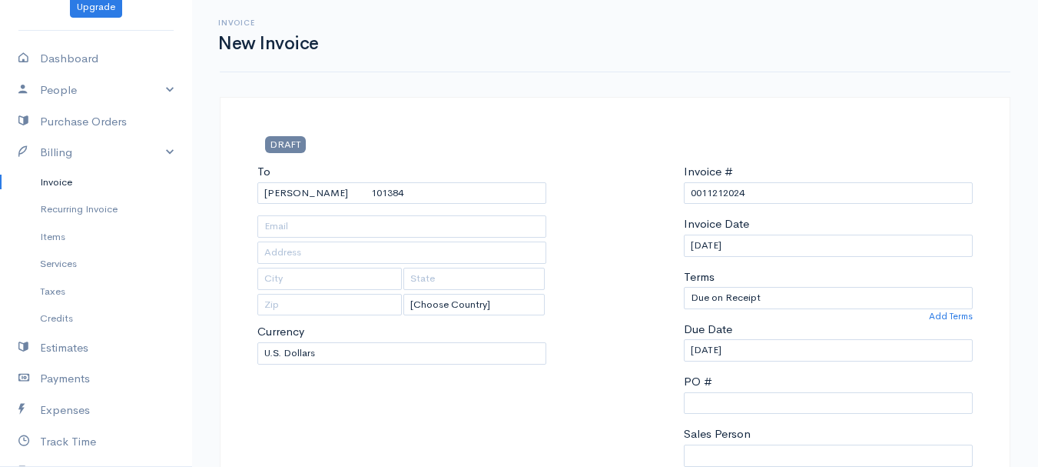
type input "[STREET_ADDRESS]"
type input "Winterport"
type input "[US_STATE]"
type input "04496"
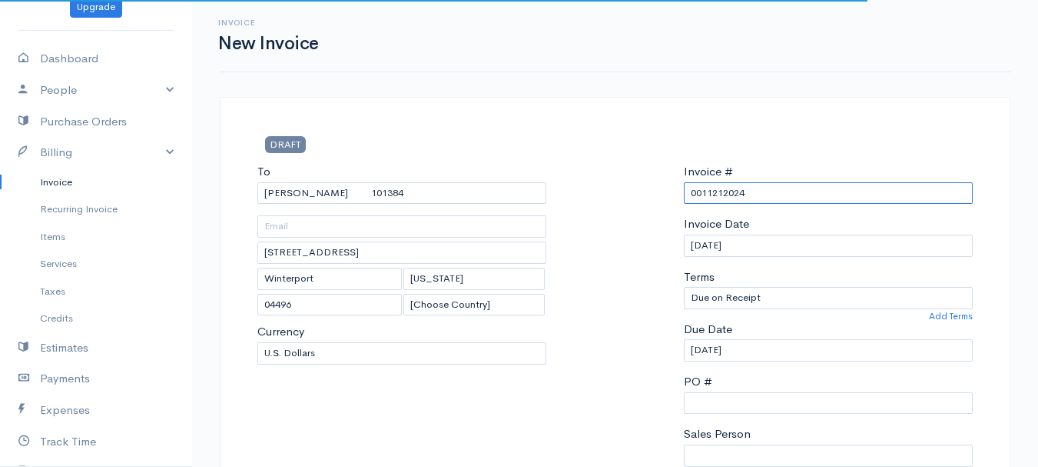
click at [715, 198] on input "0011212024" at bounding box center [828, 193] width 289 height 22
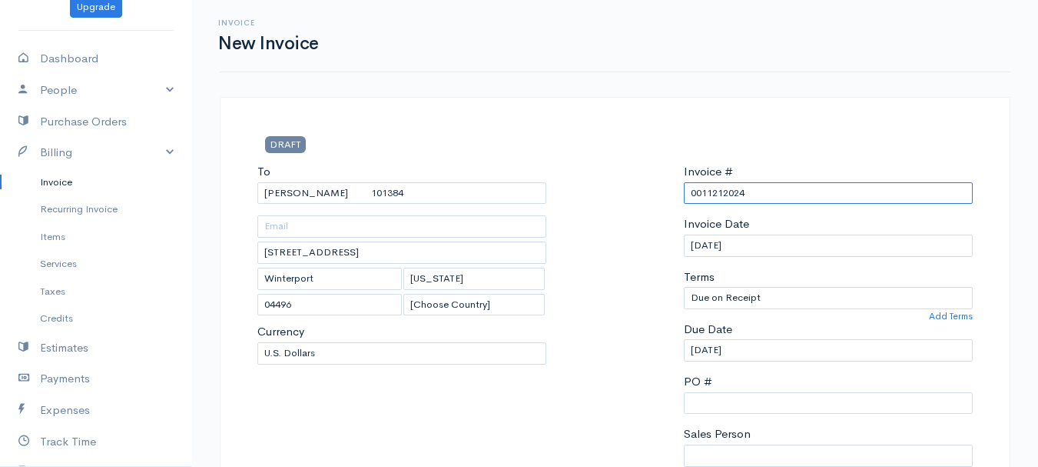
paste input "[DATE]"
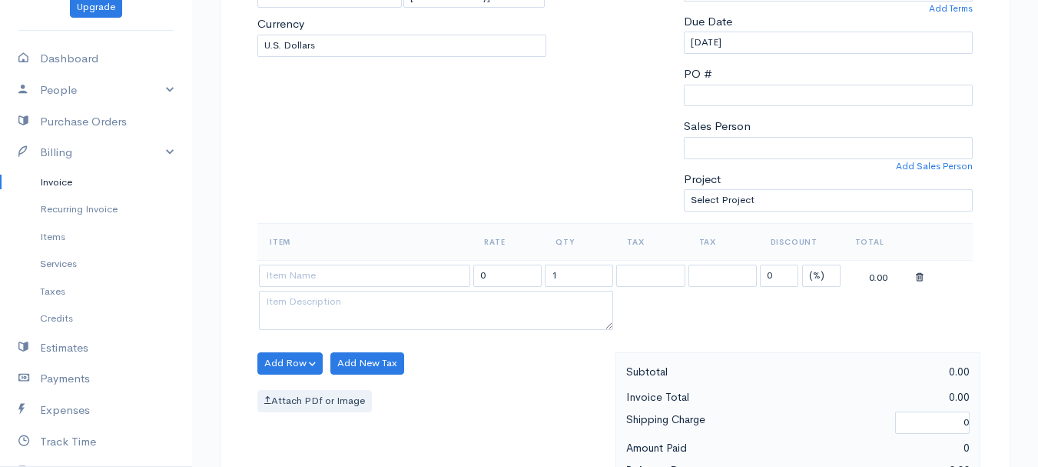
type input "[DATE]"
click at [832, 277] on select "(%) Flat" at bounding box center [821, 275] width 38 height 22
select select "2"
click at [802, 264] on select "(%) Flat" at bounding box center [821, 275] width 38 height 22
click at [575, 274] on input "1" at bounding box center [579, 275] width 68 height 22
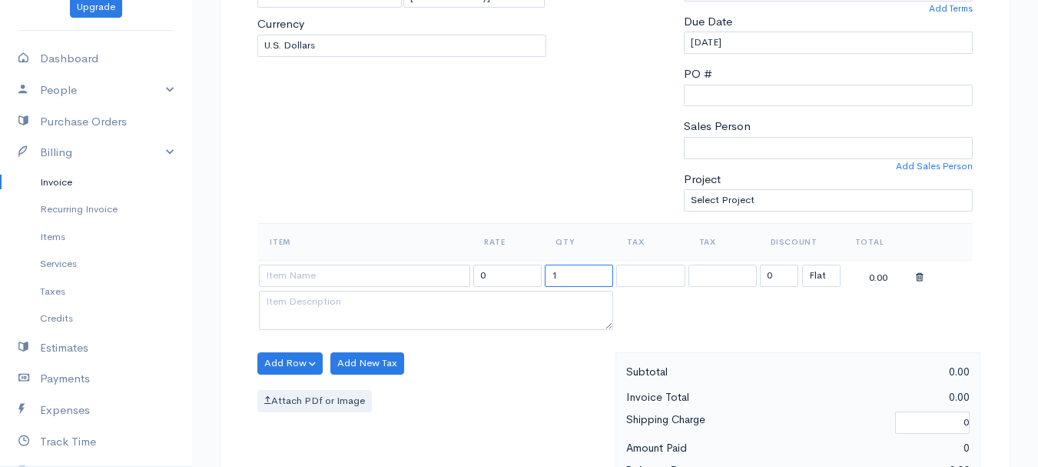
click at [575, 274] on input "1" at bounding box center [579, 275] width 68 height 22
type input "2"
click at [372, 272] on input at bounding box center [364, 275] width 211 height 22
type input "97530"
type input "60.00"
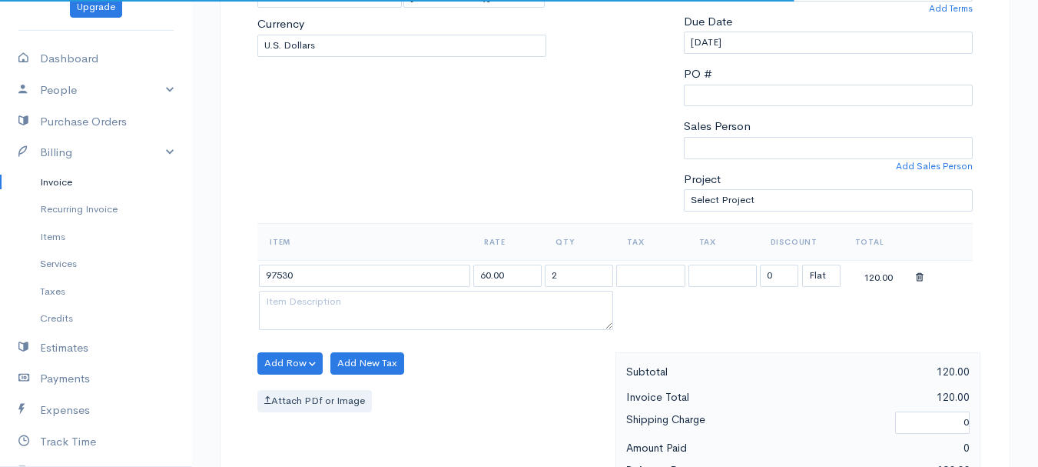
click at [370, 298] on body "[PERSON_NAME] Upgrade Dashboard People Clients Vendors Staff Users Purchase Ord…" at bounding box center [519, 357] width 1038 height 1329
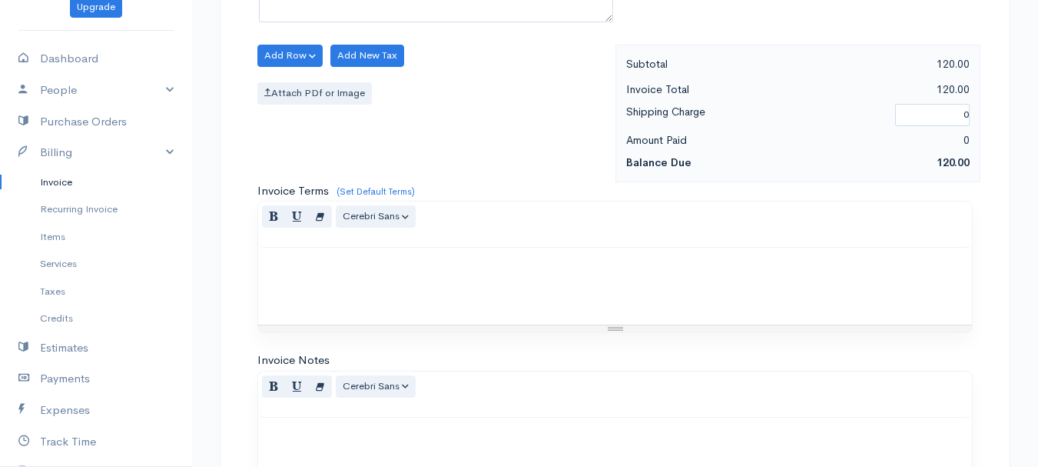
scroll to position [862, 0]
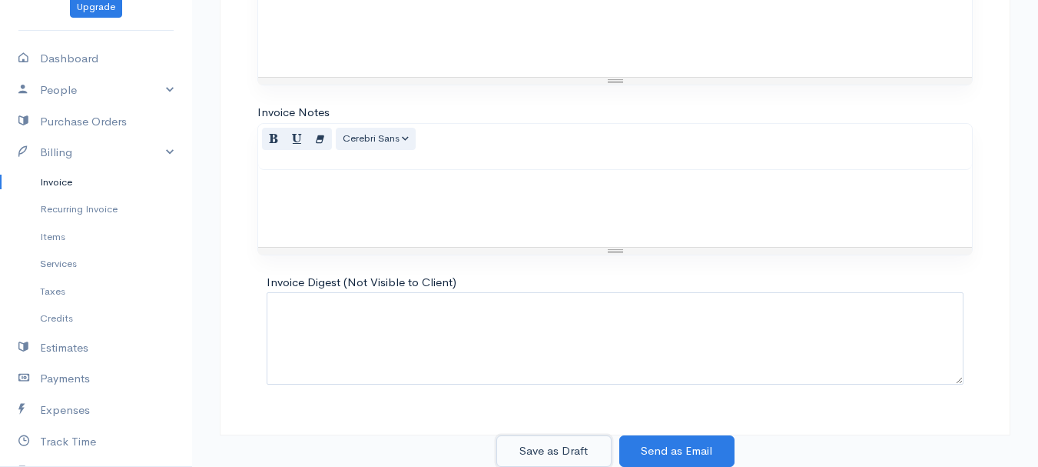
click at [544, 439] on button "Save as Draft" at bounding box center [553, 451] width 115 height 32
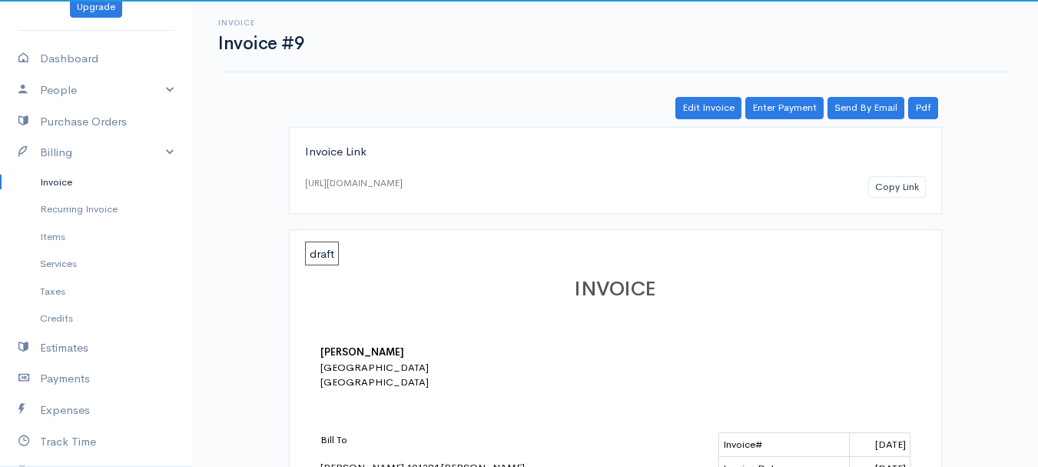
click at [61, 178] on link "Invoice" at bounding box center [96, 182] width 192 height 28
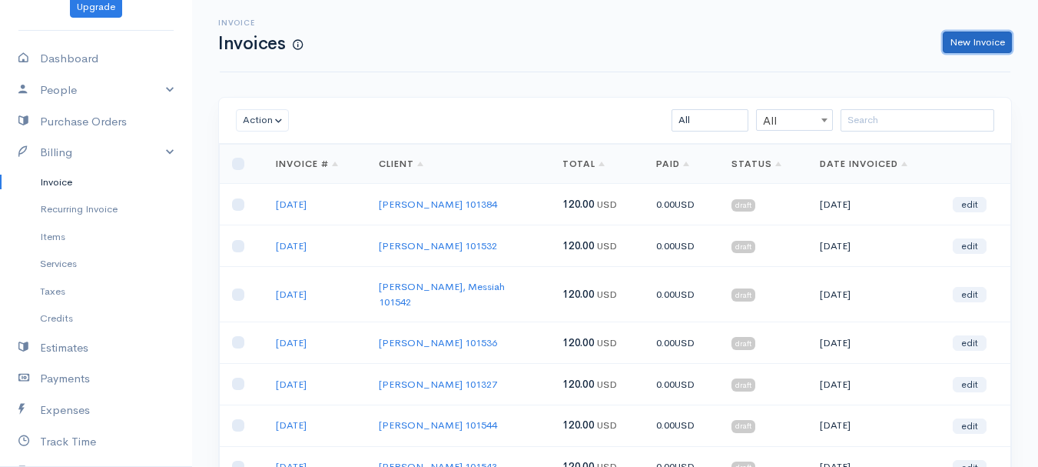
click at [962, 41] on link "New Invoice" at bounding box center [977, 43] width 69 height 22
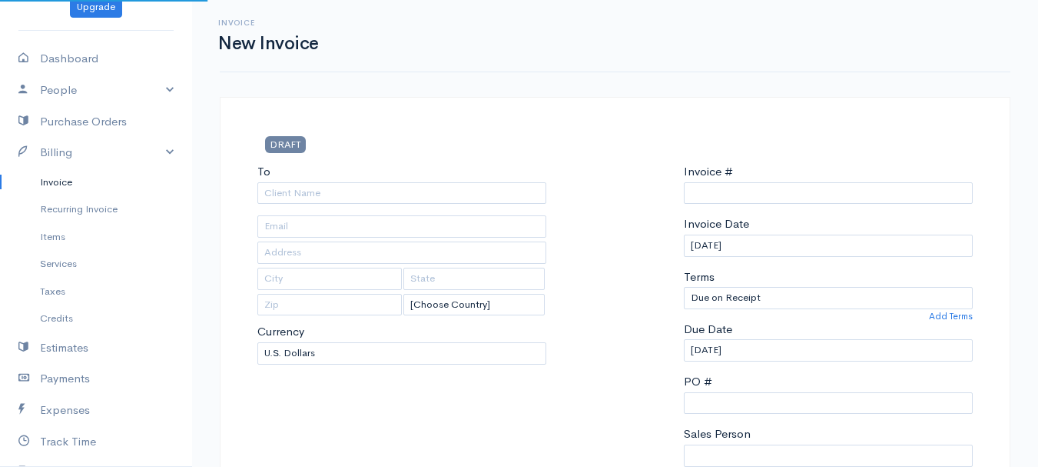
select select "[GEOGRAPHIC_DATA]"
type input "0011212024"
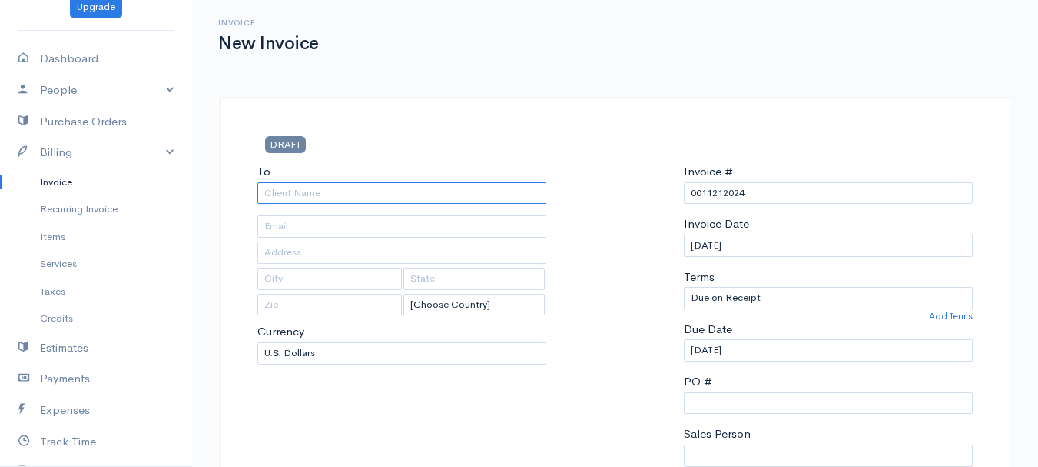
click at [294, 193] on input "To" at bounding box center [401, 193] width 289 height 22
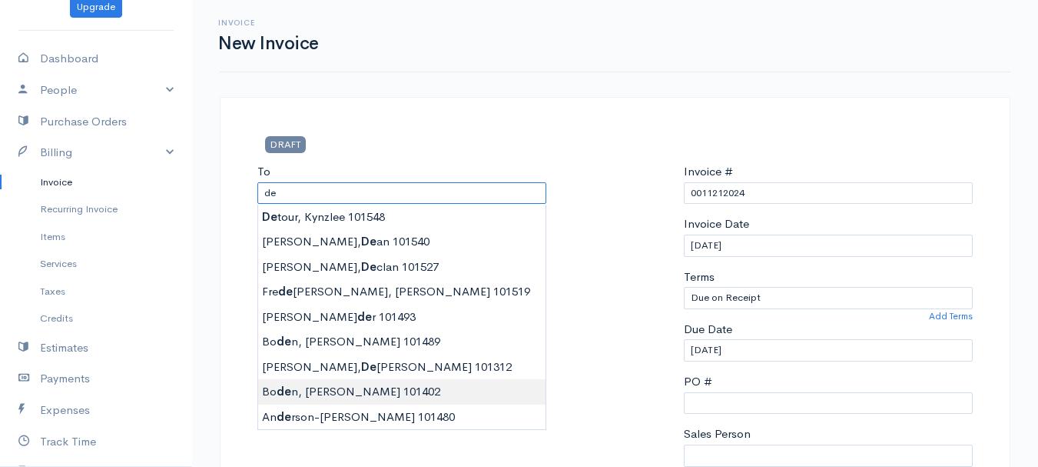
type input "[PERSON_NAME] 101402"
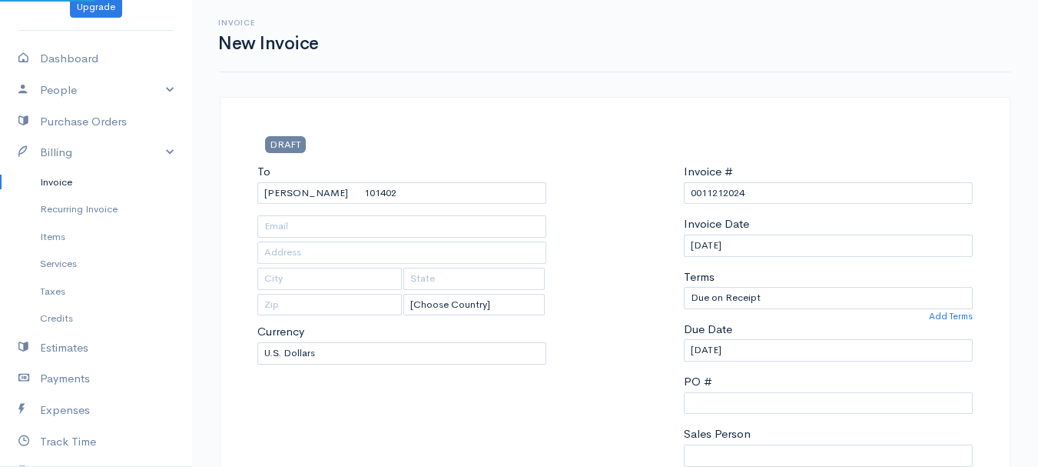
type input "[STREET_ADDRESS]"
type input "Carmel"
type input "[US_STATE]"
type input "04419"
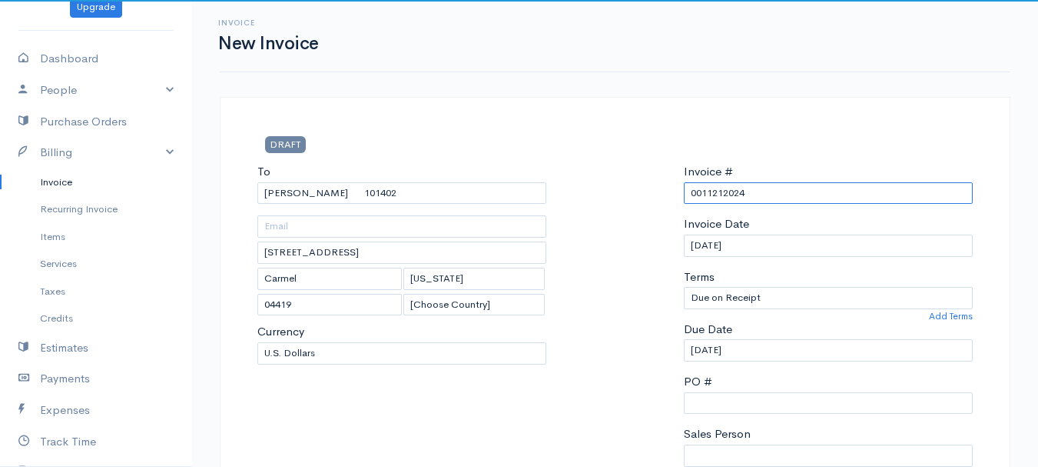
click at [733, 195] on input "0011212024" at bounding box center [828, 193] width 289 height 22
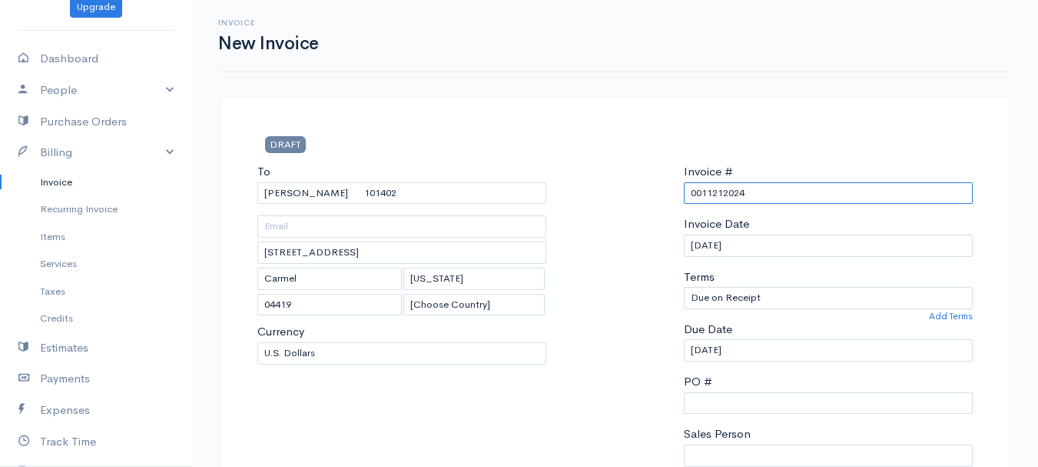
click at [733, 195] on input "0011212024" at bounding box center [828, 193] width 289 height 22
paste input "[DATE]"
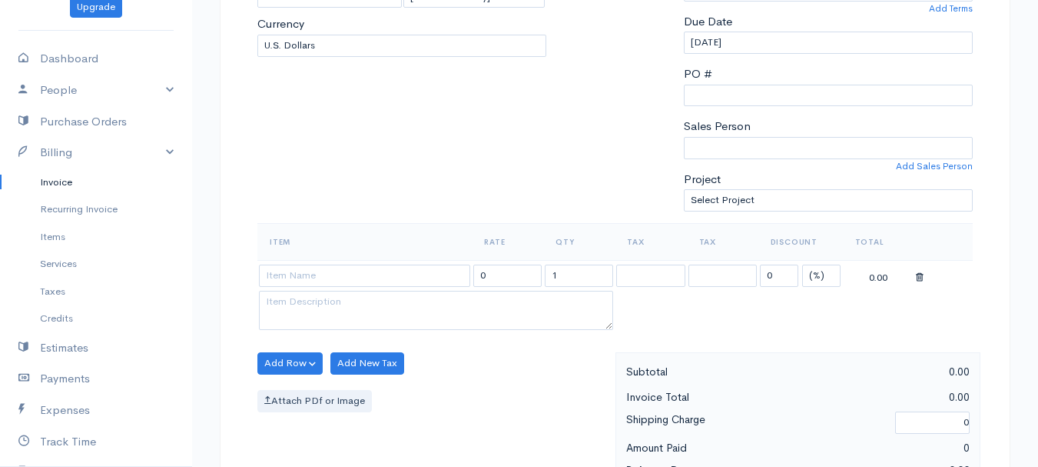
type input "[DATE]"
drag, startPoint x: 821, startPoint y: 271, endPoint x: 828, endPoint y: 285, distance: 15.5
click at [821, 272] on select "(%) Flat" at bounding box center [821, 275] width 38 height 22
select select "2"
click at [802, 264] on select "(%) Flat" at bounding box center [821, 275] width 38 height 22
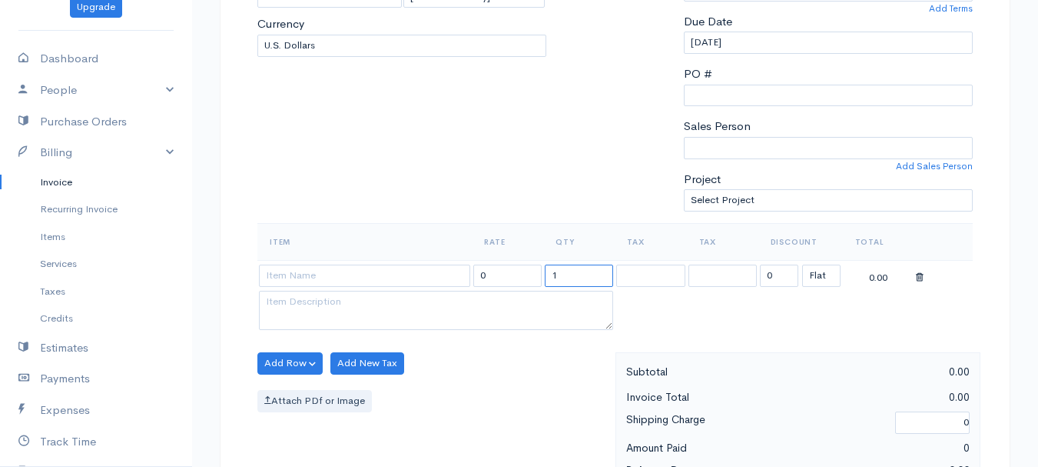
click at [589, 269] on input "1" at bounding box center [579, 275] width 68 height 22
drag, startPoint x: 589, startPoint y: 269, endPoint x: 542, endPoint y: 269, distance: 46.9
click at [589, 269] on input "1" at bounding box center [579, 275] width 68 height 22
type input "2"
click at [397, 269] on input at bounding box center [364, 275] width 211 height 22
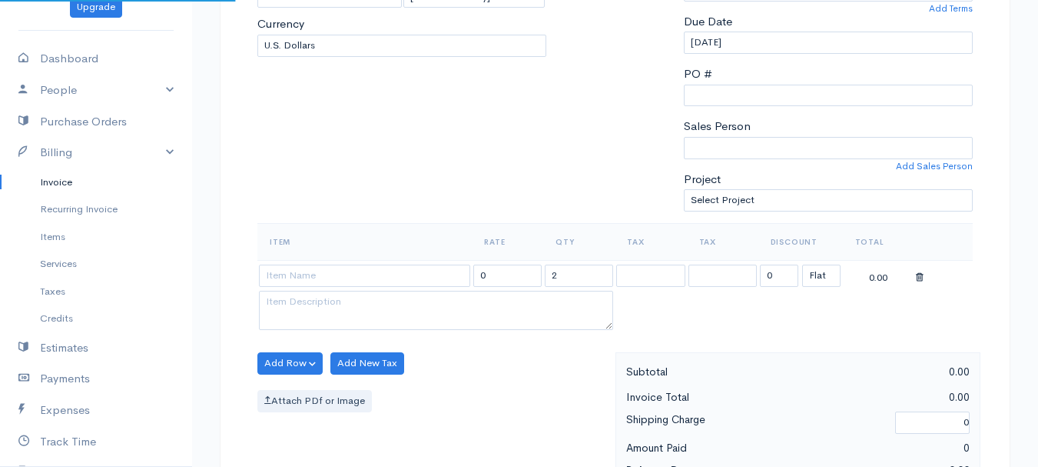
type input "97530"
type input "60.00"
click at [400, 305] on body "[PERSON_NAME] Upgrade Dashboard People Clients Vendors Staff Users Purchase Ord…" at bounding box center [519, 357] width 1038 height 1329
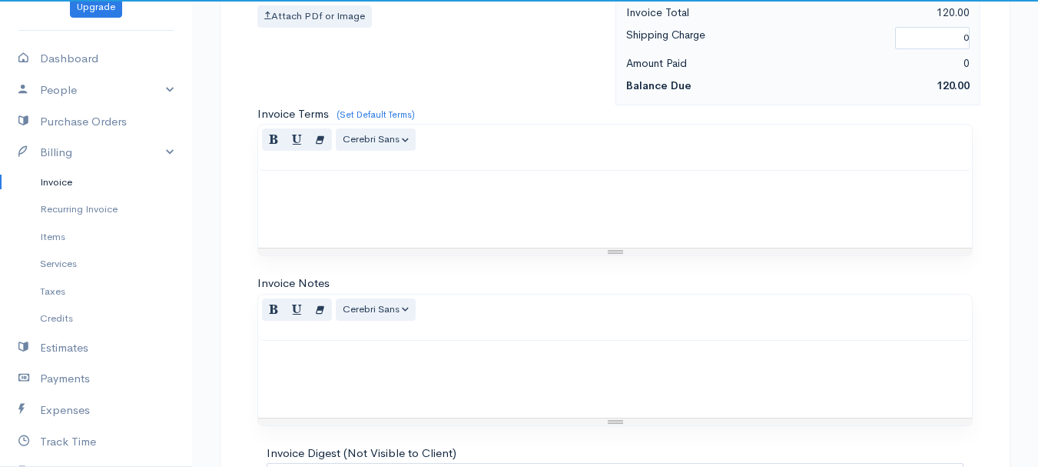
scroll to position [862, 0]
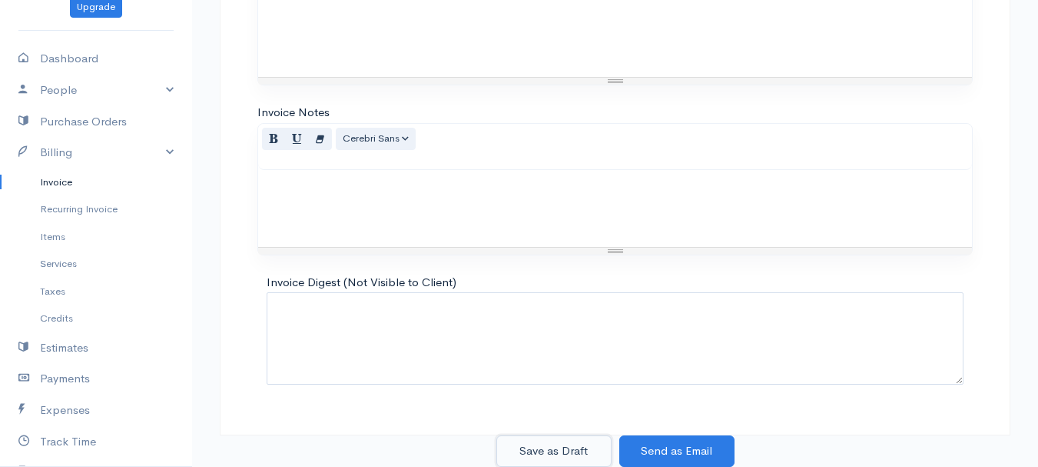
click at [550, 443] on button "Save as Draft" at bounding box center [553, 451] width 115 height 32
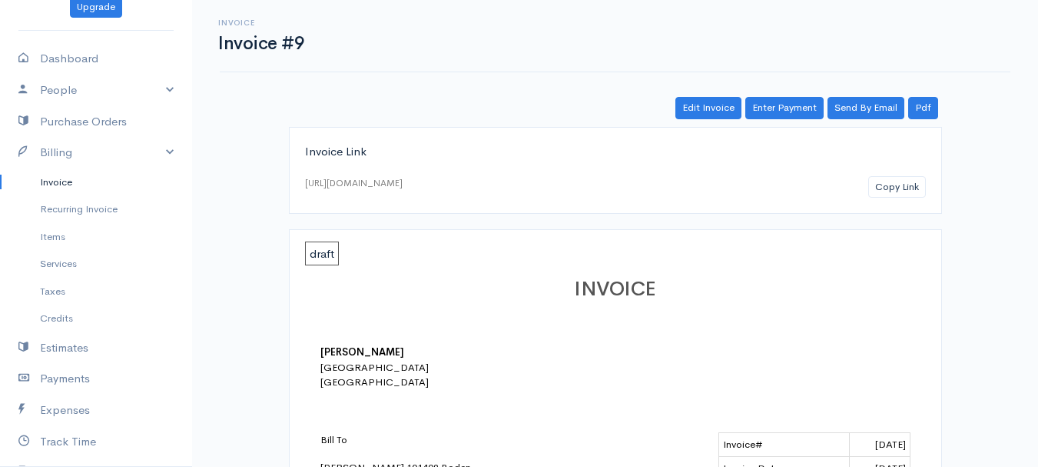
click at [43, 183] on link "Invoice" at bounding box center [96, 182] width 192 height 28
